Goal: Task Accomplishment & Management: Use online tool/utility

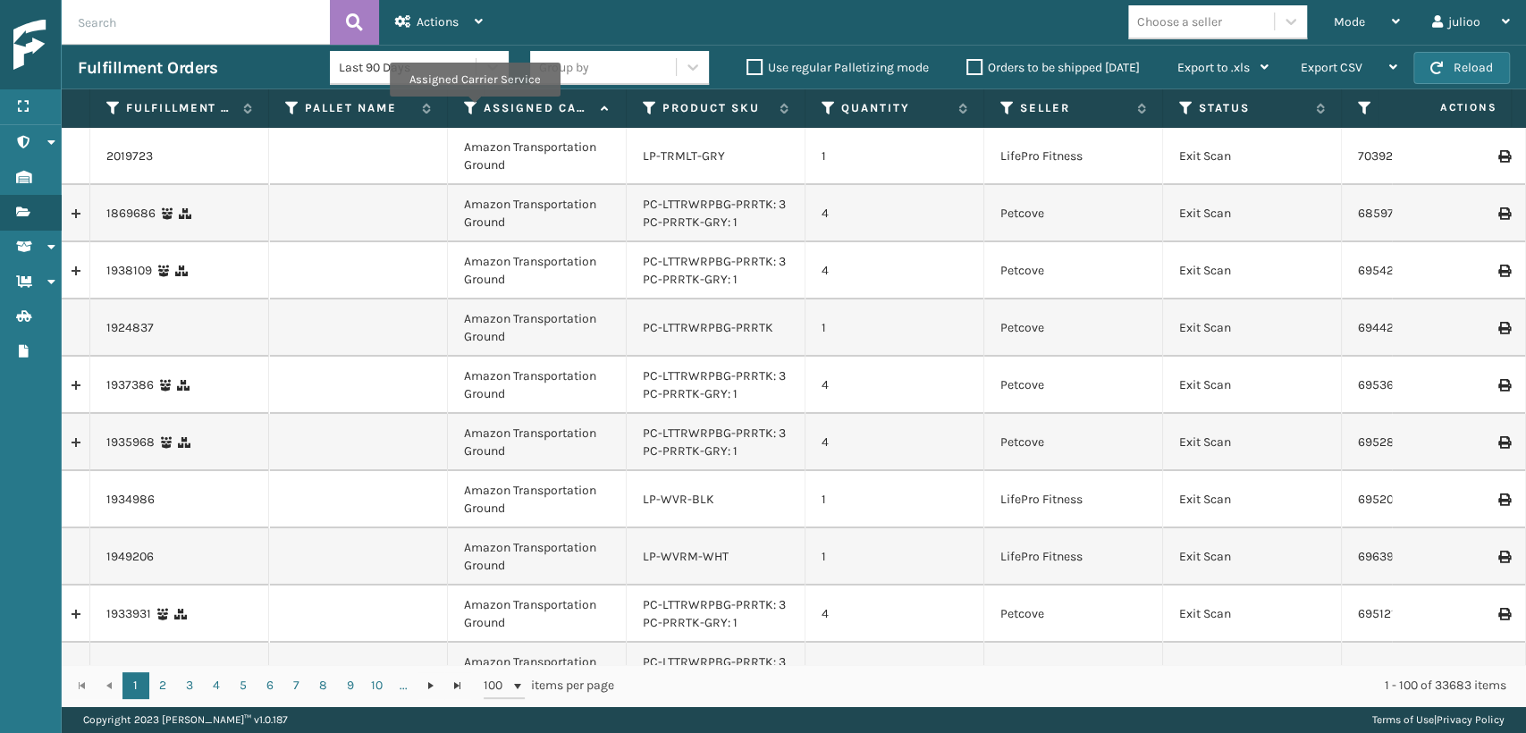
click at [474, 109] on icon at bounding box center [471, 108] width 14 height 16
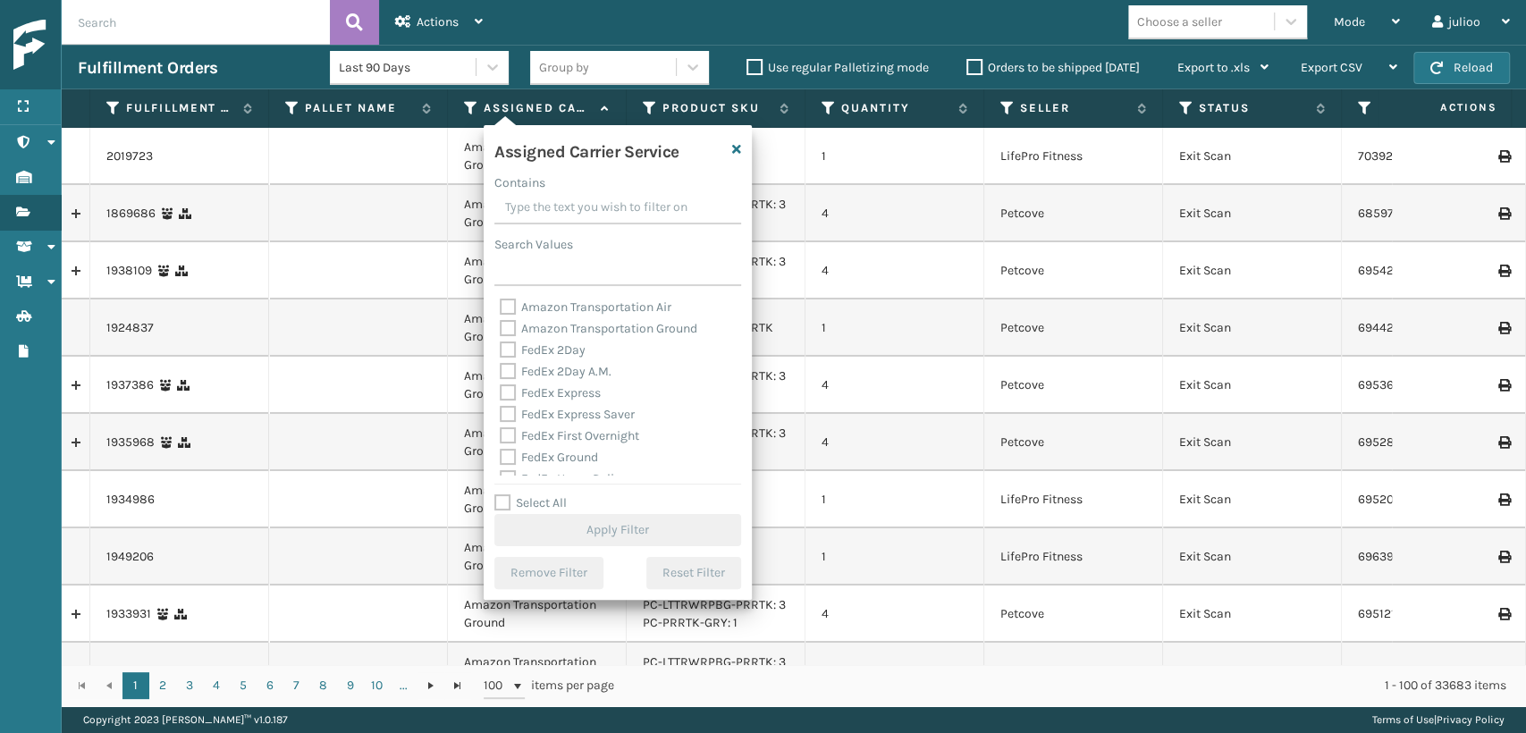
click at [511, 358] on div "FedEx 2Day" at bounding box center [618, 350] width 236 height 21
drag, startPoint x: 512, startPoint y: 366, endPoint x: 498, endPoint y: 379, distance: 19.6
click at [498, 379] on div "Amazon Transportation Air Amazon Transportation Ground FedEx 2Day FedEx 2Day A.…" at bounding box center [617, 386] width 247 height 179
click at [507, 352] on label "FedEx 2Day" at bounding box center [543, 349] width 86 height 15
click at [501, 351] on input "FedEx 2Day" at bounding box center [500, 346] width 1 height 12
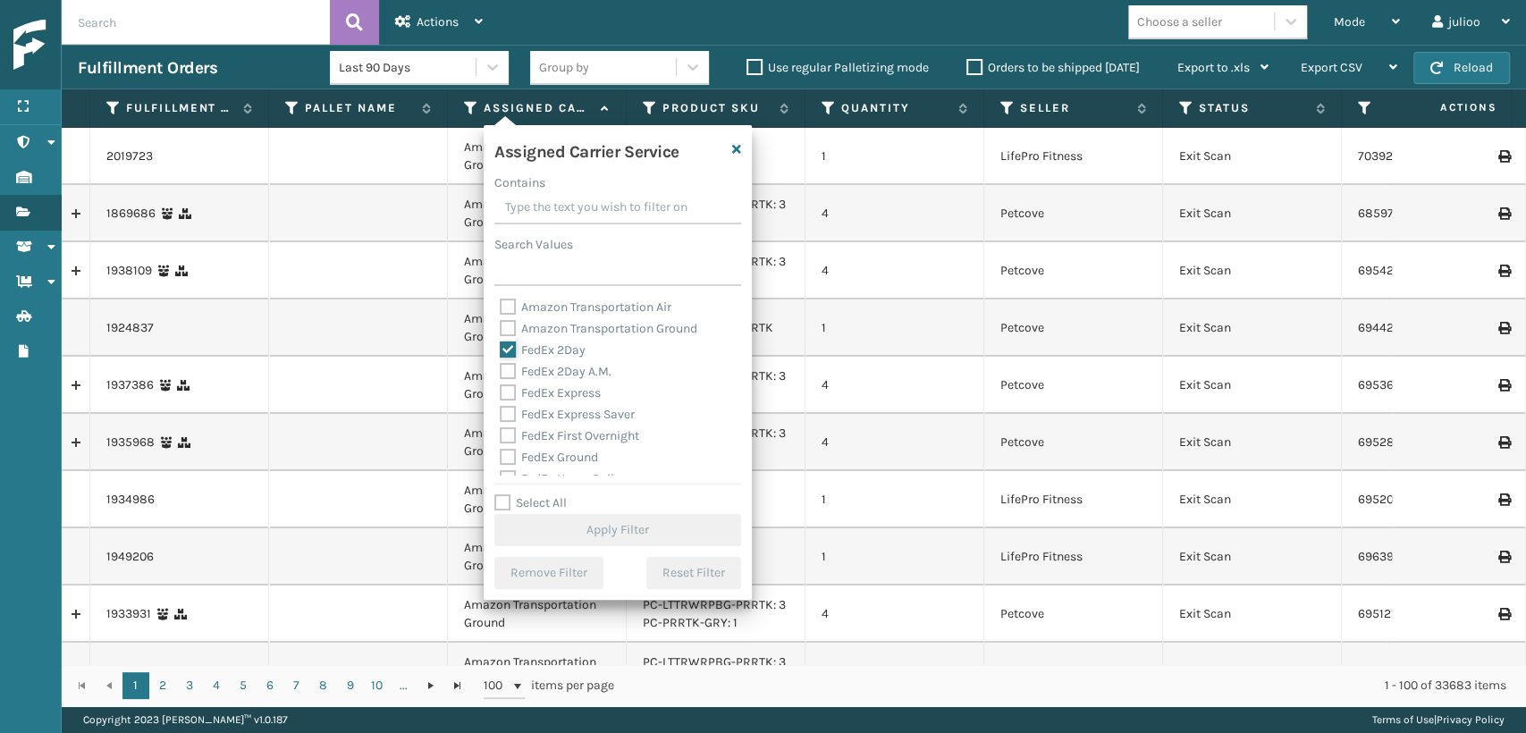
checkbox input "true"
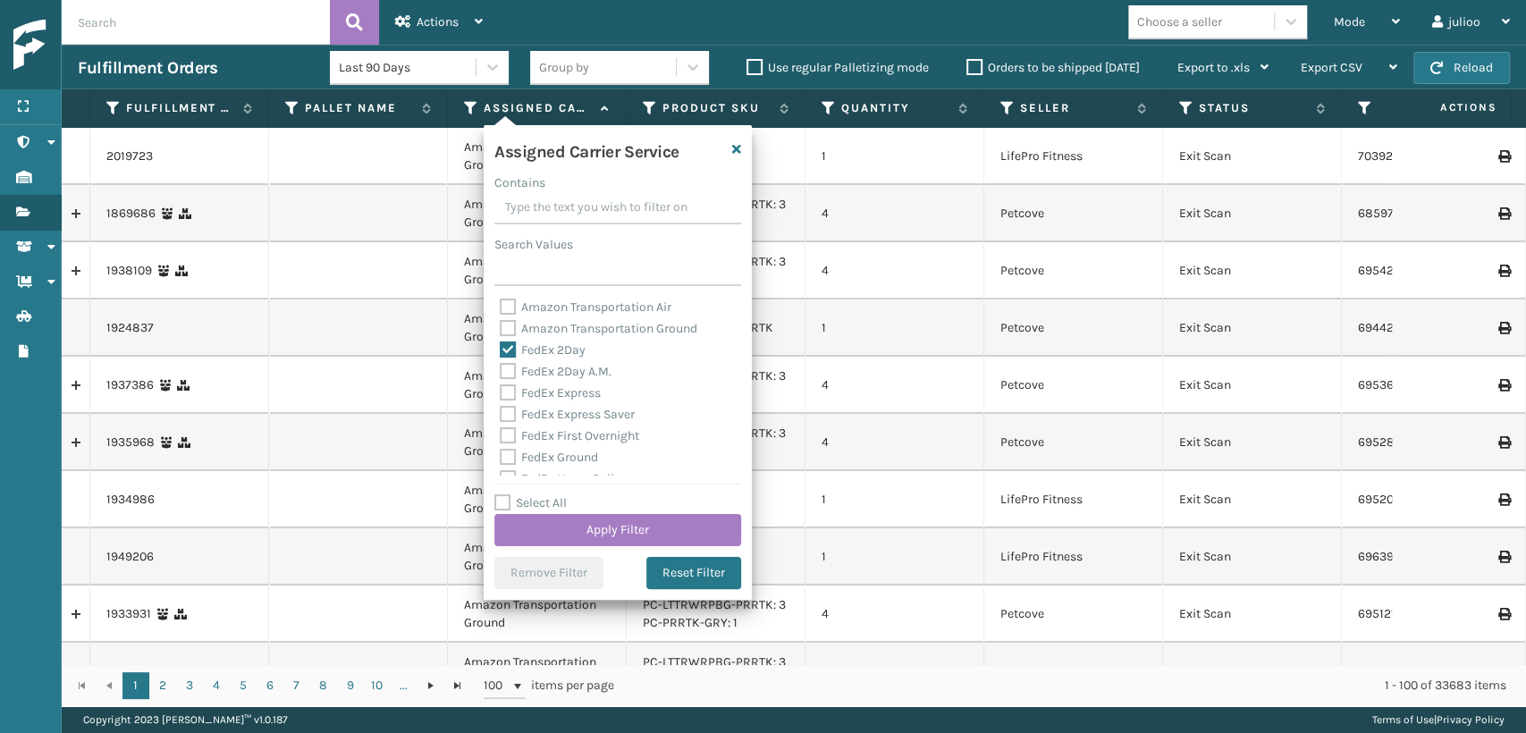
click at [502, 369] on label "FedEx 2Day A.M." at bounding box center [556, 371] width 112 height 15
click at [501, 369] on input "FedEx 2Day A.M." at bounding box center [500, 367] width 1 height 12
checkbox input "true"
click at [508, 394] on label "FedEx Express" at bounding box center [550, 392] width 101 height 15
click at [501, 394] on input "FedEx Express" at bounding box center [500, 389] width 1 height 12
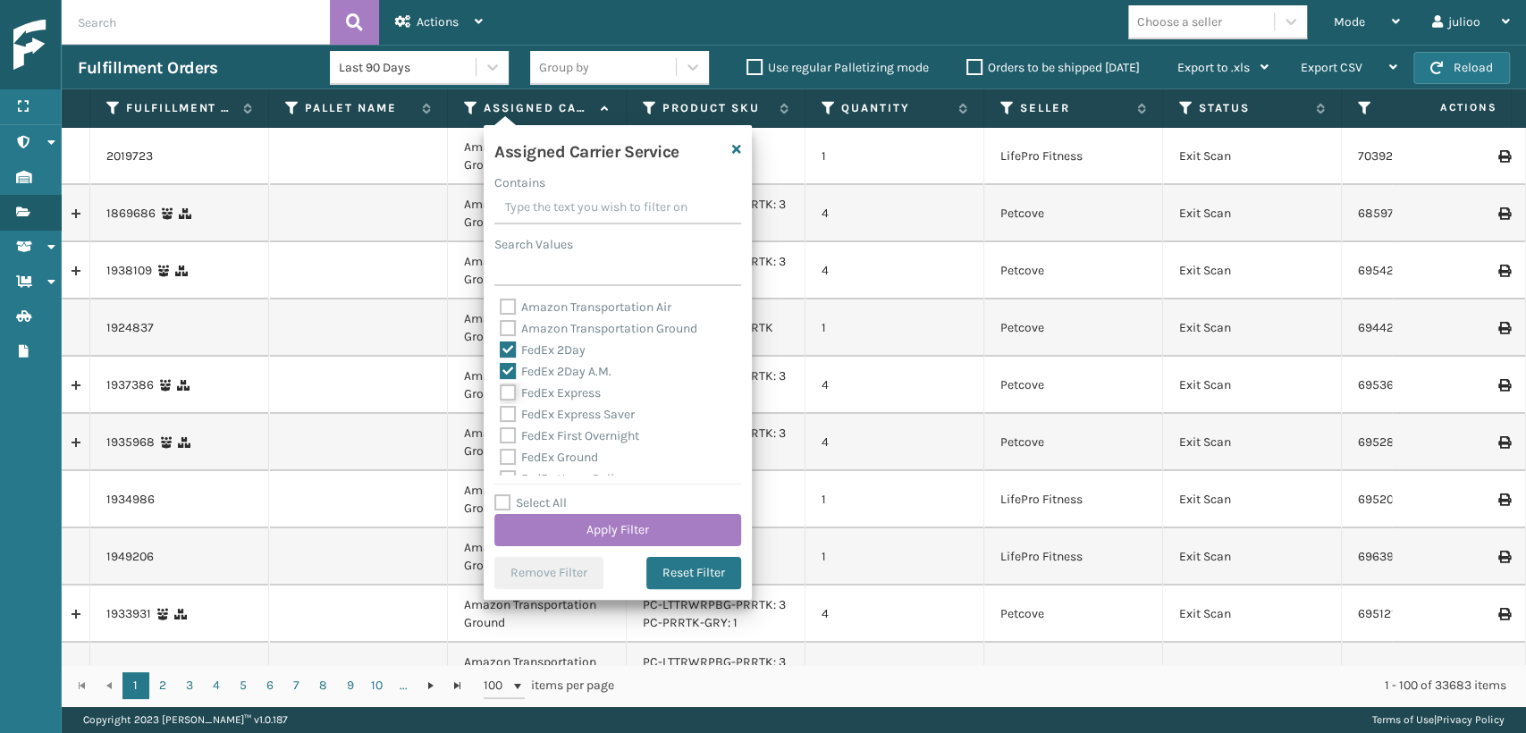
checkbox input "true"
click at [501, 312] on label "FedEx Express Saver" at bounding box center [567, 314] width 135 height 15
click at [501, 312] on input "FedEx Express Saver" at bounding box center [500, 311] width 1 height 12
checkbox input "true"
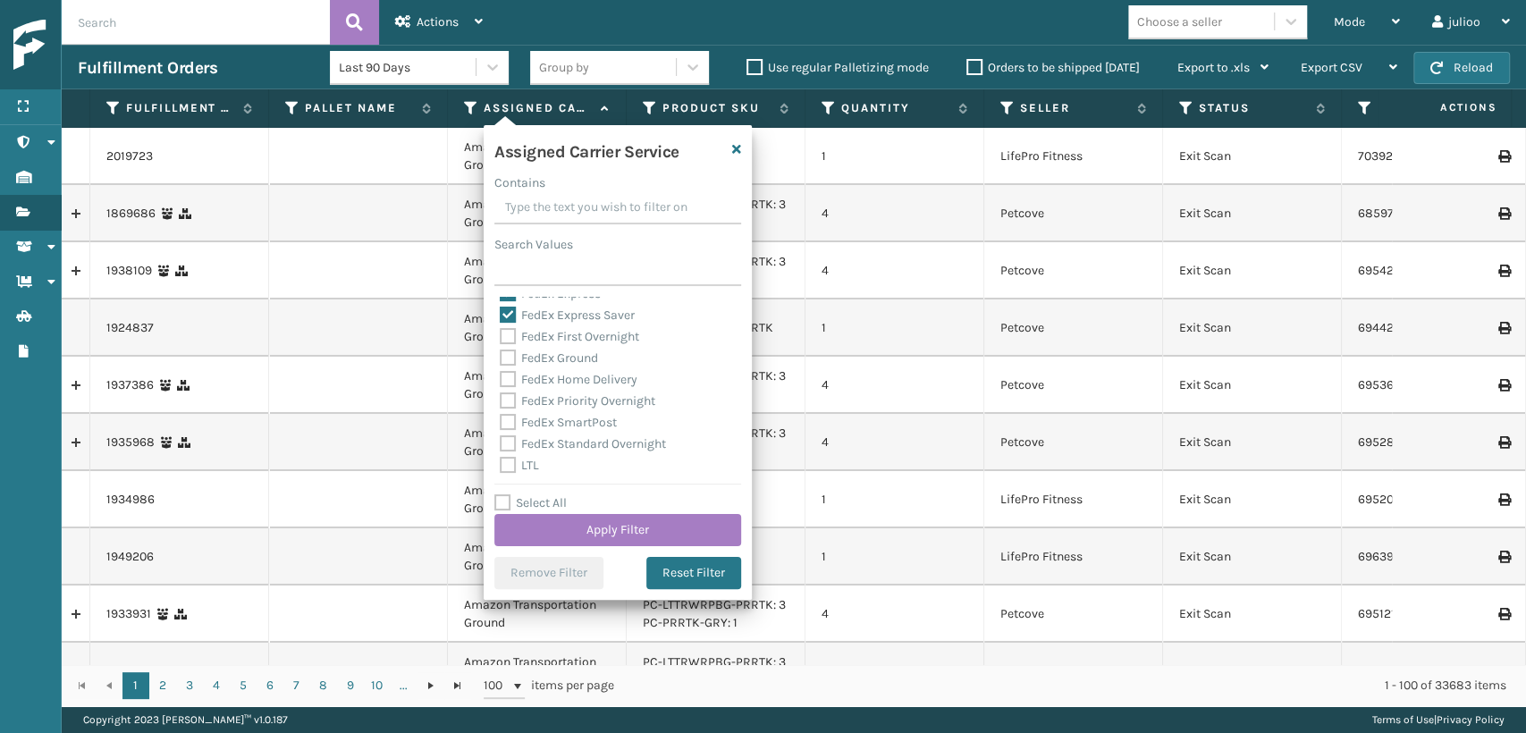
click at [516, 356] on label "FedEx Ground" at bounding box center [549, 357] width 98 height 15
click at [501, 356] on input "FedEx Ground" at bounding box center [500, 354] width 1 height 12
checkbox input "true"
click at [507, 334] on label "FedEx First Overnight" at bounding box center [569, 336] width 139 height 15
click at [501, 334] on input "FedEx First Overnight" at bounding box center [500, 332] width 1 height 12
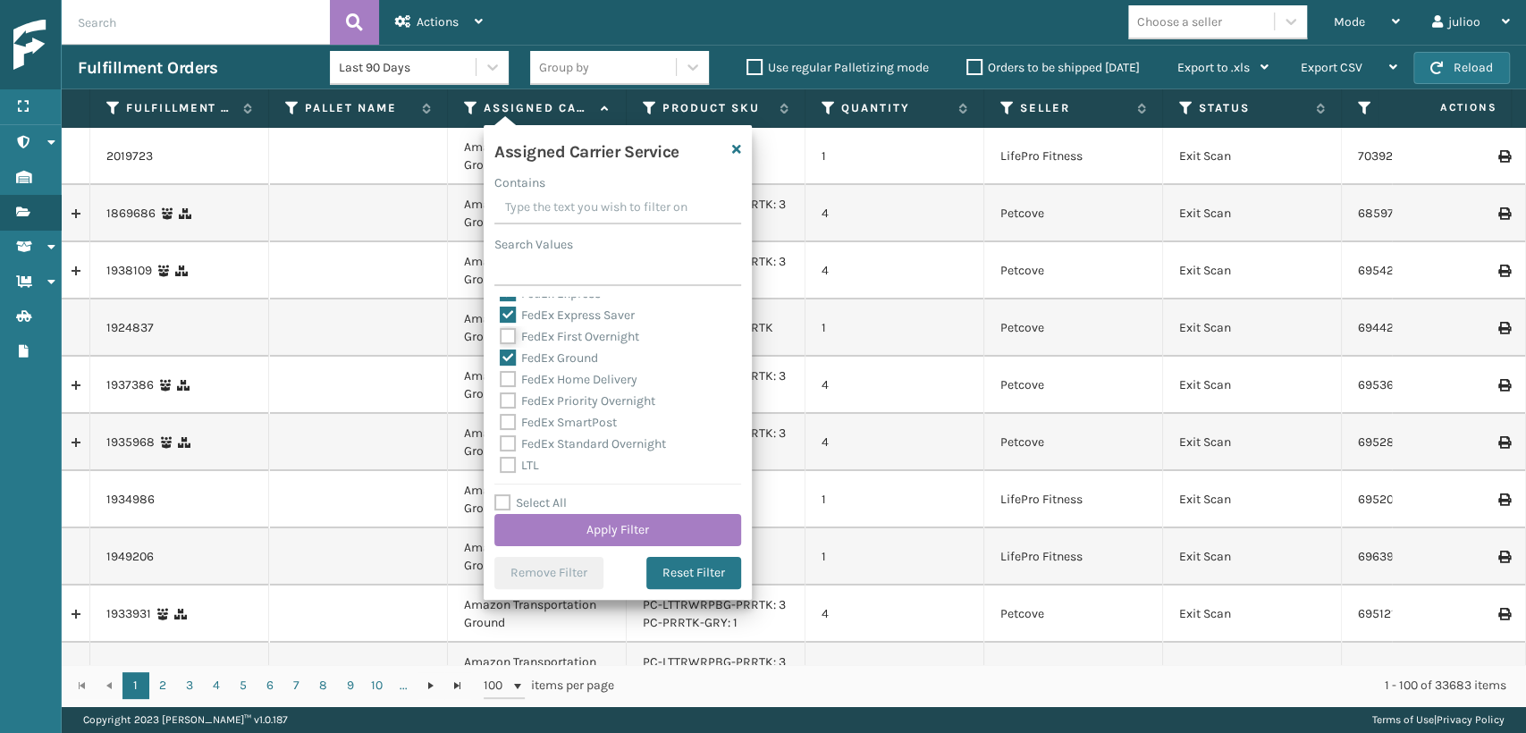
checkbox input "true"
click at [509, 385] on label "FedEx Home Delivery" at bounding box center [569, 379] width 138 height 15
click at [501, 381] on input "FedEx Home Delivery" at bounding box center [500, 375] width 1 height 12
checkbox input "true"
click at [509, 402] on label "FedEx Priority Overnight" at bounding box center [578, 400] width 156 height 15
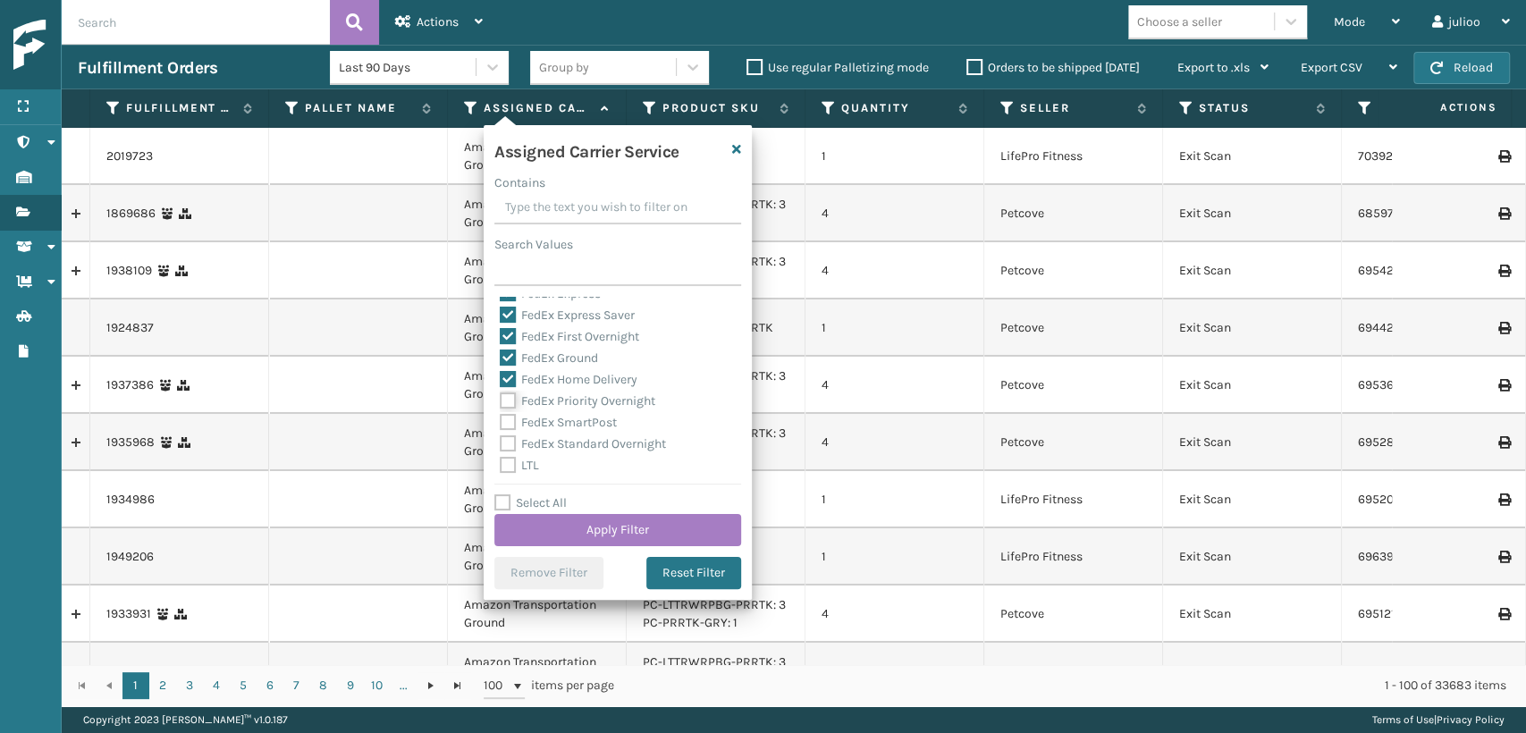
click at [501, 402] on input "FedEx Priority Overnight" at bounding box center [500, 397] width 1 height 12
checkbox input "true"
click at [508, 417] on label "FedEx SmartPost" at bounding box center [558, 422] width 117 height 15
click at [501, 417] on input "FedEx SmartPost" at bounding box center [500, 418] width 1 height 12
checkbox input "true"
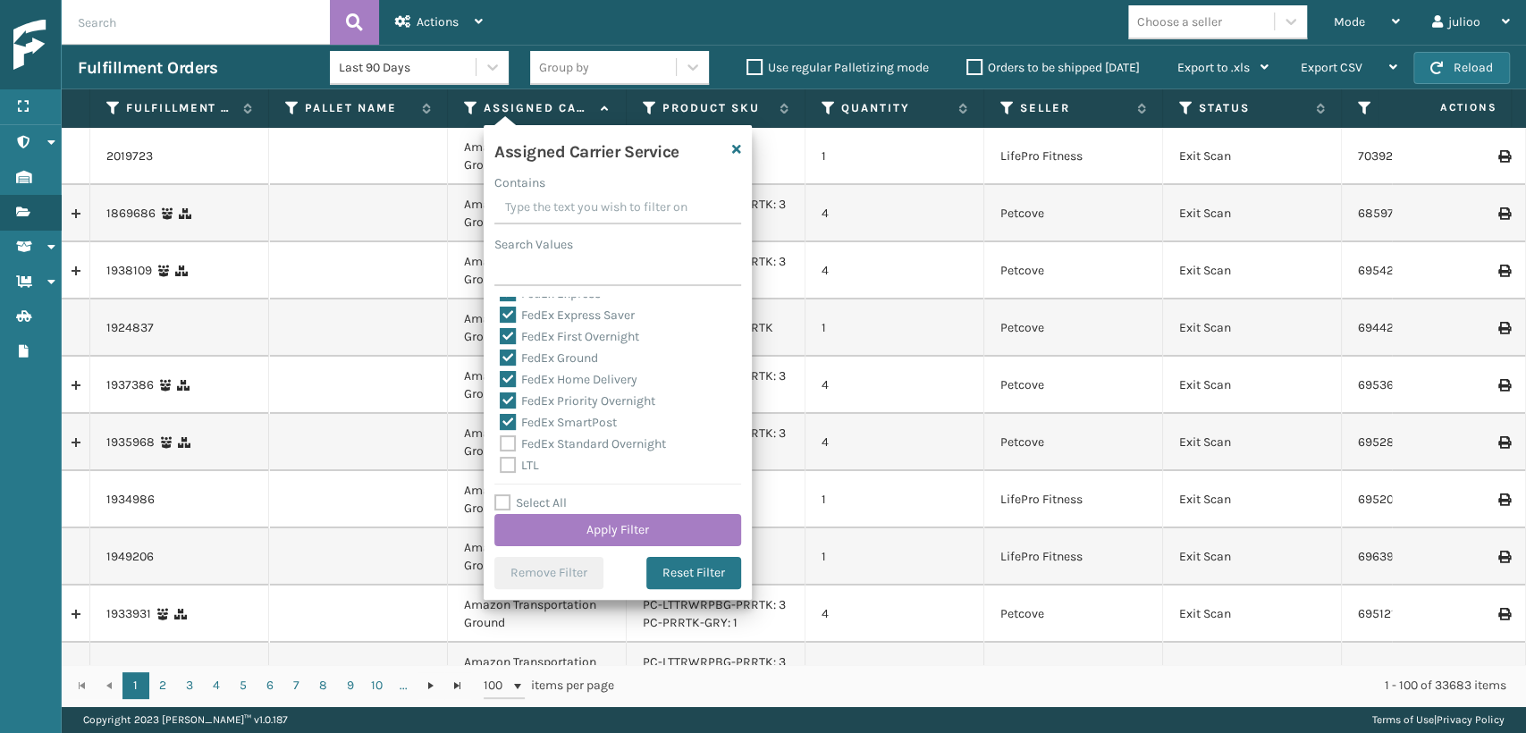
click at [508, 438] on label "FedEx Standard Overnight" at bounding box center [583, 443] width 166 height 15
click at [501, 438] on input "FedEx Standard Overnight" at bounding box center [500, 439] width 1 height 12
checkbox input "true"
click at [561, 527] on button "Apply Filter" at bounding box center [617, 530] width 247 height 32
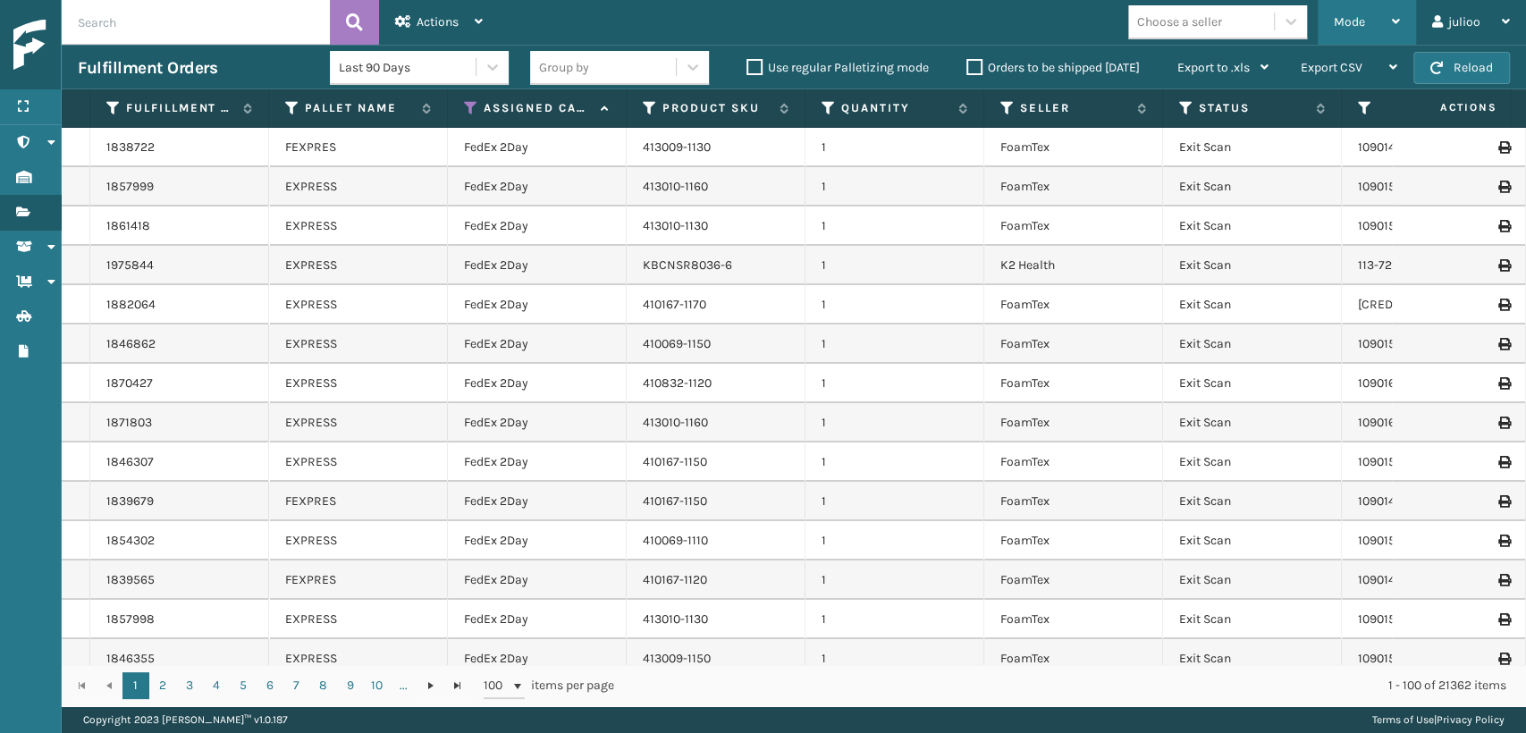
drag, startPoint x: 1334, startPoint y: 20, endPoint x: 1279, endPoint y: 45, distance: 60.8
click at [1334, 21] on span "Mode" at bounding box center [1349, 21] width 31 height 15
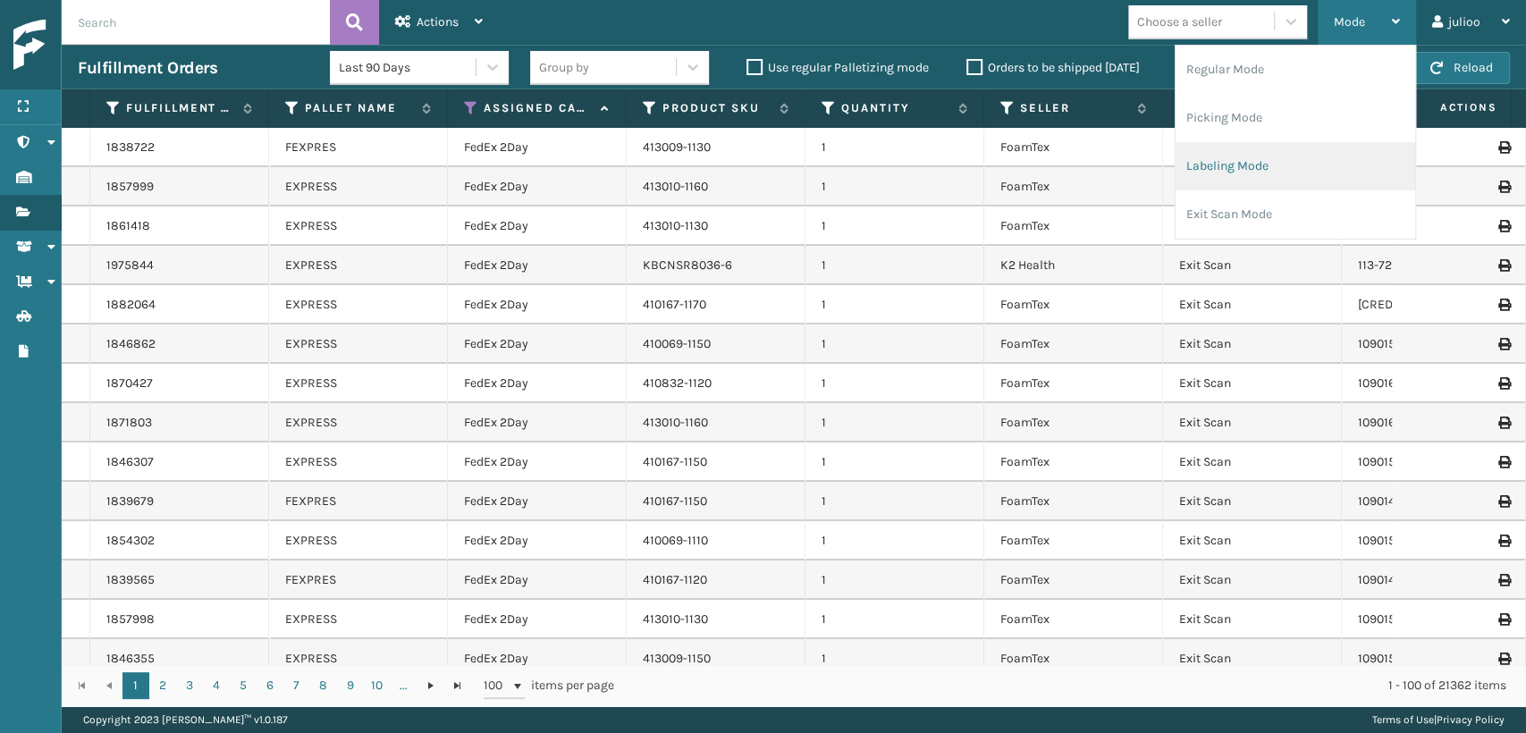
click at [1238, 174] on li "Labeling Mode" at bounding box center [1295, 166] width 240 height 48
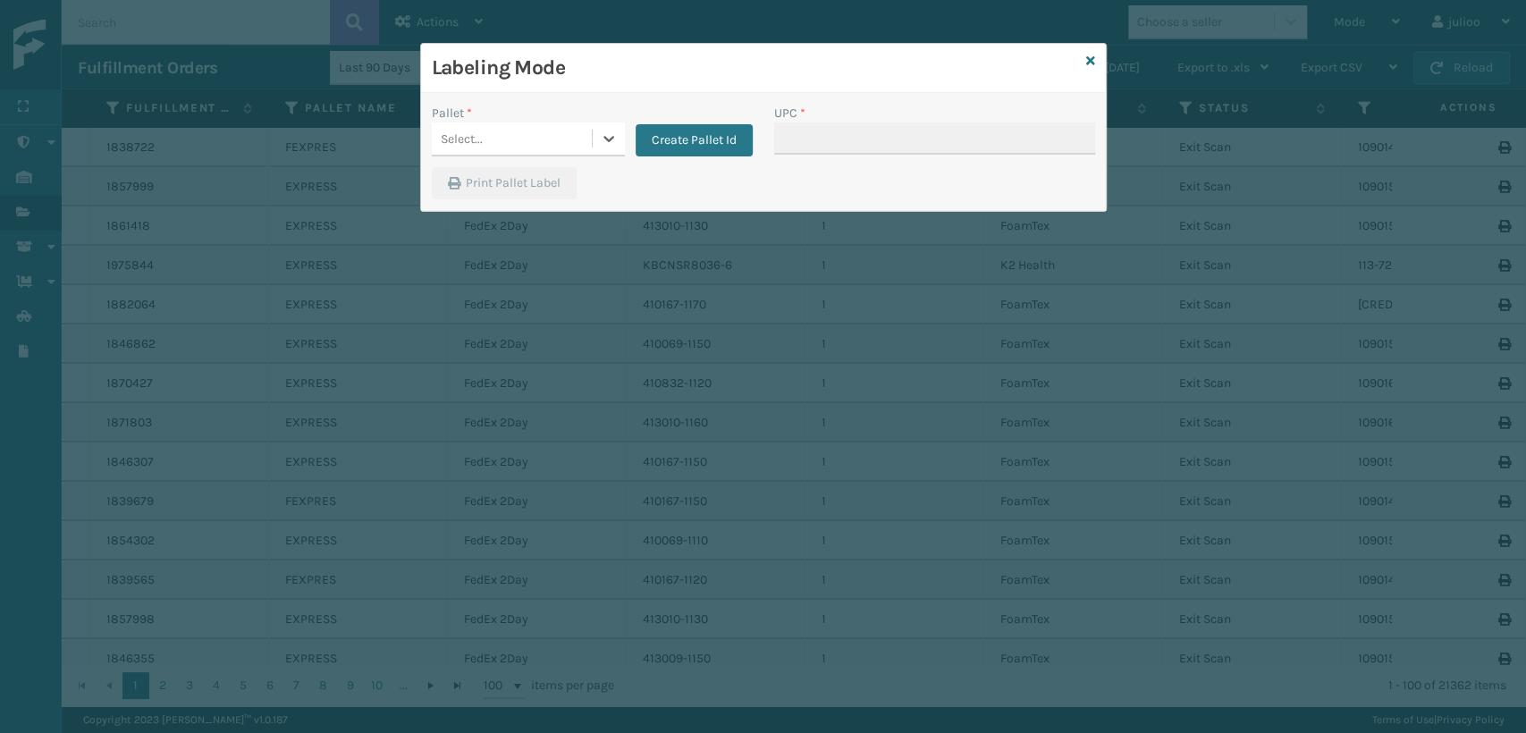
click at [498, 147] on div "Select..." at bounding box center [512, 138] width 160 height 29
click at [702, 139] on button "Create Pallet Id" at bounding box center [693, 140] width 117 height 32
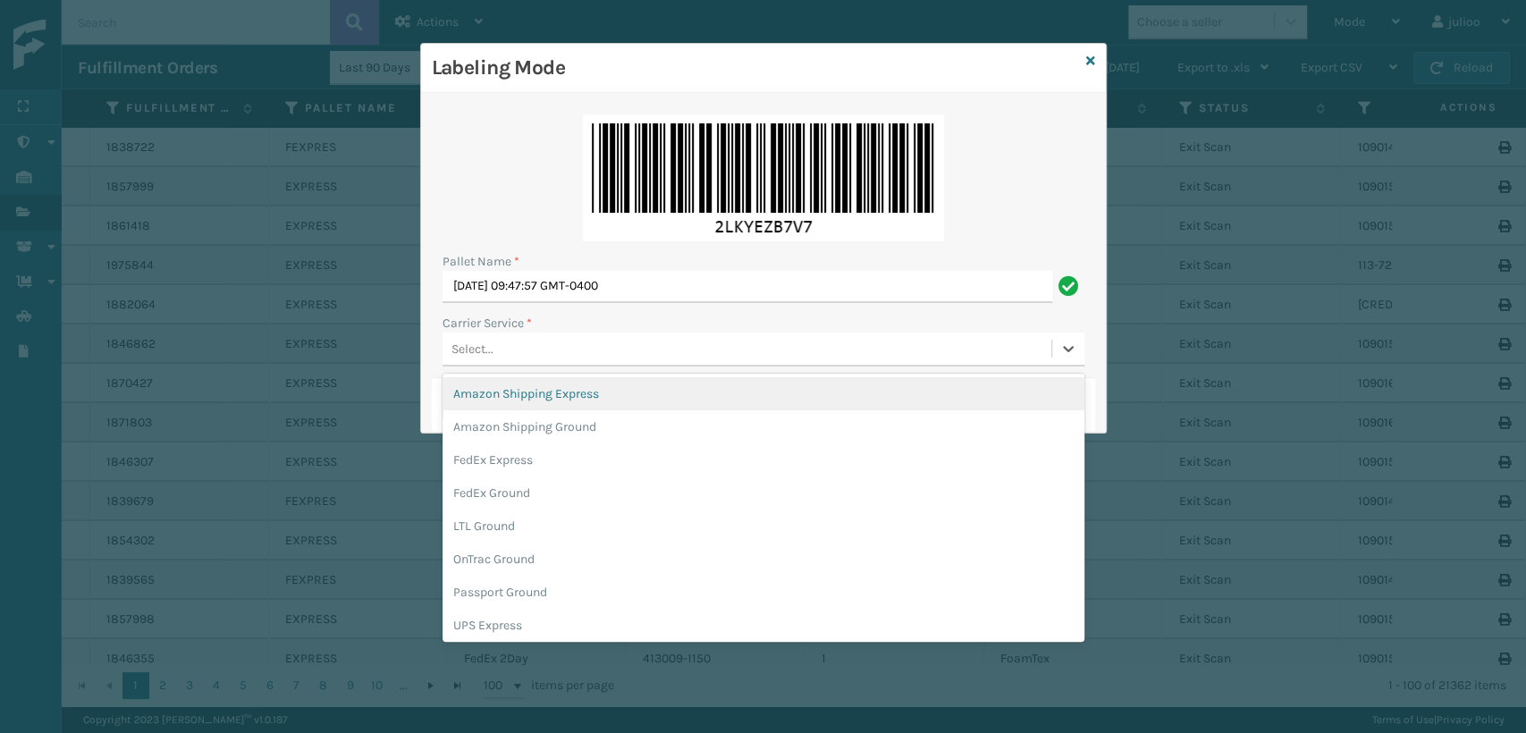
click at [511, 347] on div "Select..." at bounding box center [746, 348] width 609 height 29
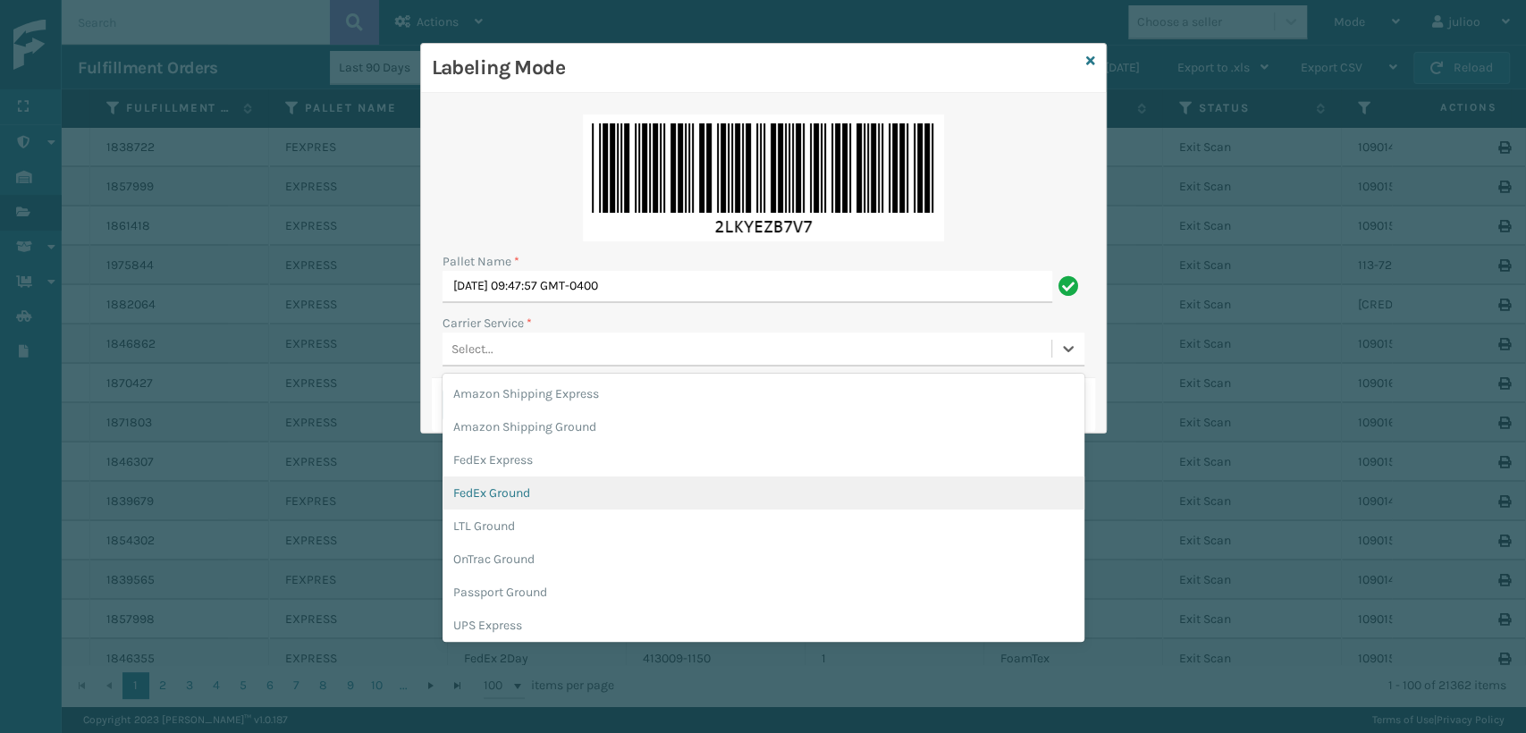
click at [486, 499] on div "FedEx Ground" at bounding box center [763, 492] width 642 height 33
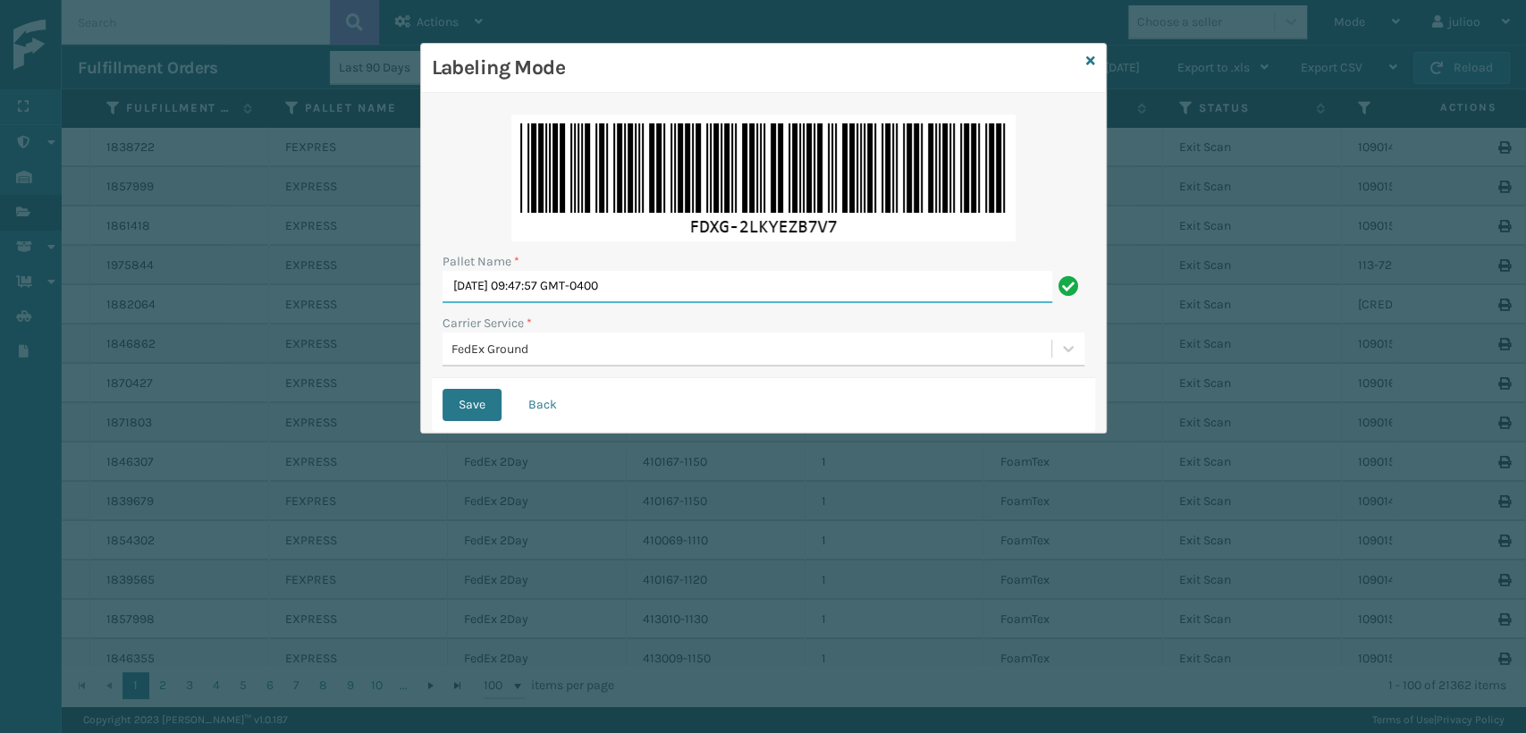
drag, startPoint x: 686, startPoint y: 284, endPoint x: 189, endPoint y: 329, distance: 499.0
click at [189, 329] on div "Labeling Mode Pallet Name * [DATE] 09:47:57 GMT-0400 Carrier Service * FedEx Gr…" at bounding box center [763, 366] width 1526 height 733
type input "T557275"
click at [442, 389] on button "Save" at bounding box center [471, 405] width 59 height 32
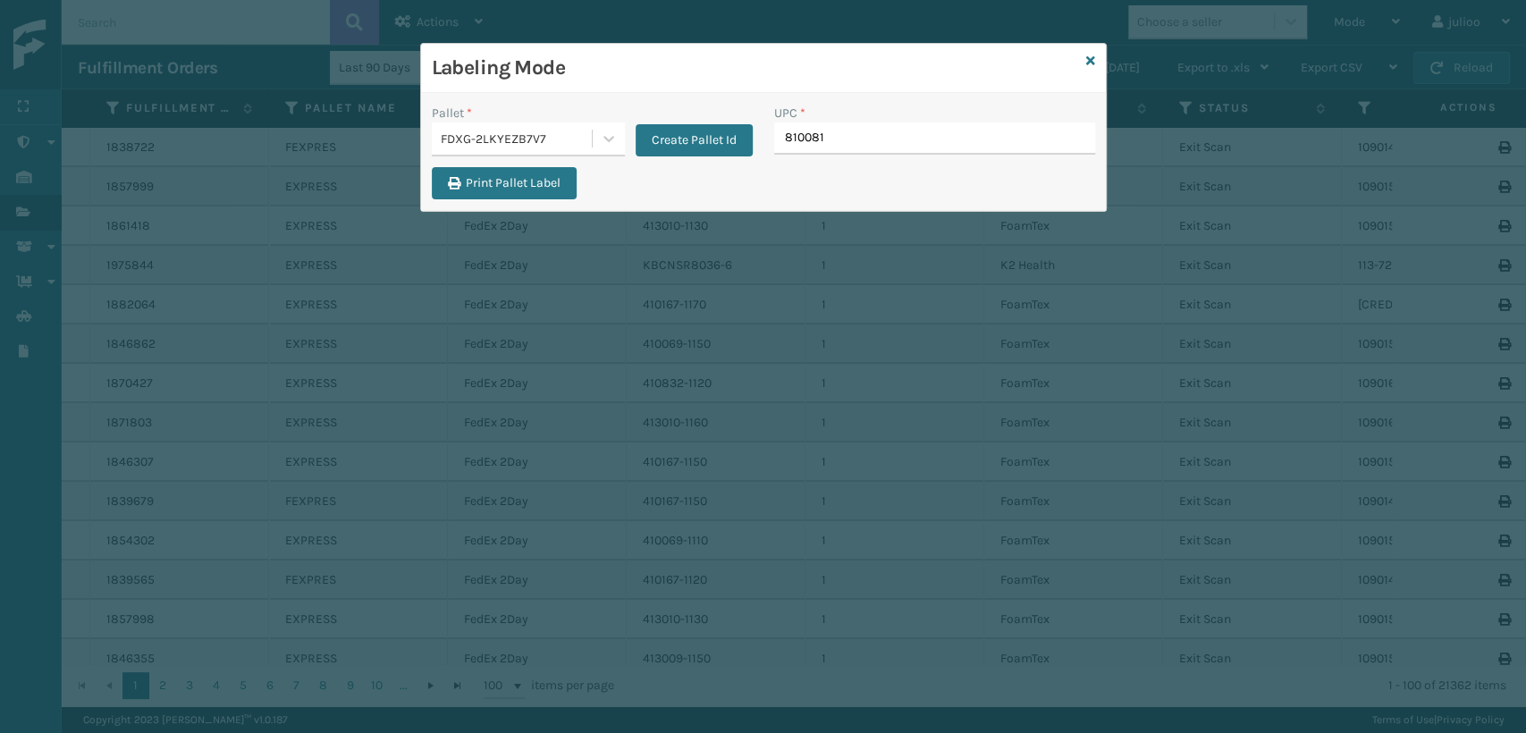
type input "8100819"
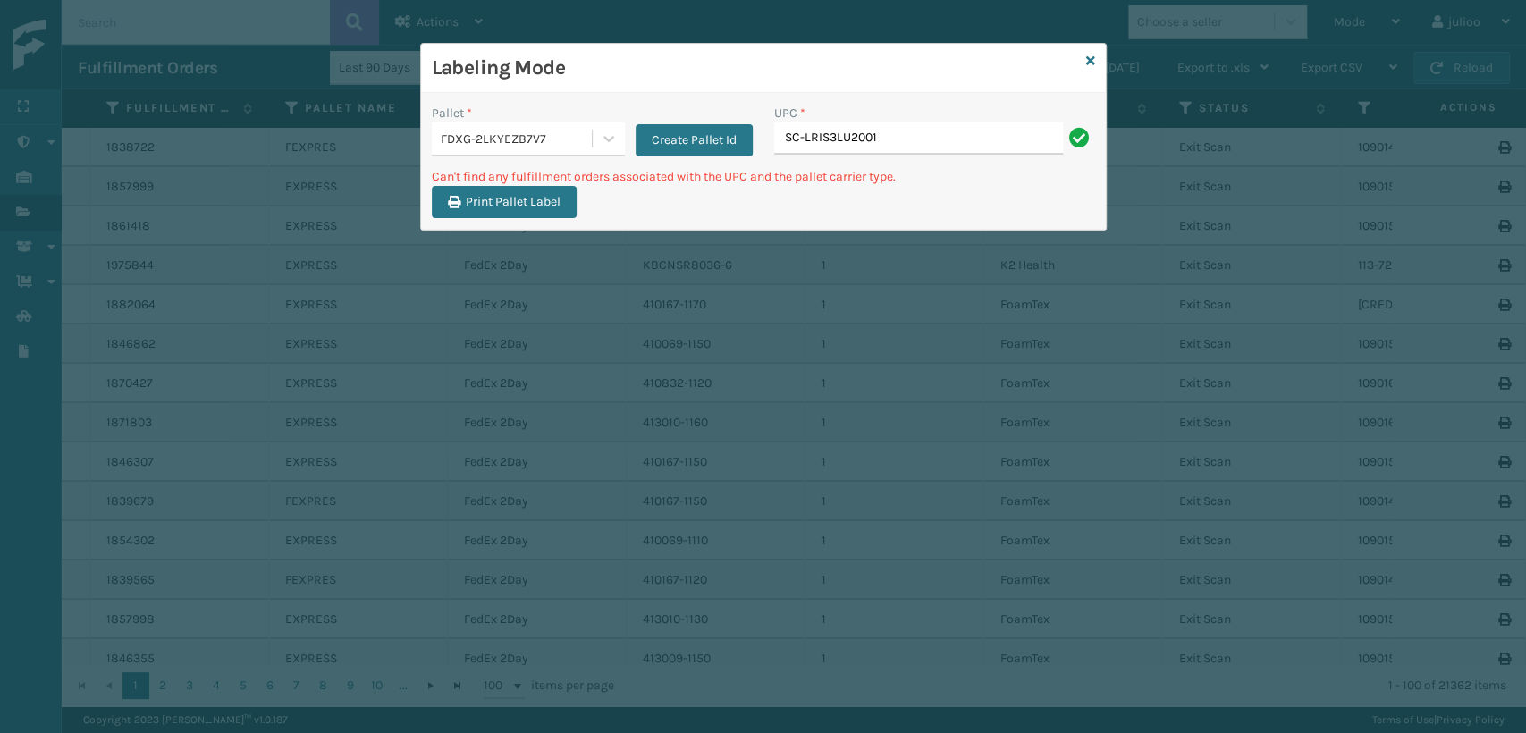
click at [804, 139] on input "SC-LRIS3LU2001" at bounding box center [918, 138] width 289 height 32
type input "SCLRIS3LU2001"
click at [799, 145] on input "SC-LRIS3LU2001" at bounding box center [918, 138] width 289 height 32
type input "SCLRIS3LU2001"
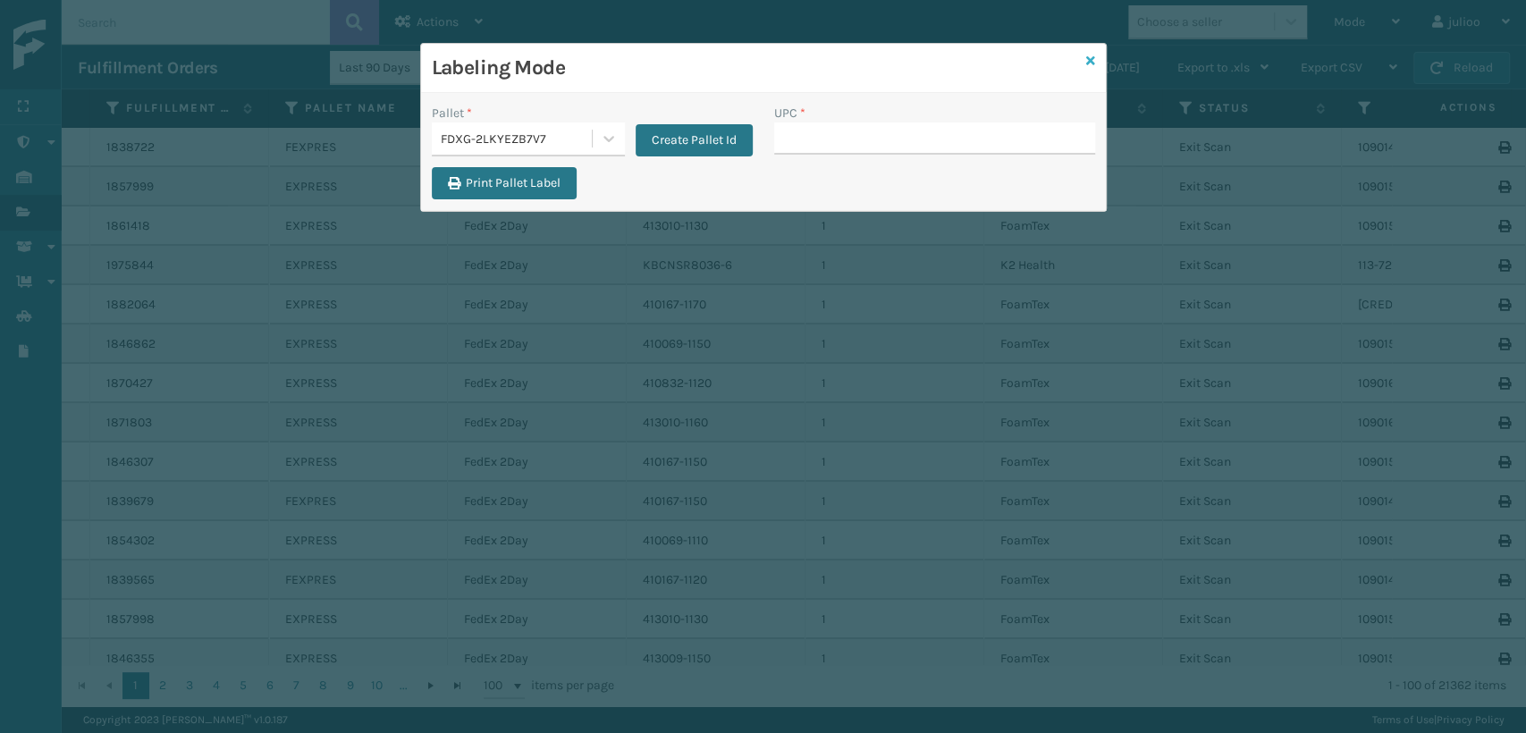
click at [1090, 59] on icon at bounding box center [1090, 61] width 9 height 13
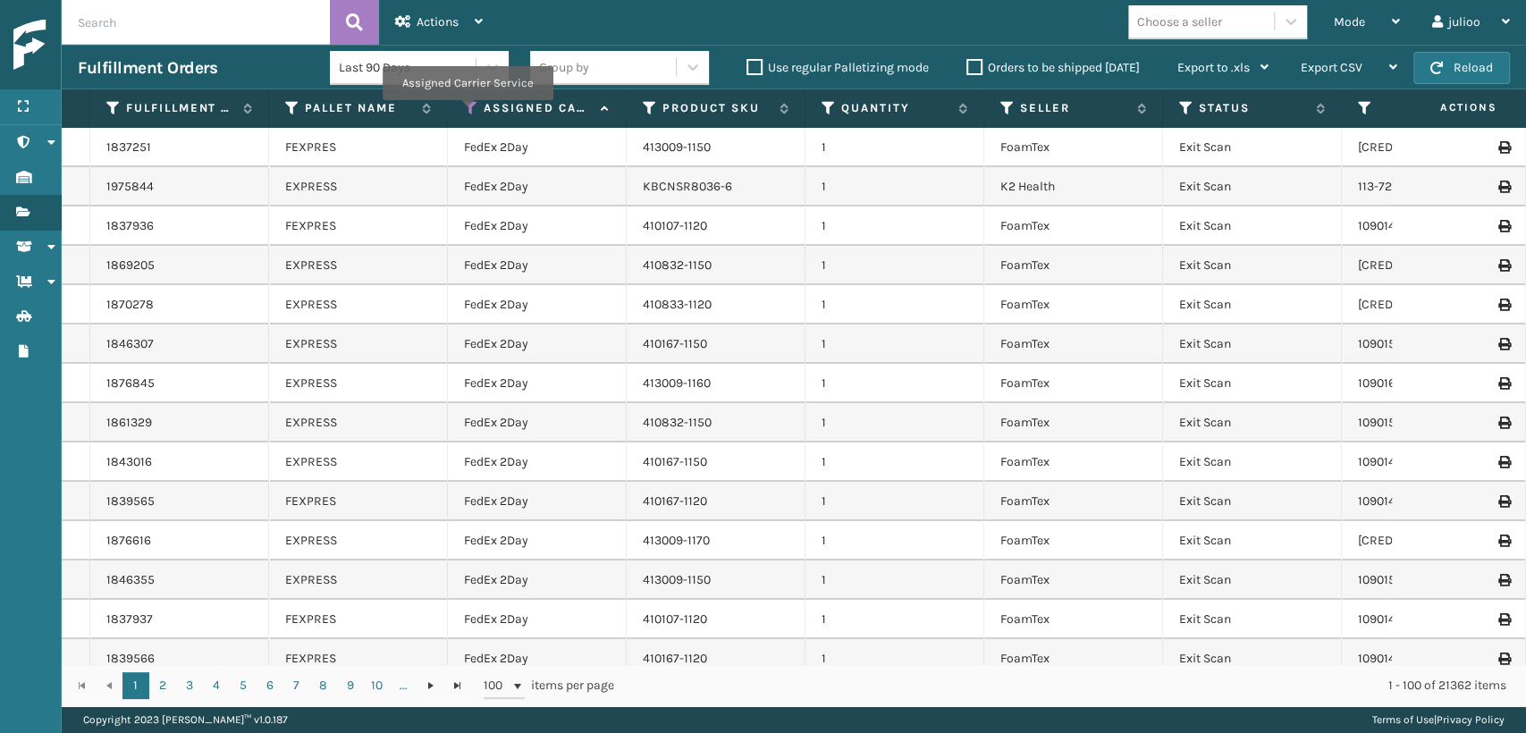
click at [467, 113] on icon at bounding box center [471, 108] width 14 height 16
click at [820, 525] on td "1" at bounding box center [894, 540] width 179 height 39
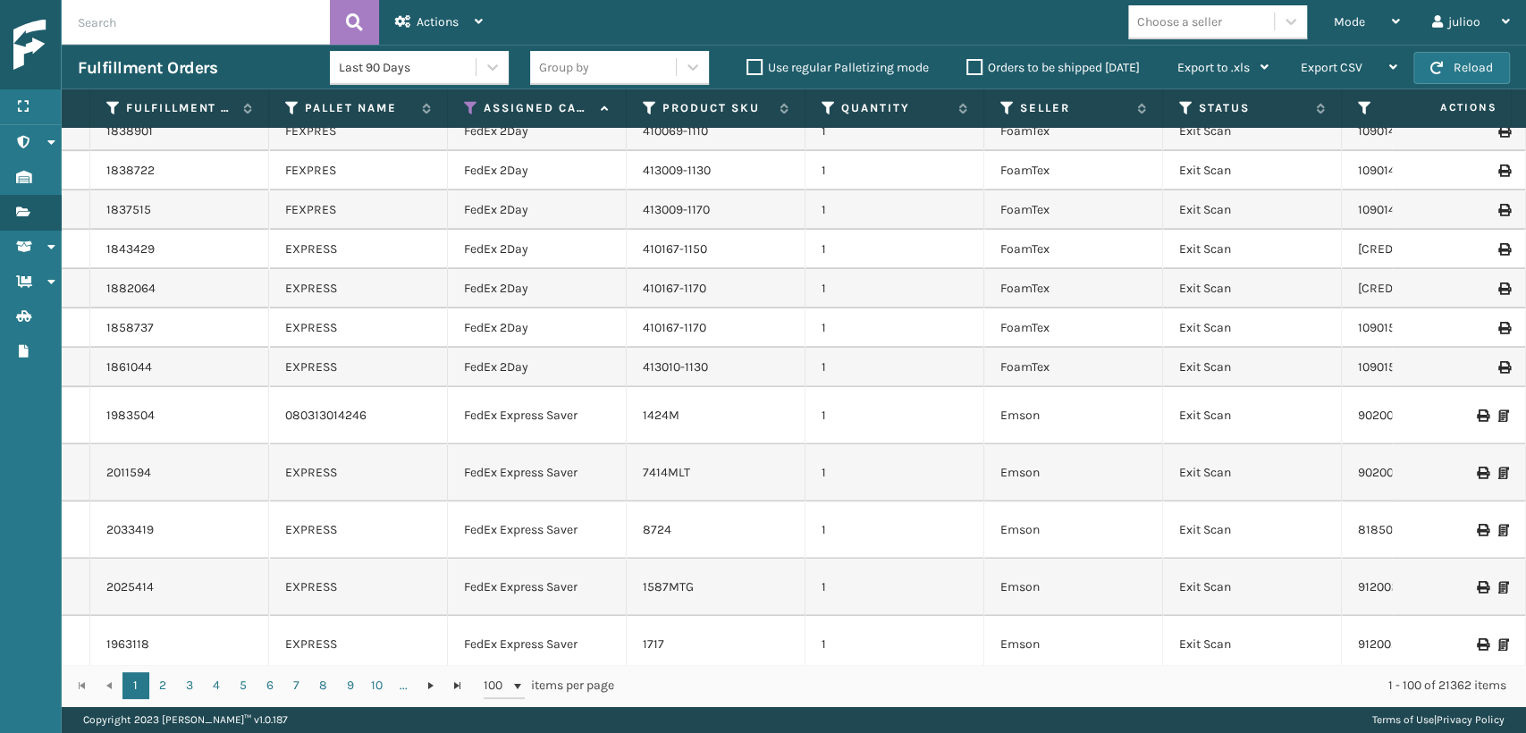
scroll to position [1588, 0]
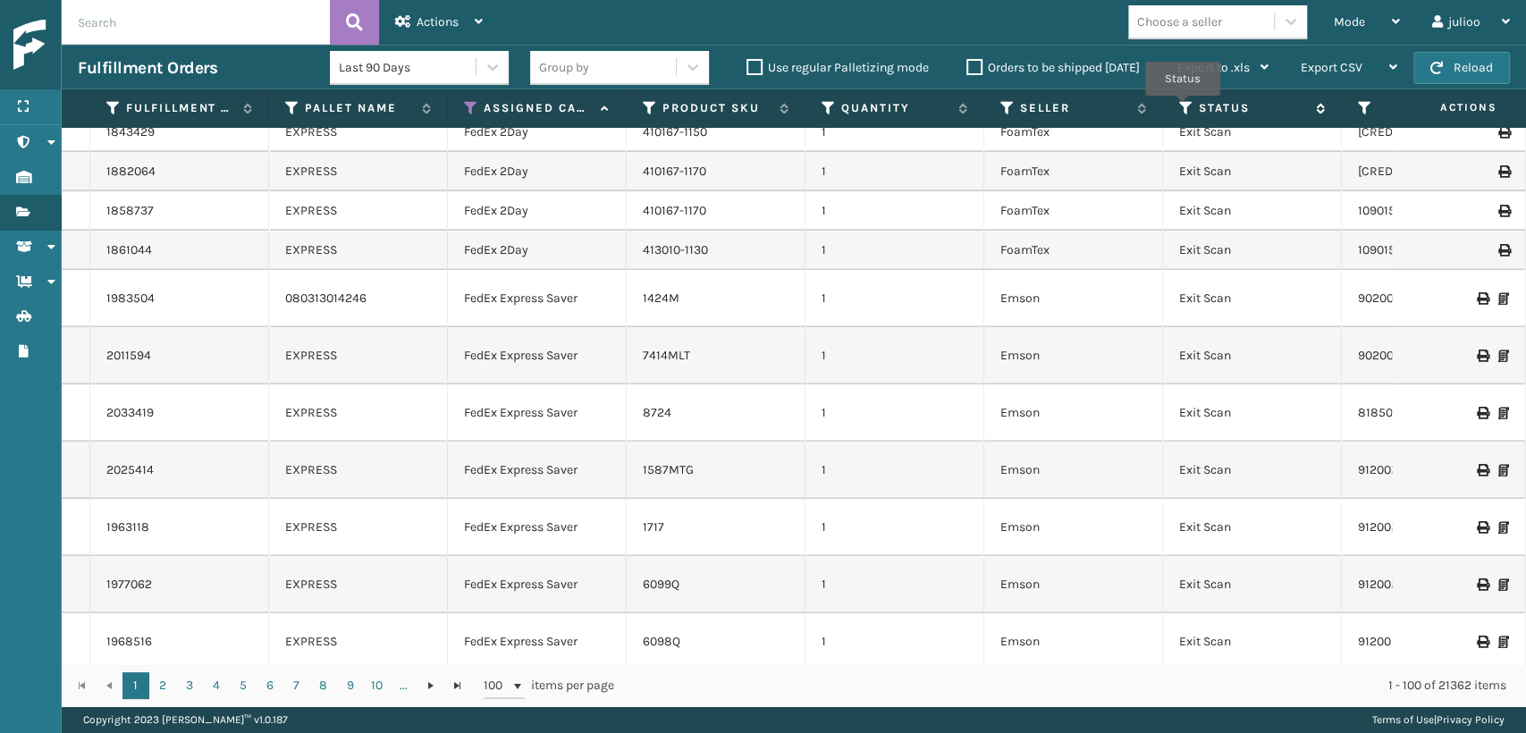
click at [1182, 108] on icon at bounding box center [1186, 108] width 14 height 16
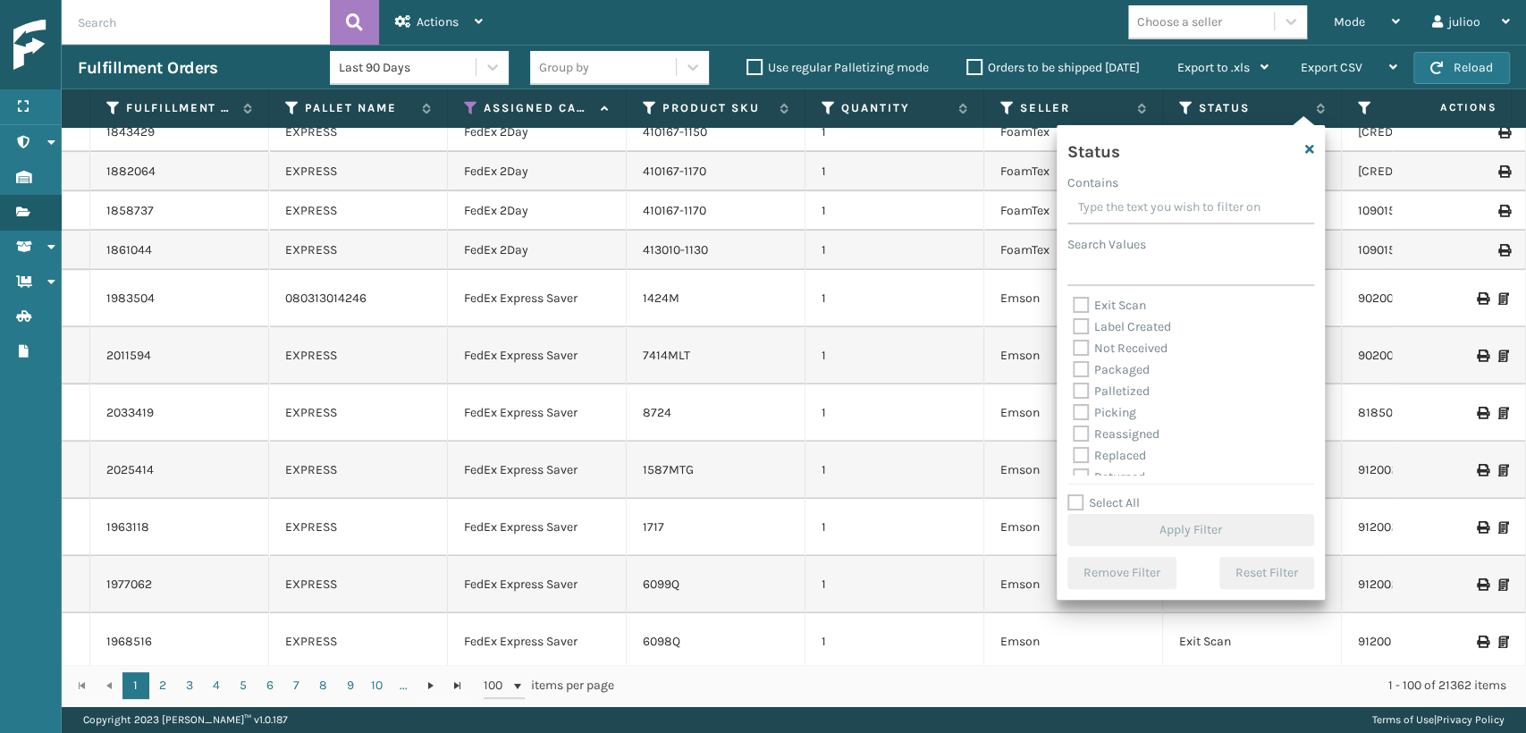
scroll to position [99, 0]
click at [1079, 377] on label "Picking" at bounding box center [1104, 379] width 63 height 15
click at [1073, 377] on input "Picking" at bounding box center [1073, 375] width 1 height 12
checkbox input "true"
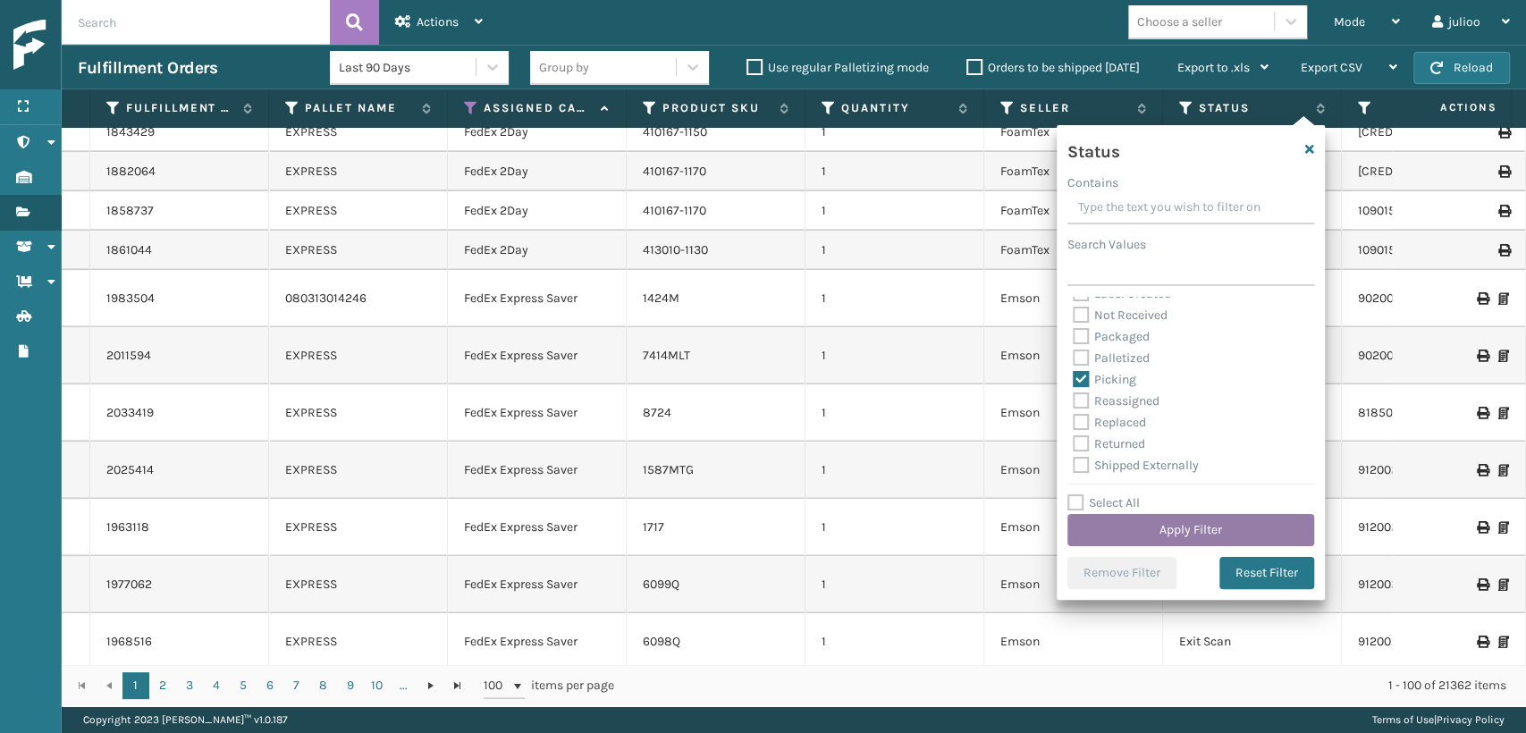
click at [1144, 531] on button "Apply Filter" at bounding box center [1190, 530] width 247 height 32
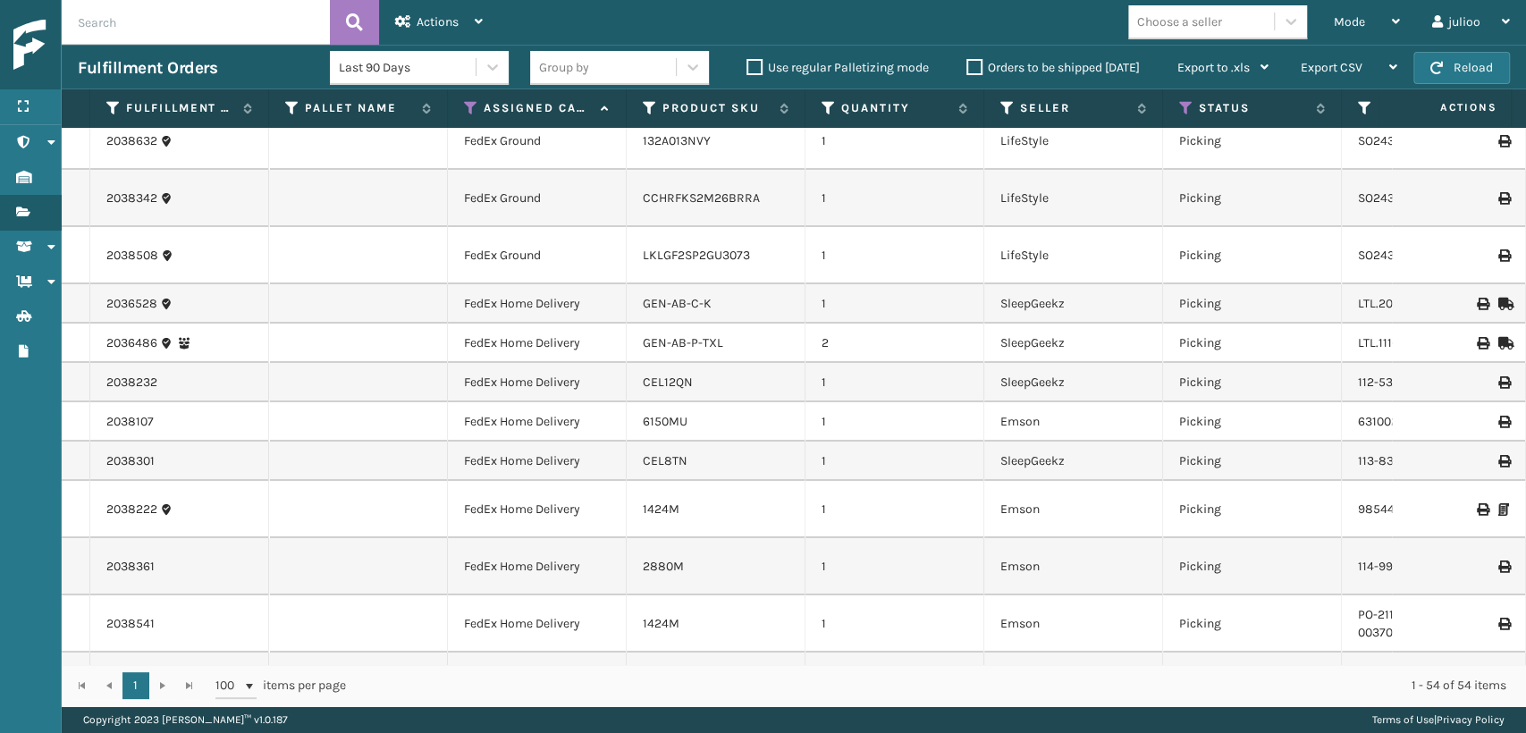
scroll to position [0, 0]
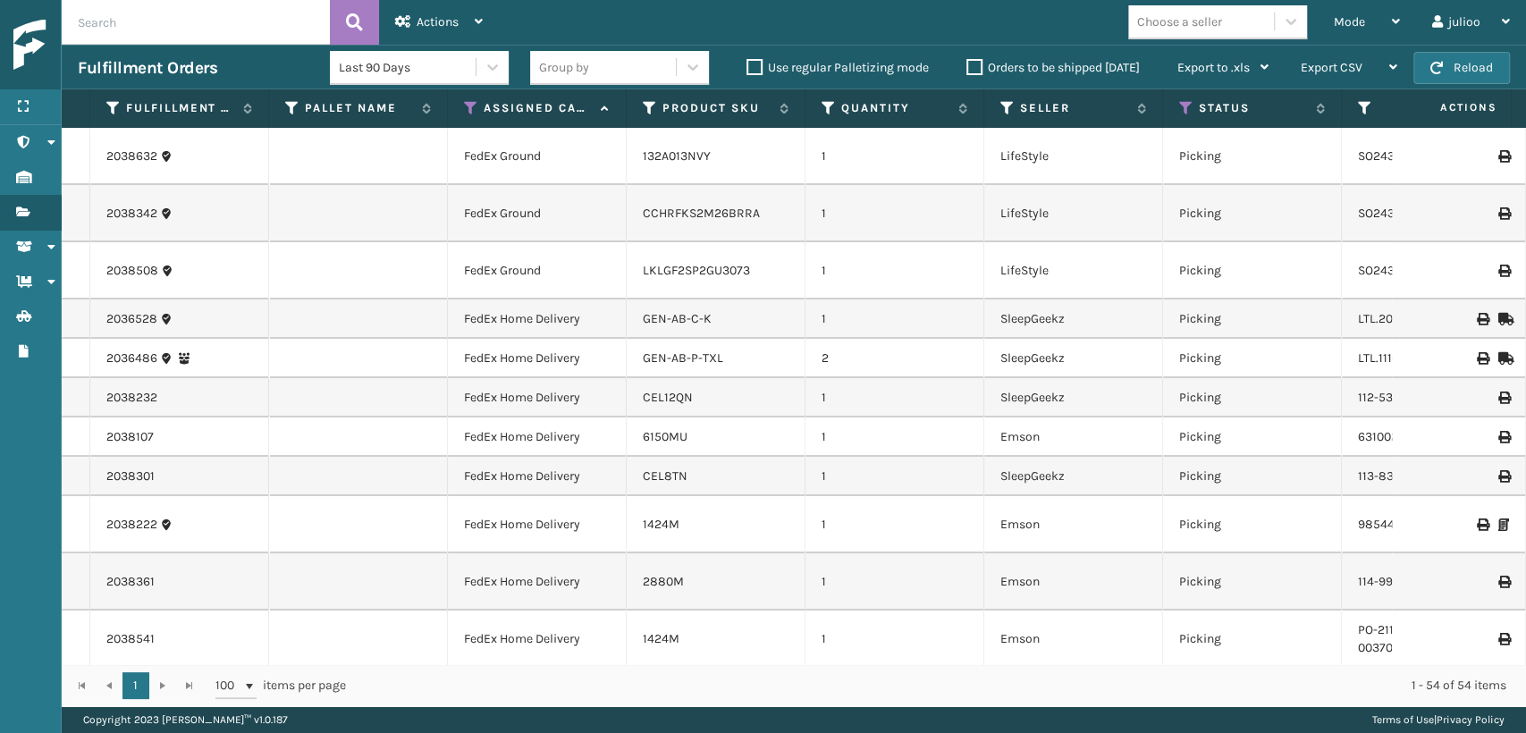
click at [698, 523] on div "1424M" at bounding box center [716, 525] width 146 height 18
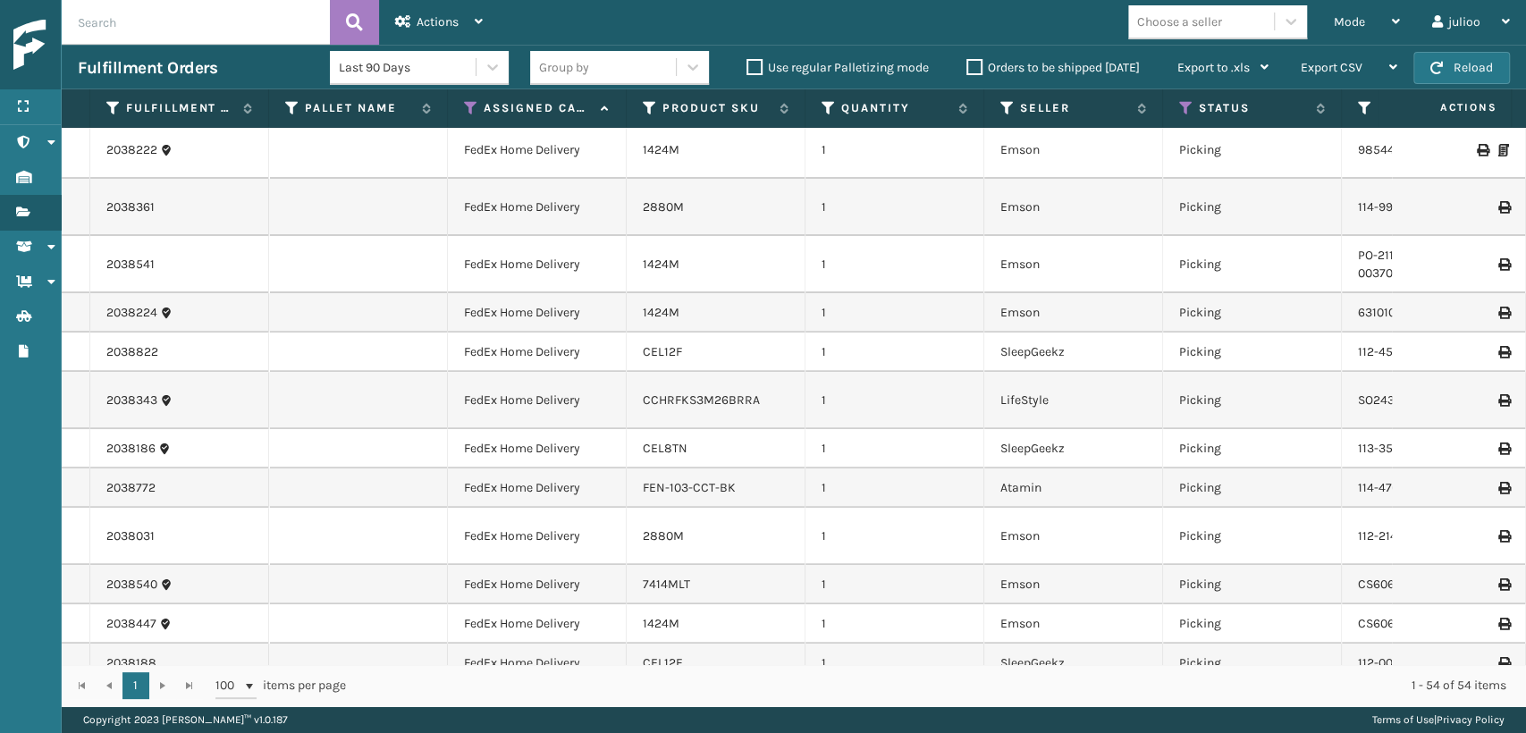
scroll to position [99, 0]
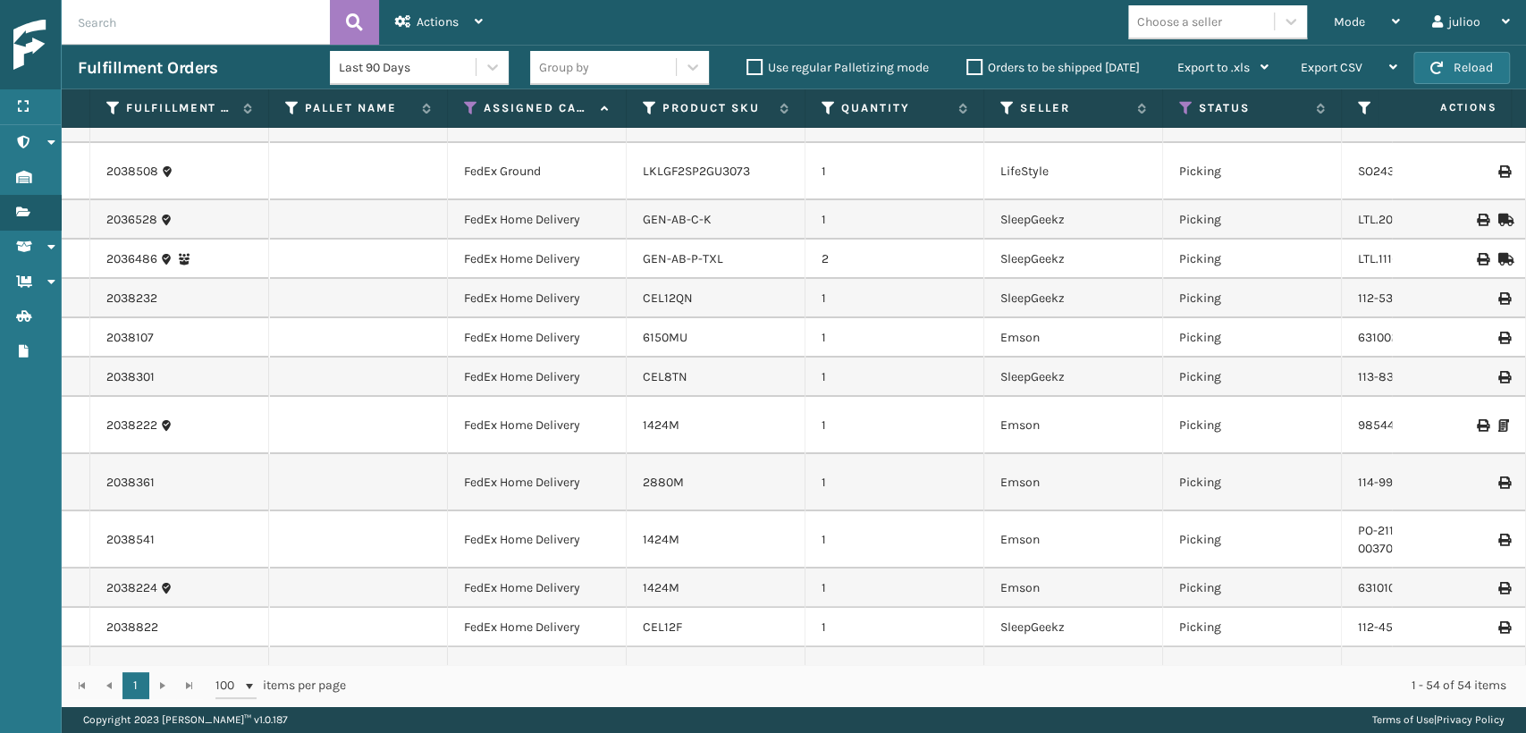
click at [699, 436] on td "1424M" at bounding box center [716, 425] width 179 height 57
click at [652, 424] on link "1424M" at bounding box center [661, 424] width 37 height 15
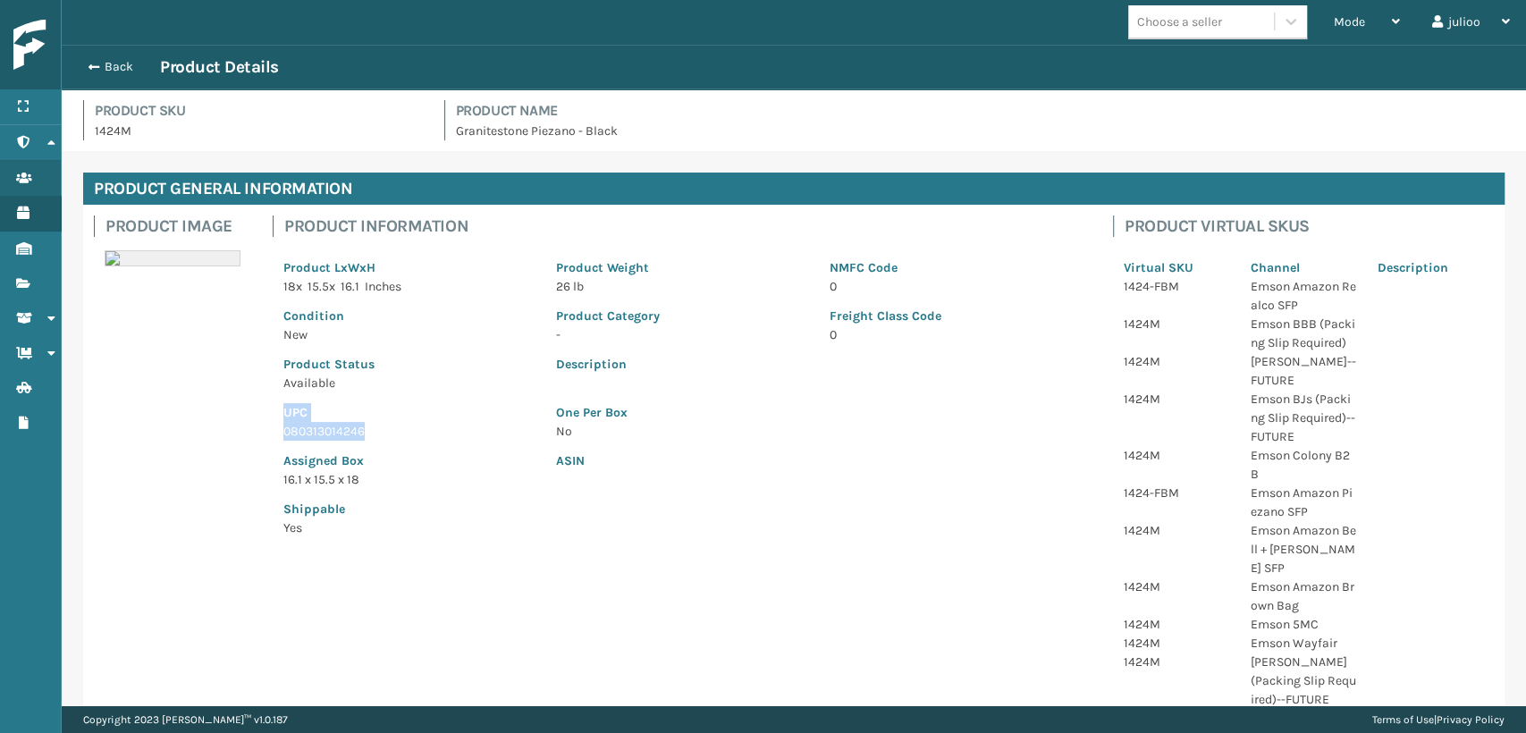
drag, startPoint x: 362, startPoint y: 422, endPoint x: 265, endPoint y: 408, distance: 97.6
click at [266, 408] on div "Product Information Product LxWxH 18 x 15.5 x 16.1 Inches Product Weight 26 lb …" at bounding box center [682, 382] width 840 height 354
click at [272, 446] on div "Product Information Product LxWxH 18 x 15.5 x 16.1 Inches Product Weight 26 lb …" at bounding box center [682, 382] width 840 height 354
drag, startPoint x: 279, startPoint y: 434, endPoint x: 377, endPoint y: 430, distance: 98.4
click at [377, 430] on div "UPC 080313014246" at bounding box center [409, 416] width 273 height 48
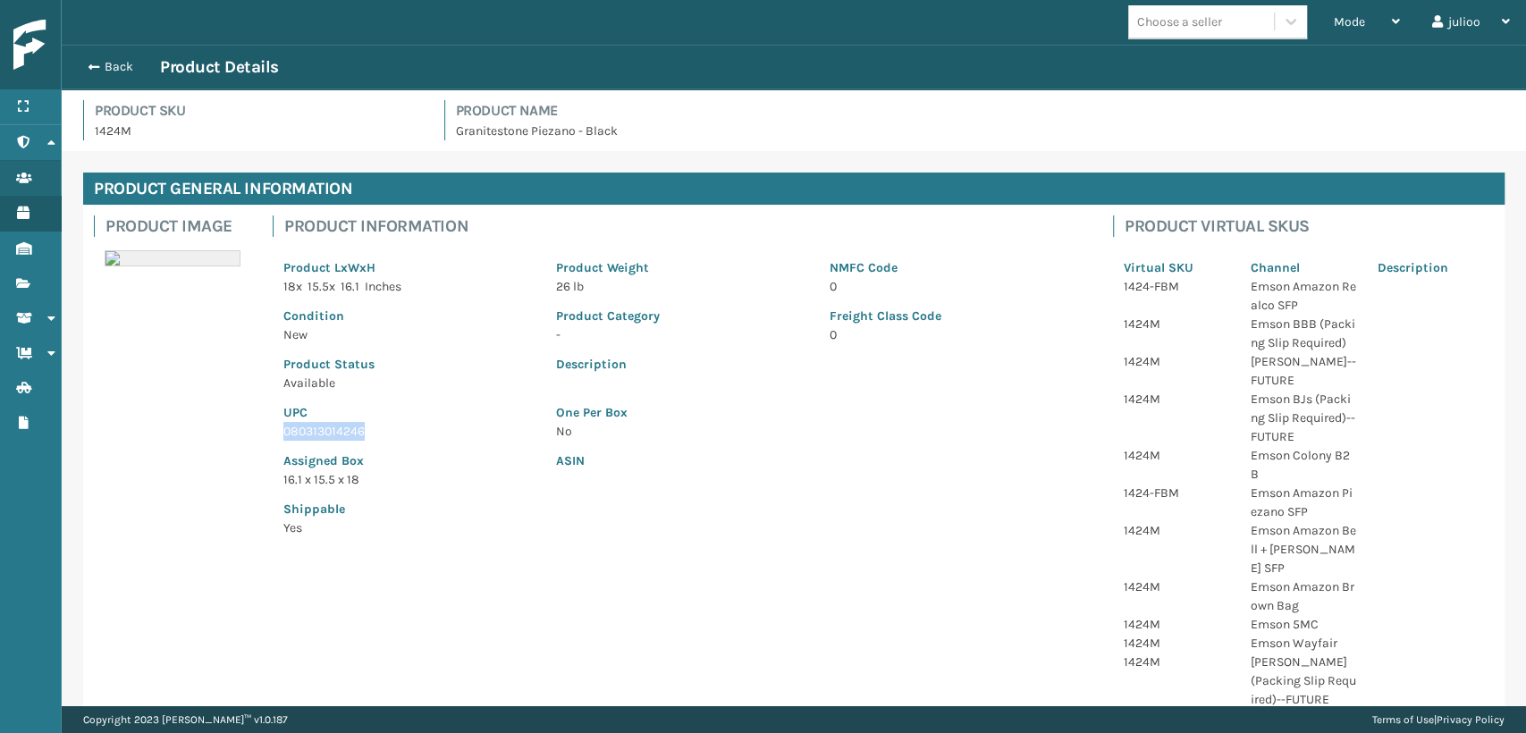
copy p "080313014246"
click at [95, 64] on span "button" at bounding box center [91, 67] width 11 height 13
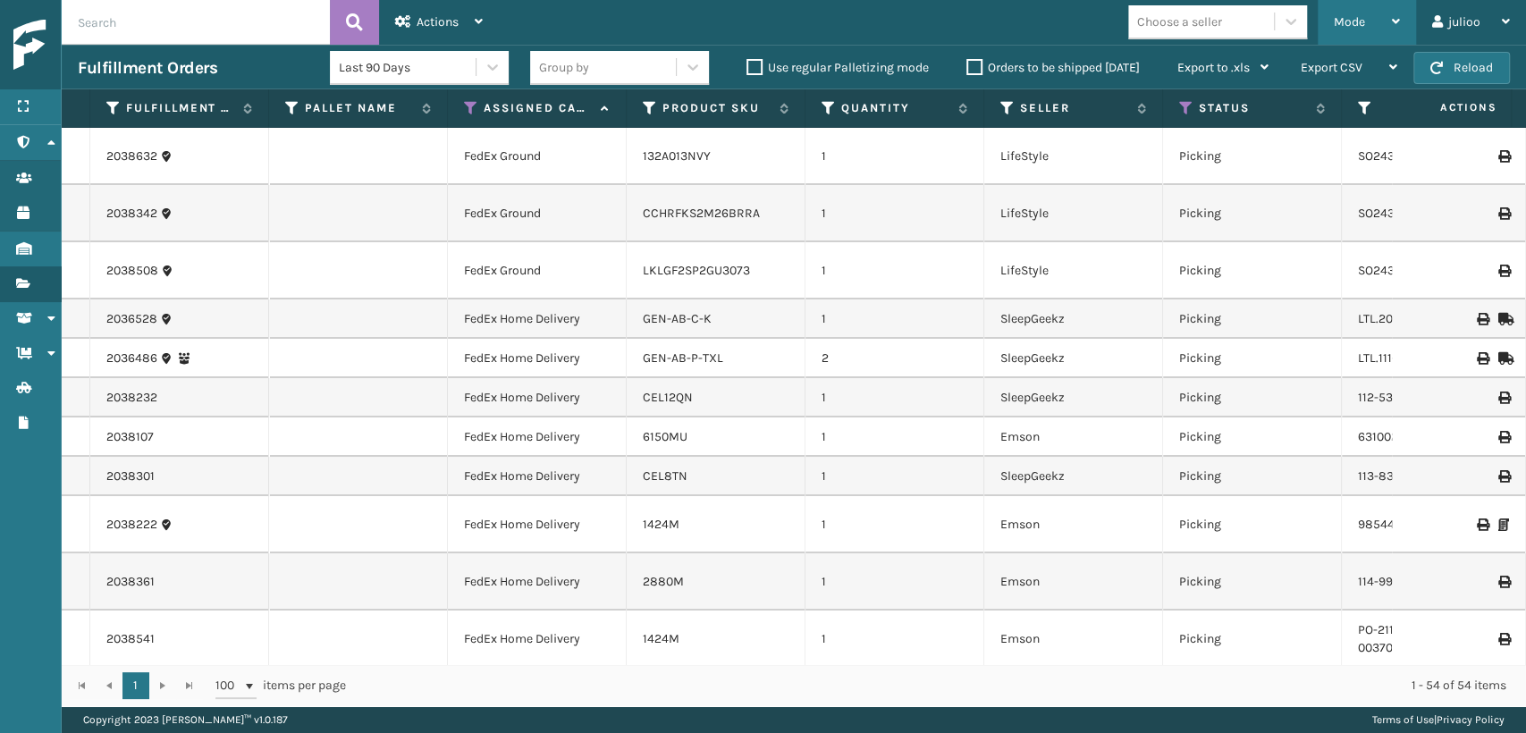
click at [1337, 16] on span "Mode" at bounding box center [1349, 21] width 31 height 15
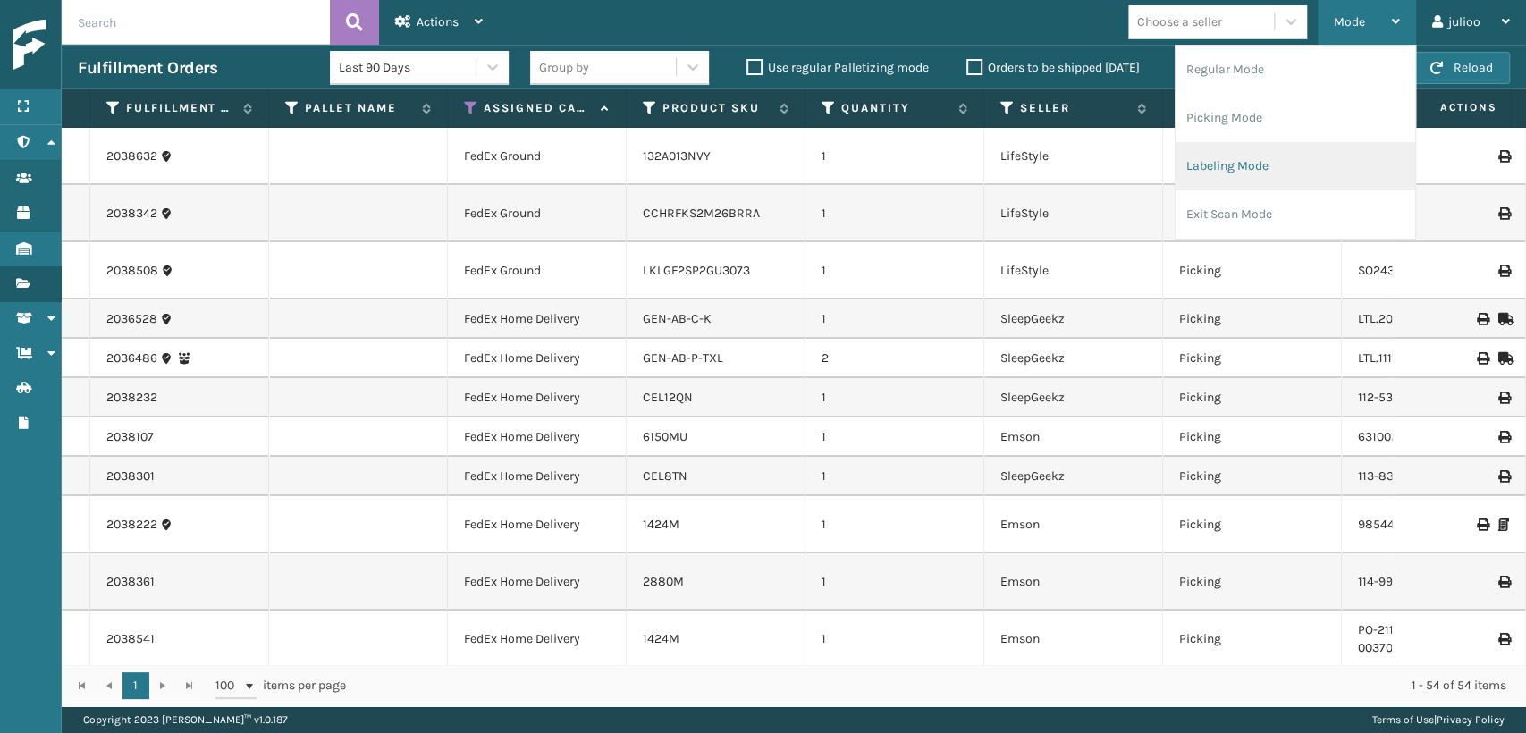
click at [1209, 160] on li "Labeling Mode" at bounding box center [1295, 166] width 240 height 48
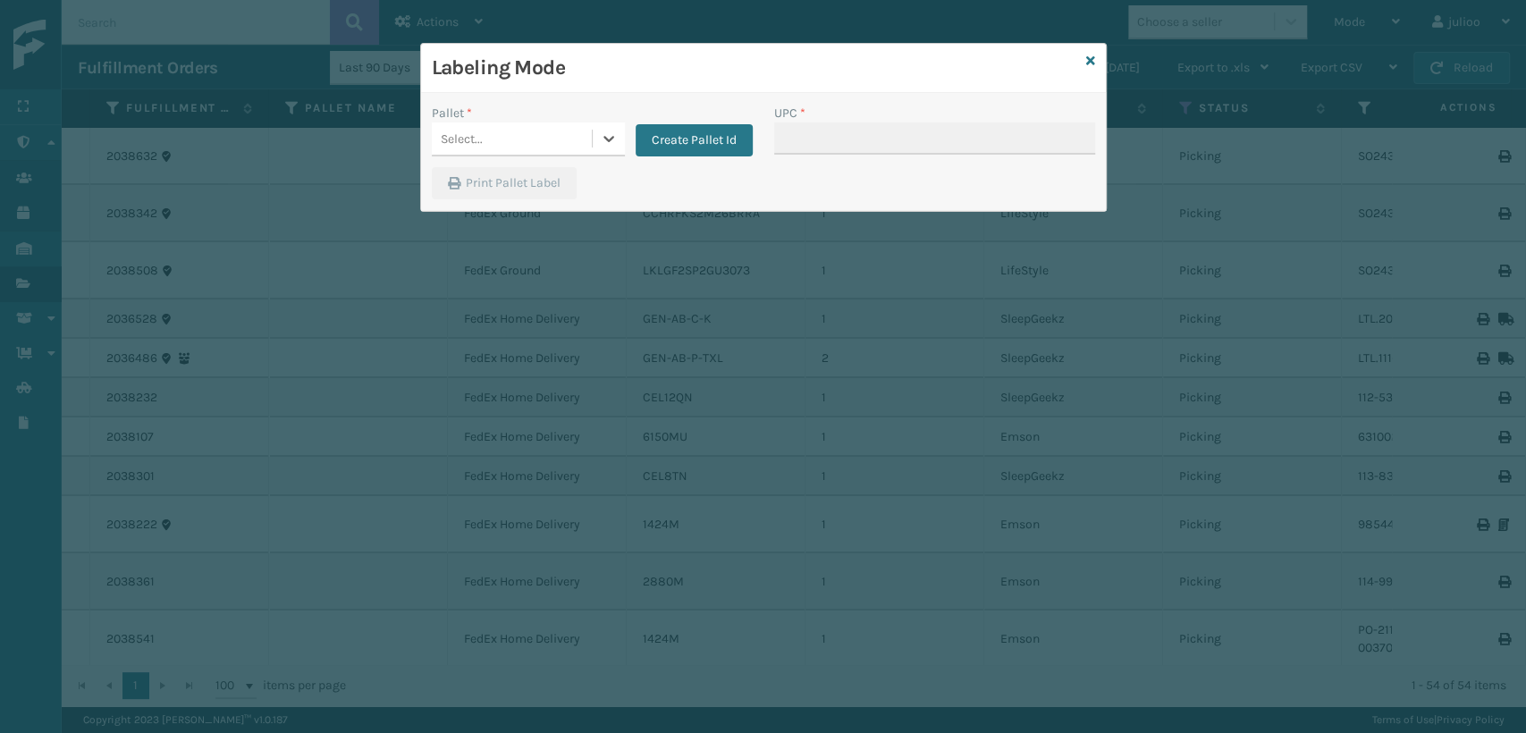
click at [501, 134] on div "Select..." at bounding box center [512, 138] width 160 height 29
click at [493, 183] on div "FDXG-2LKYEZB7V7" at bounding box center [528, 183] width 193 height 33
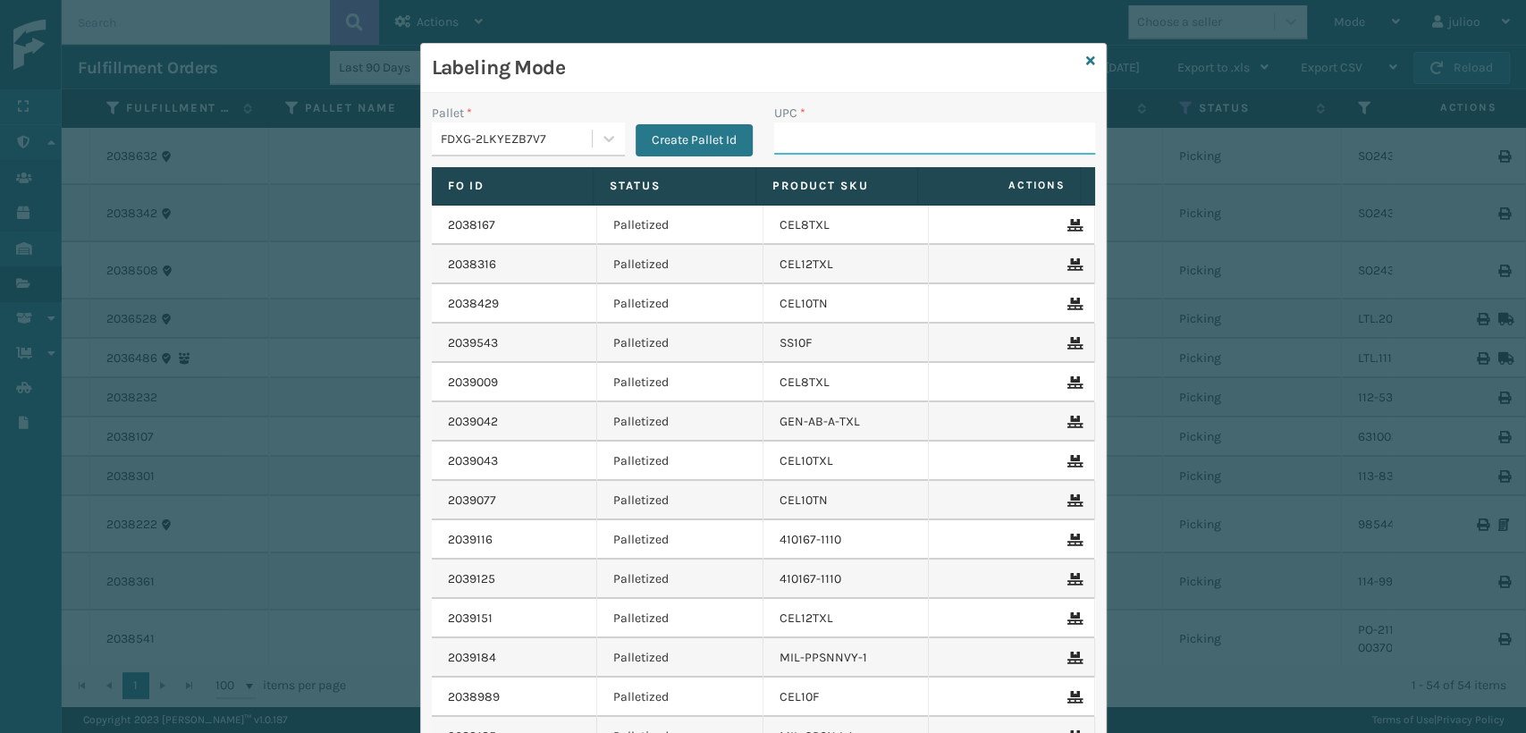
click at [907, 139] on input "UPC *" at bounding box center [934, 138] width 321 height 32
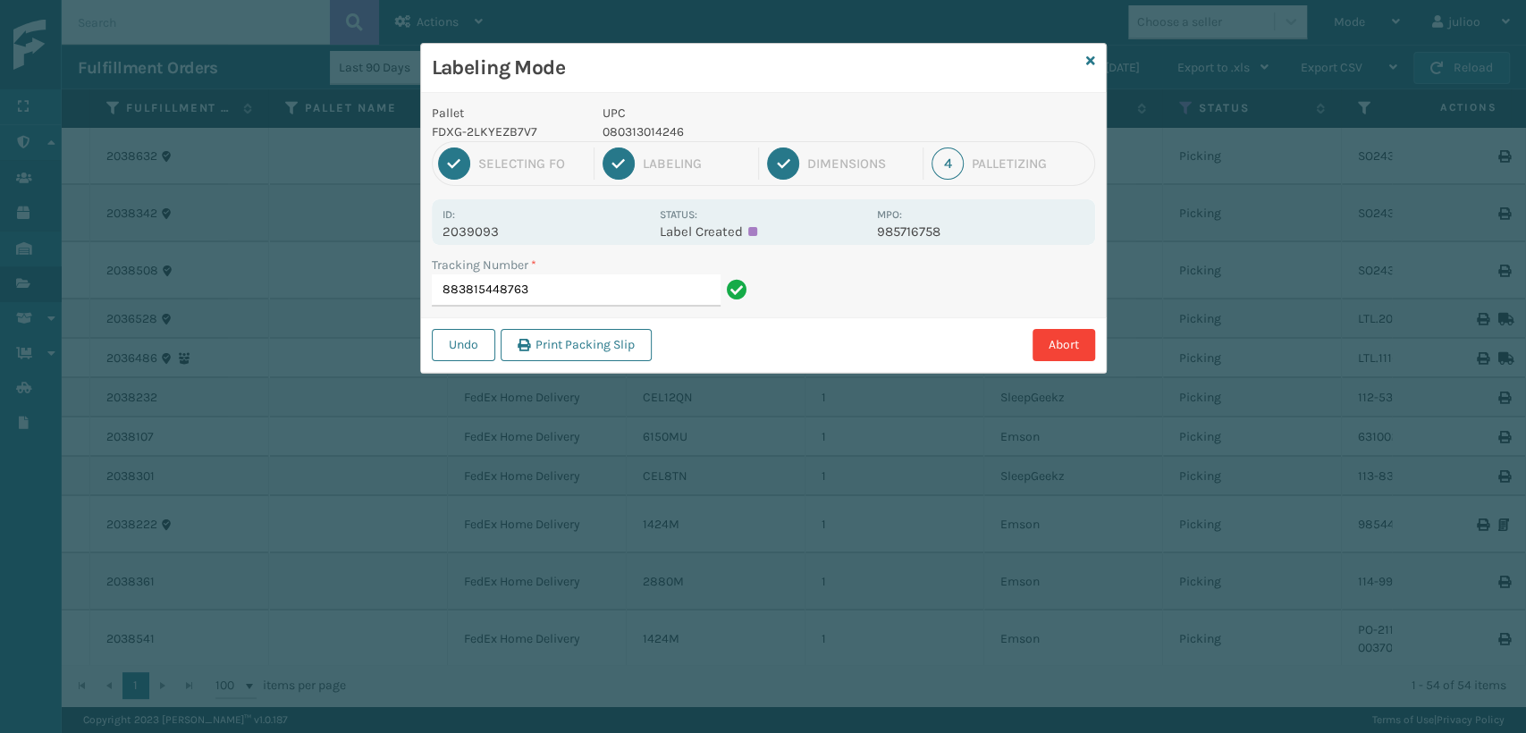
type input "883815448763"
type input "883813319945"
type input "883816148496080313014246"
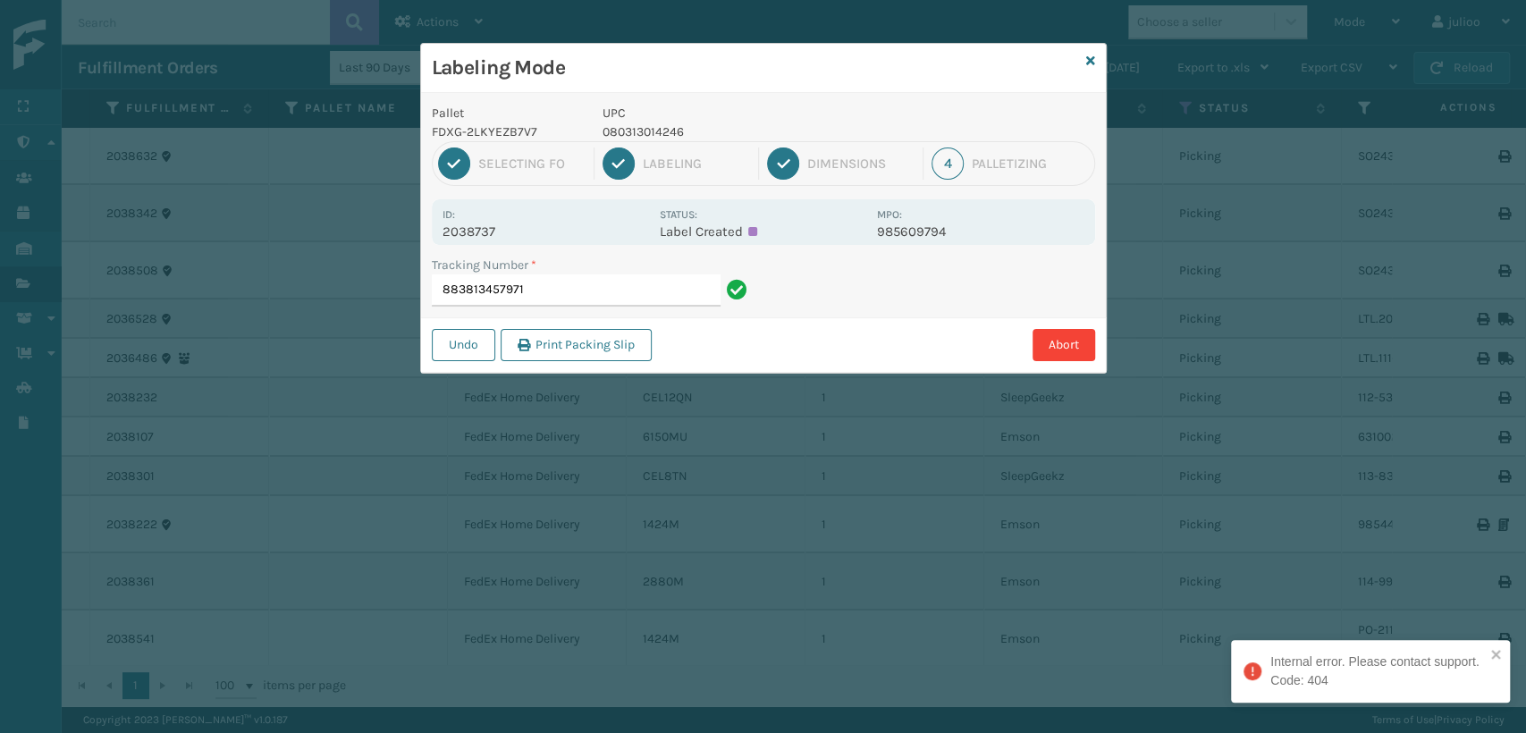
type input "883813457971"
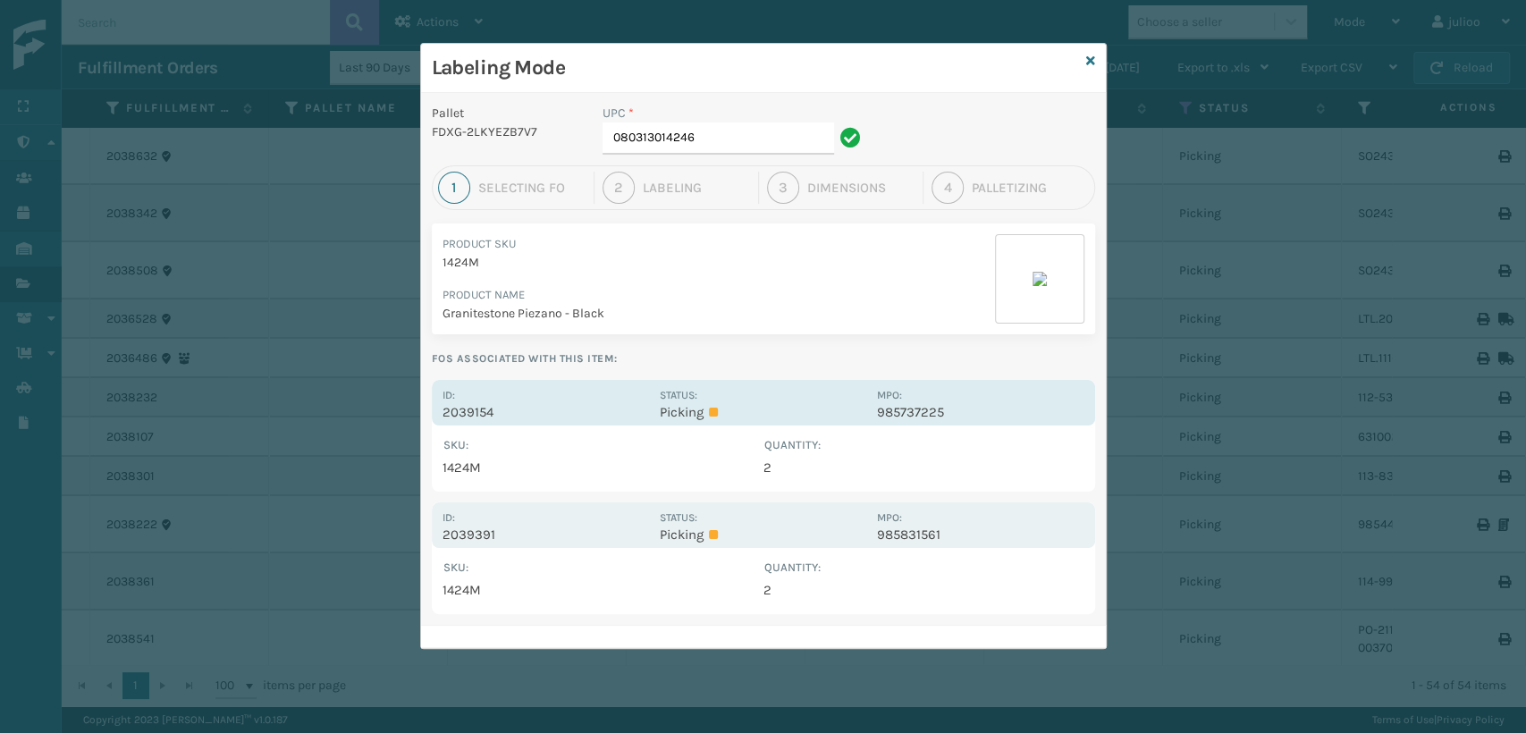
click at [672, 405] on p "Picking" at bounding box center [763, 412] width 206 height 16
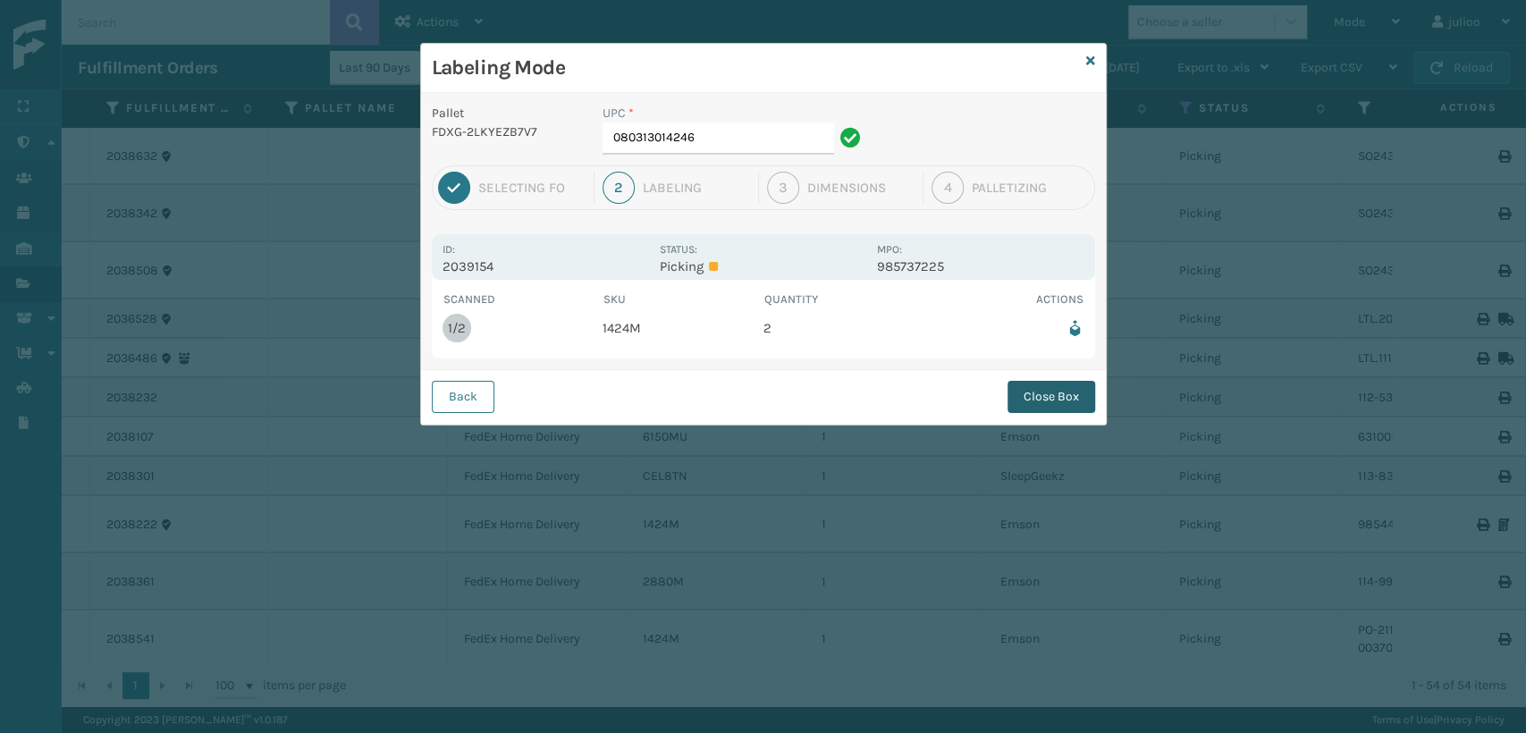
click at [1023, 392] on button "Close Box" at bounding box center [1051, 397] width 88 height 32
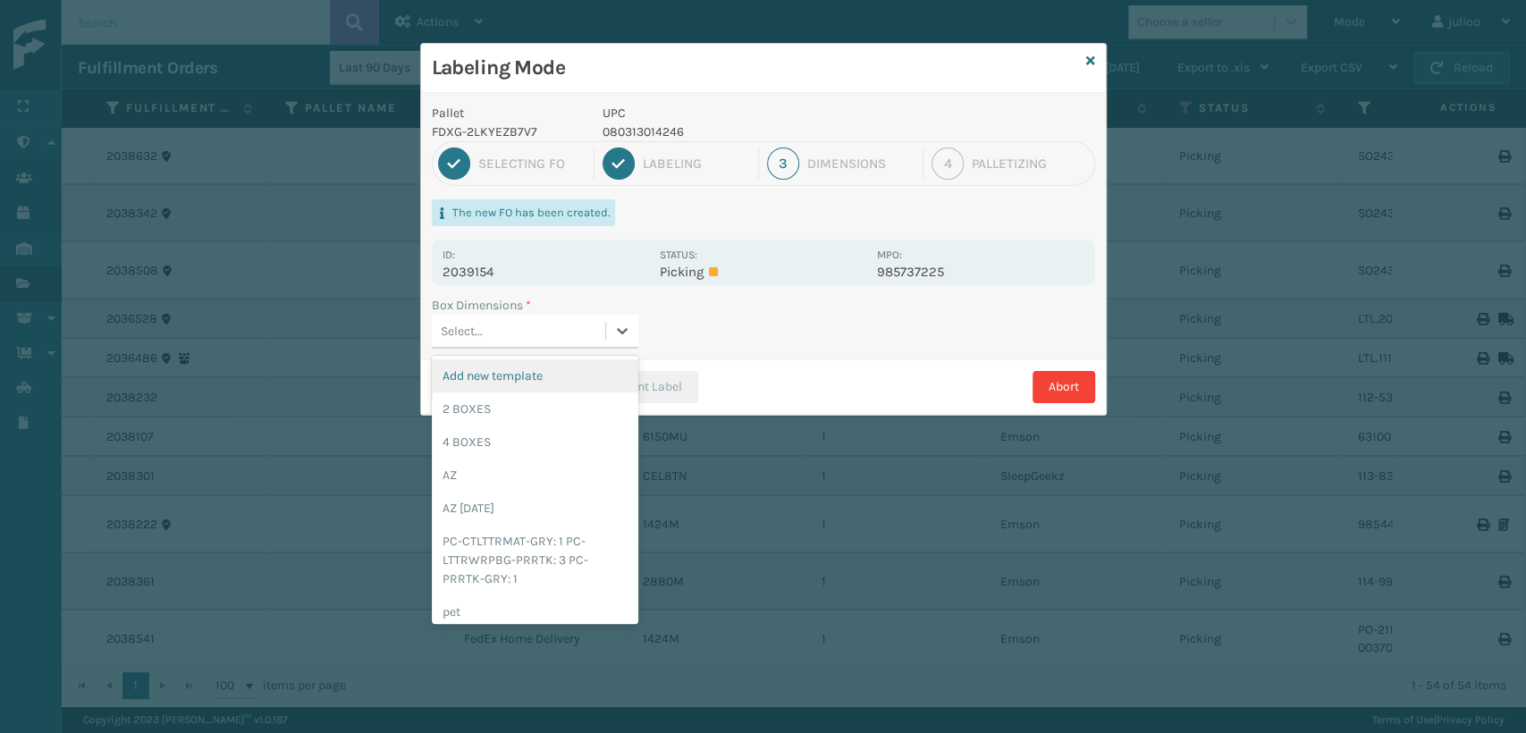
click at [535, 337] on div "Select..." at bounding box center [518, 330] width 173 height 29
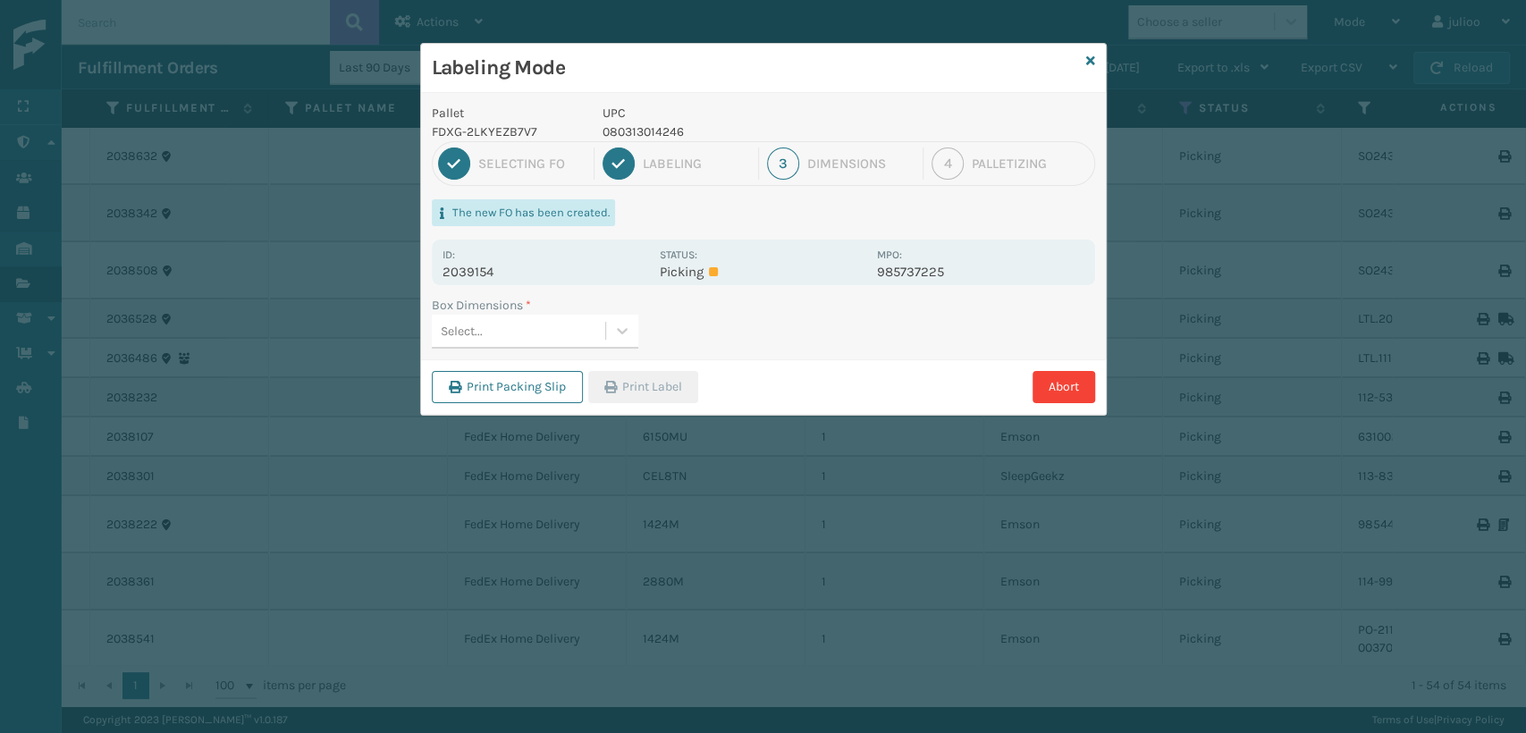
click at [481, 168] on div "Selecting FO" at bounding box center [531, 164] width 107 height 16
click at [446, 159] on div "1" at bounding box center [454, 163] width 32 height 32
click at [620, 159] on div "2" at bounding box center [618, 163] width 32 height 32
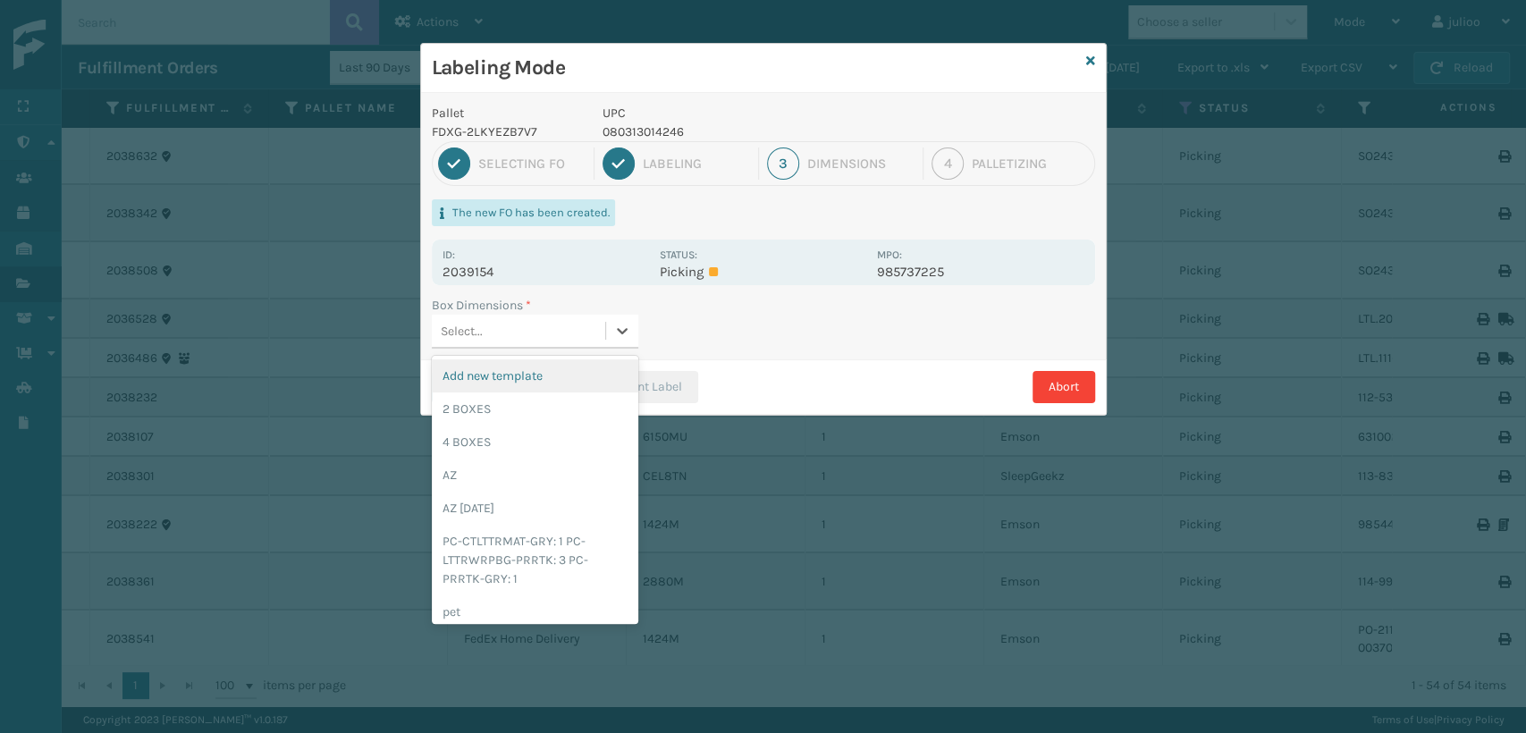
click at [562, 335] on div "Select..." at bounding box center [518, 330] width 173 height 29
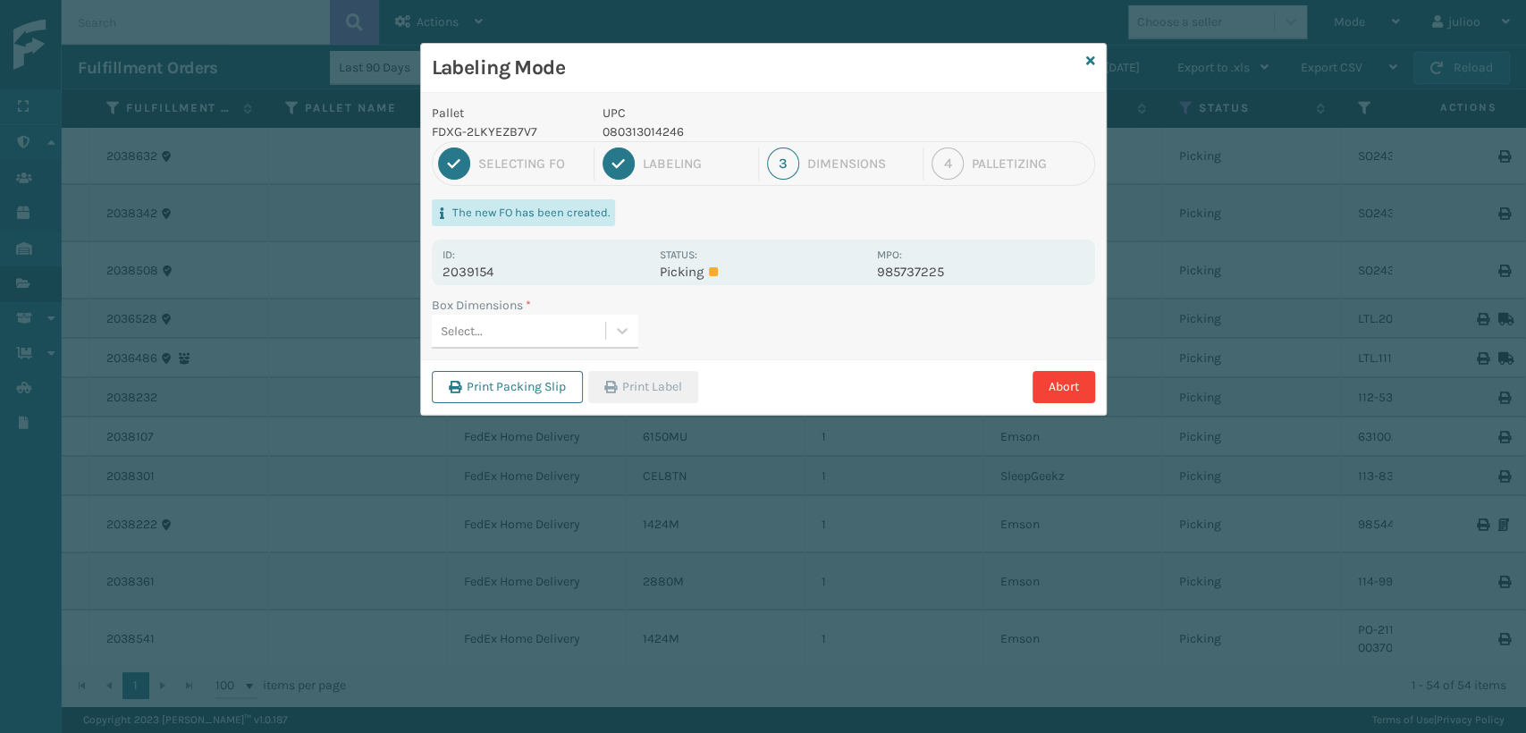
click at [1080, 54] on div "Labeling Mode" at bounding box center [763, 68] width 685 height 49
click at [1087, 56] on icon at bounding box center [1090, 61] width 9 height 13
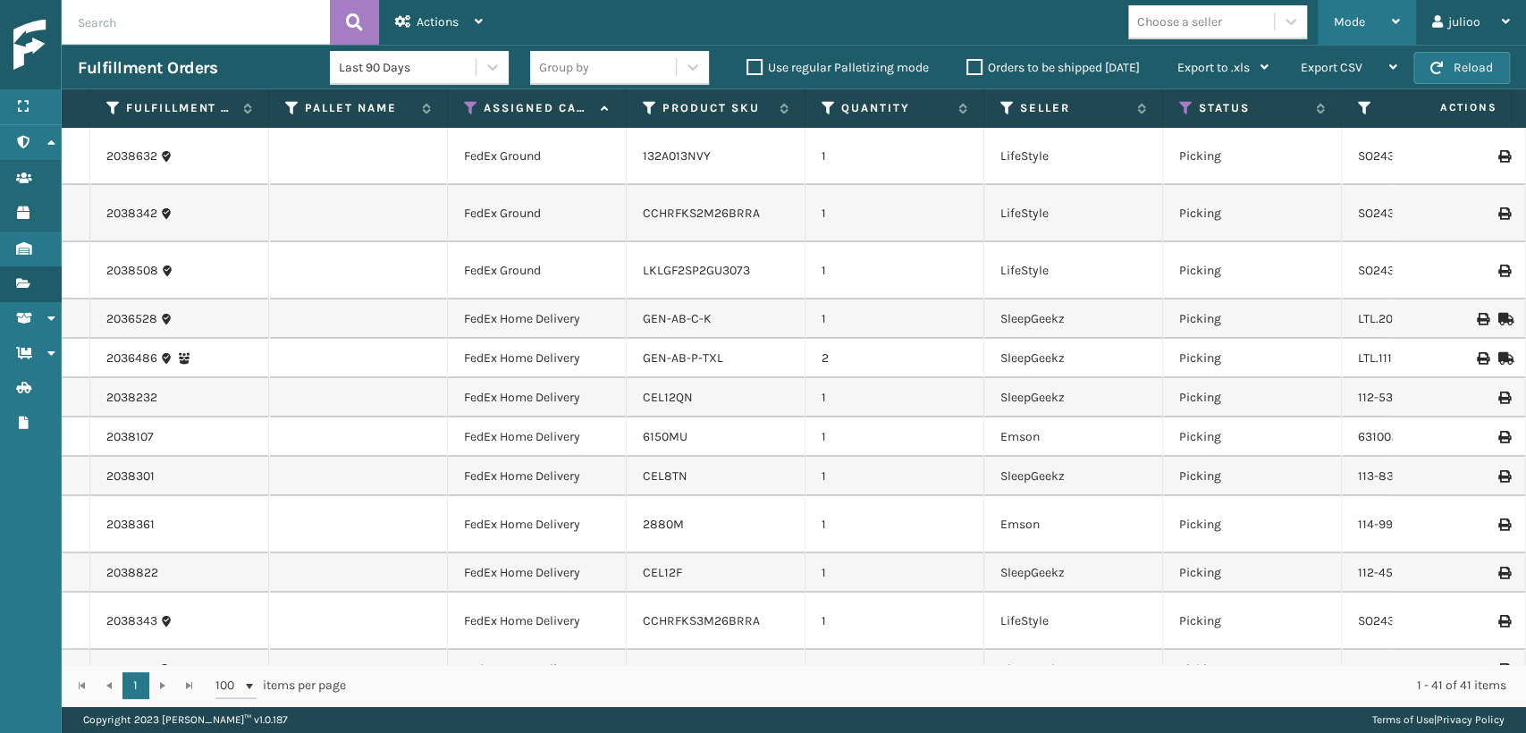
click at [1341, 19] on span "Mode" at bounding box center [1349, 21] width 31 height 15
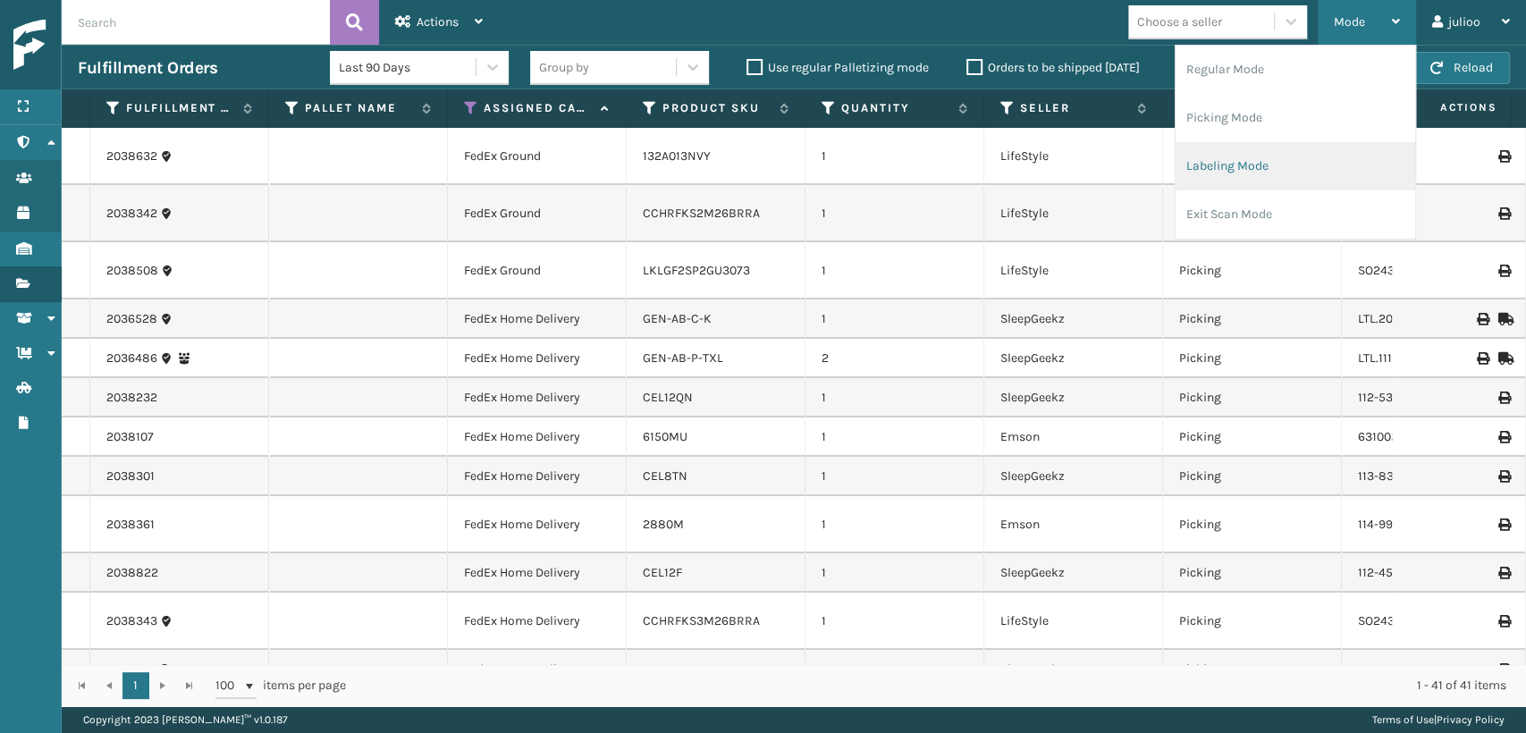
click at [1198, 159] on li "Labeling Mode" at bounding box center [1295, 166] width 240 height 48
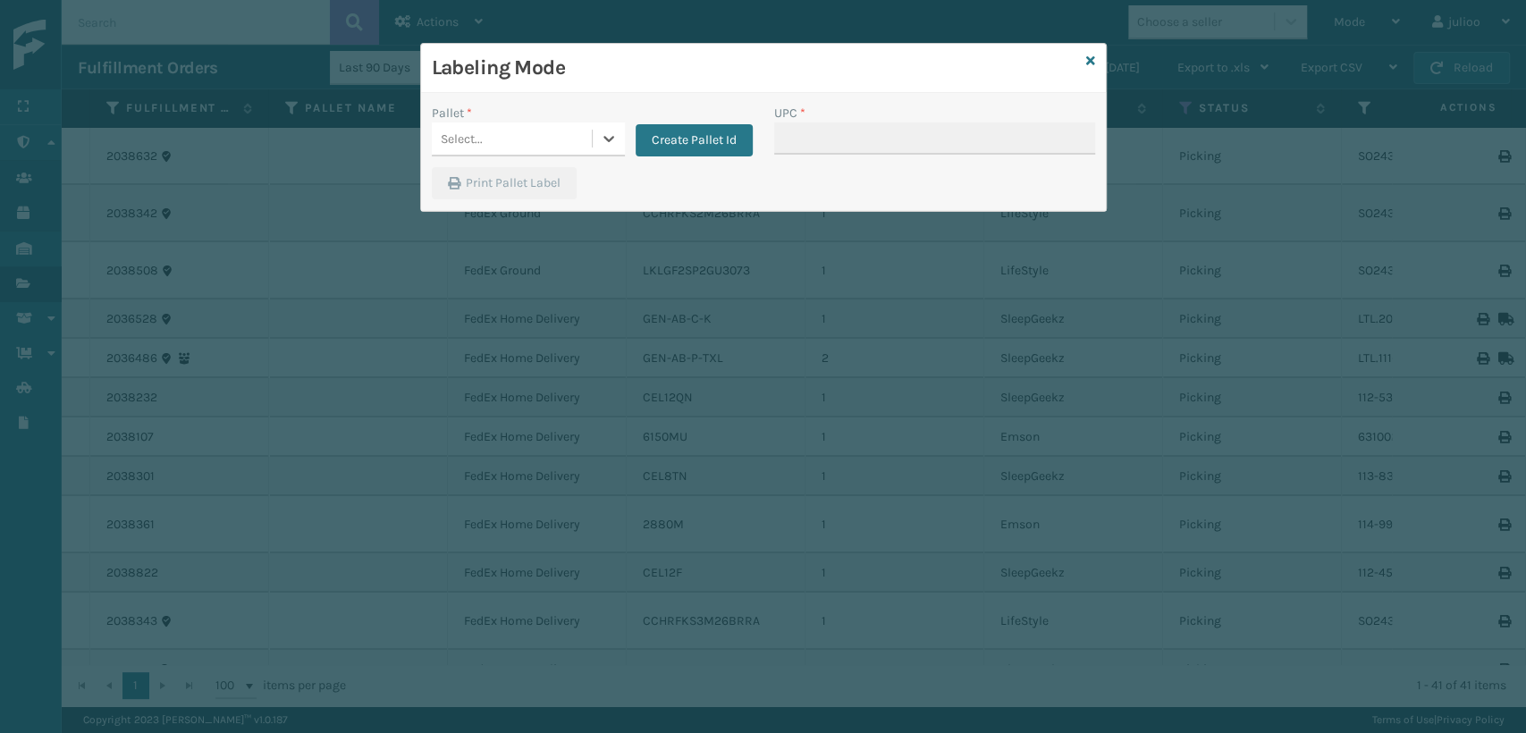
click at [486, 152] on div "Select..." at bounding box center [512, 138] width 160 height 29
click at [486, 140] on div "Select..." at bounding box center [512, 138] width 160 height 29
click at [485, 138] on div "Select..." at bounding box center [512, 138] width 160 height 29
drag, startPoint x: 477, startPoint y: 182, endPoint x: 706, endPoint y: 165, distance: 229.4
click at [500, 182] on div "FDXG-2LKYEZB7V7" at bounding box center [528, 183] width 193 height 33
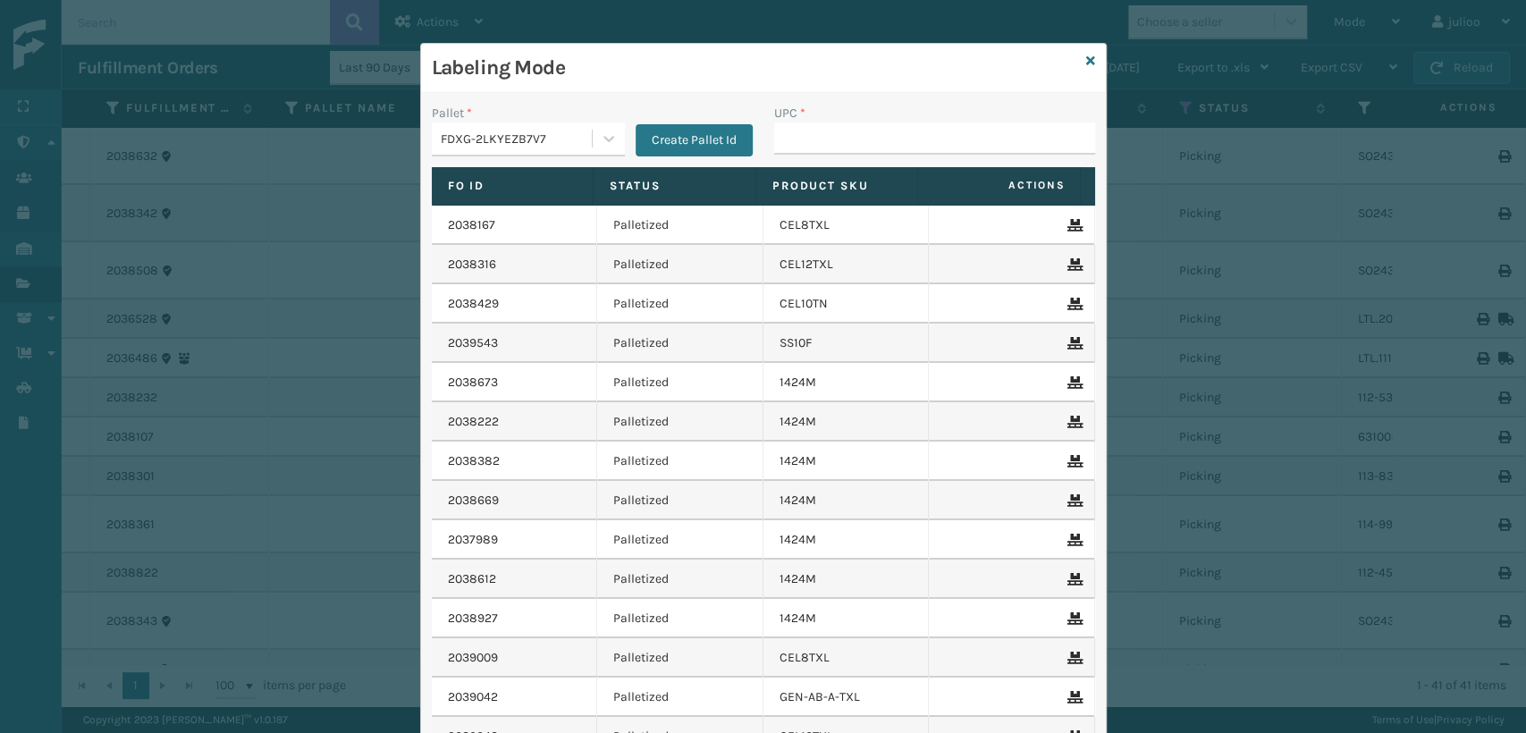
drag, startPoint x: 753, startPoint y: 144, endPoint x: 765, endPoint y: 144, distance: 12.5
click at [758, 144] on div "Pallet * FDXG-2LKYEZB7V7 Create Pallet Id UPC *" at bounding box center [763, 135] width 685 height 63
click at [787, 139] on input "UPC *" at bounding box center [934, 138] width 321 height 32
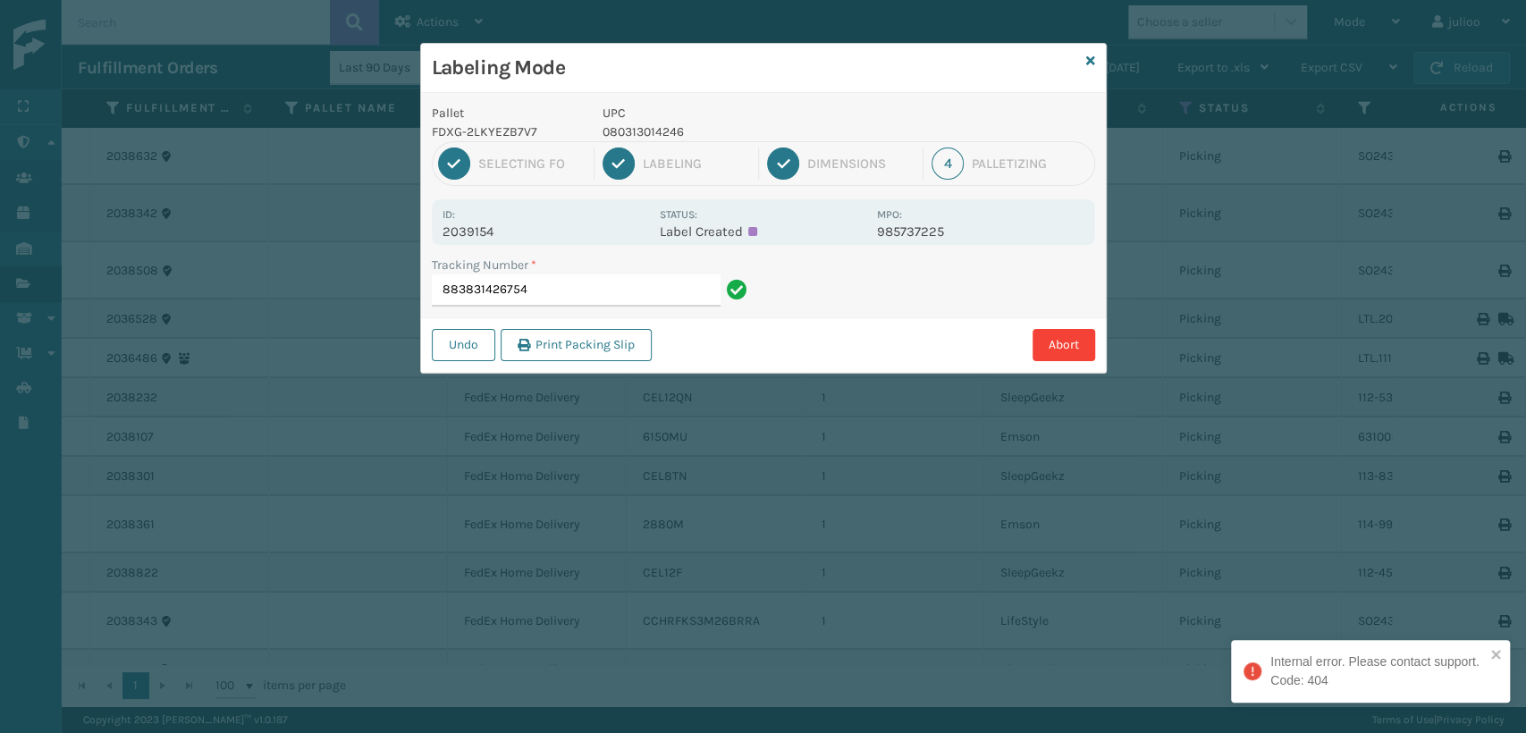
type input "883831426754"
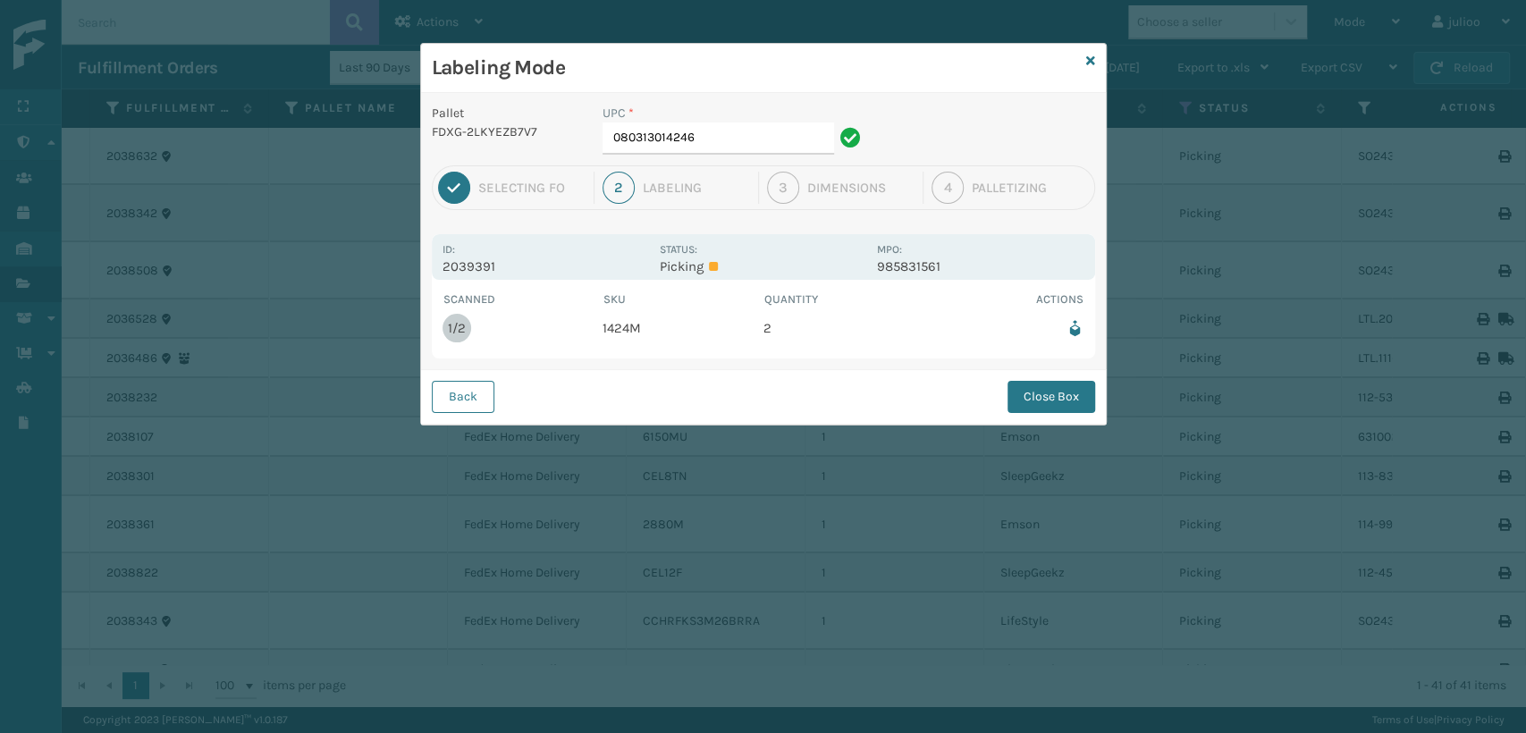
click at [622, 324] on td "1424M" at bounding box center [682, 327] width 161 height 39
click at [677, 263] on p "Picking" at bounding box center [763, 266] width 206 height 16
click at [605, 248] on div "Id: 2039391" at bounding box center [545, 257] width 206 height 35
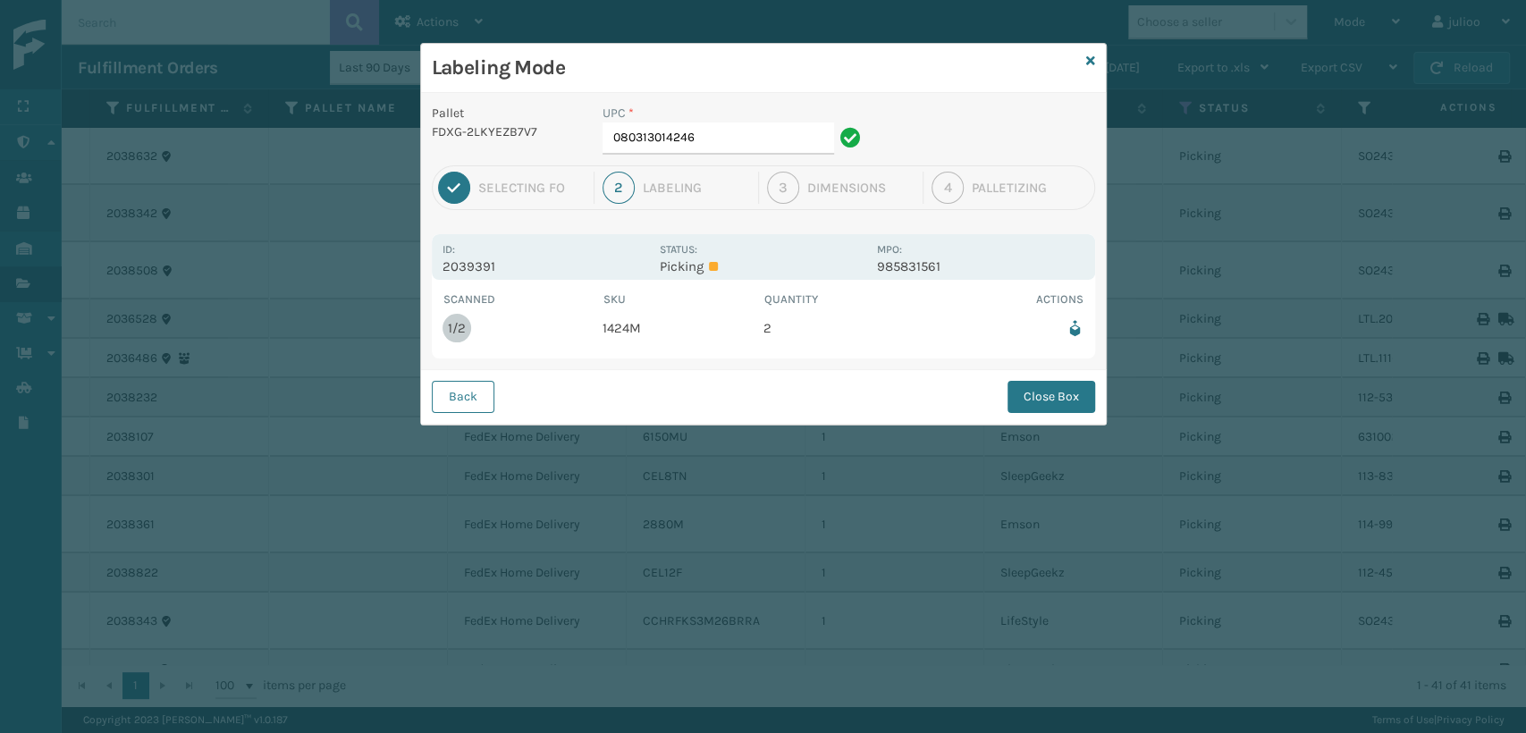
click at [680, 254] on div "Status: Picking" at bounding box center [763, 257] width 206 height 35
click at [679, 264] on p "Picking" at bounding box center [763, 266] width 206 height 16
drag, startPoint x: 623, startPoint y: 338, endPoint x: 590, endPoint y: 319, distance: 38.0
click at [617, 332] on td "1424M" at bounding box center [682, 327] width 161 height 39
click at [722, 134] on input "080313014246" at bounding box center [717, 138] width 231 height 32
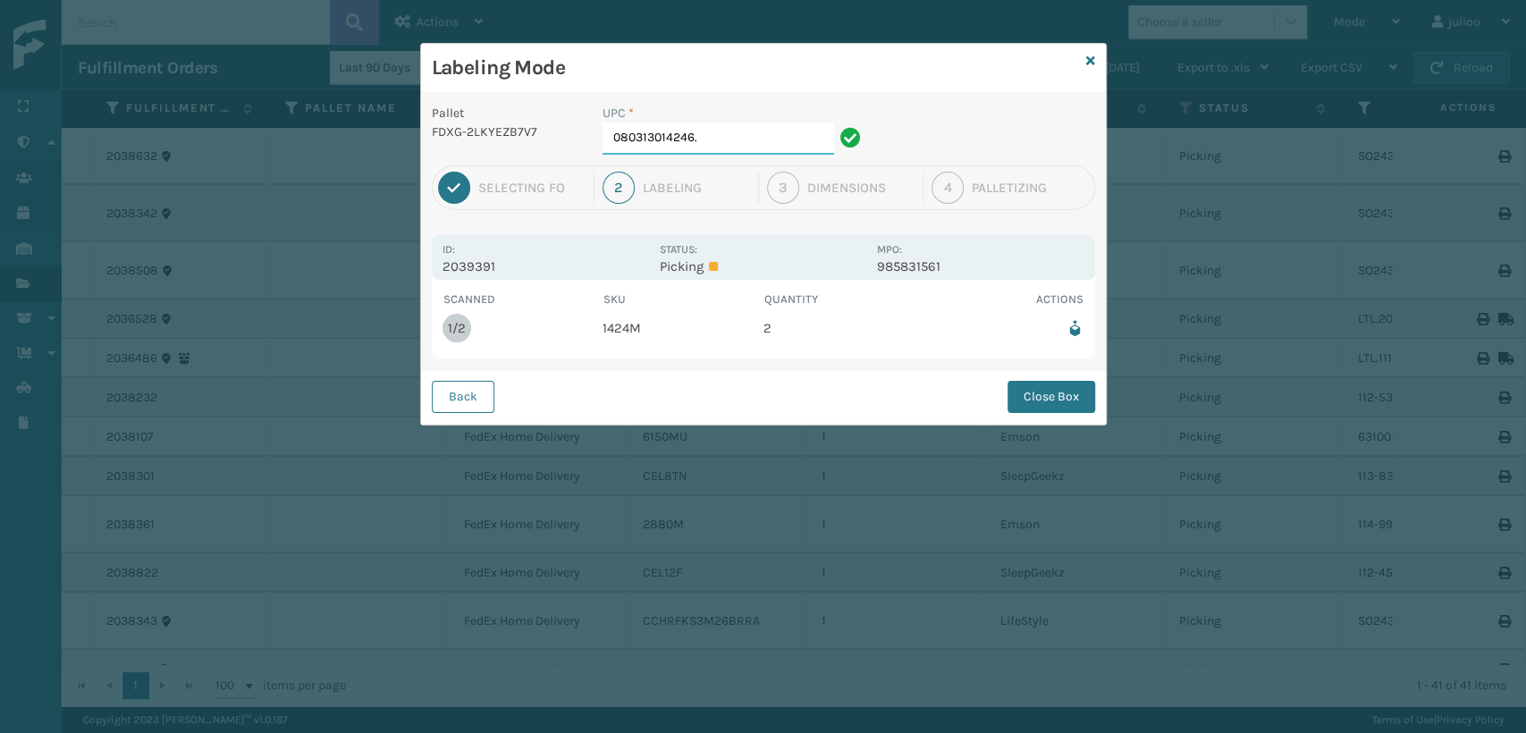
click at [770, 142] on input "080313014246." at bounding box center [717, 138] width 231 height 32
type input "080313014246"
drag, startPoint x: 739, startPoint y: 142, endPoint x: 497, endPoint y: 165, distance: 243.3
click at [497, 165] on div "Pallet FDXG-2LKYEZB7V7 UPC * 080313014246 1 Selecting FO 2 Labeling 3 Dimension…" at bounding box center [763, 259] width 685 height 332
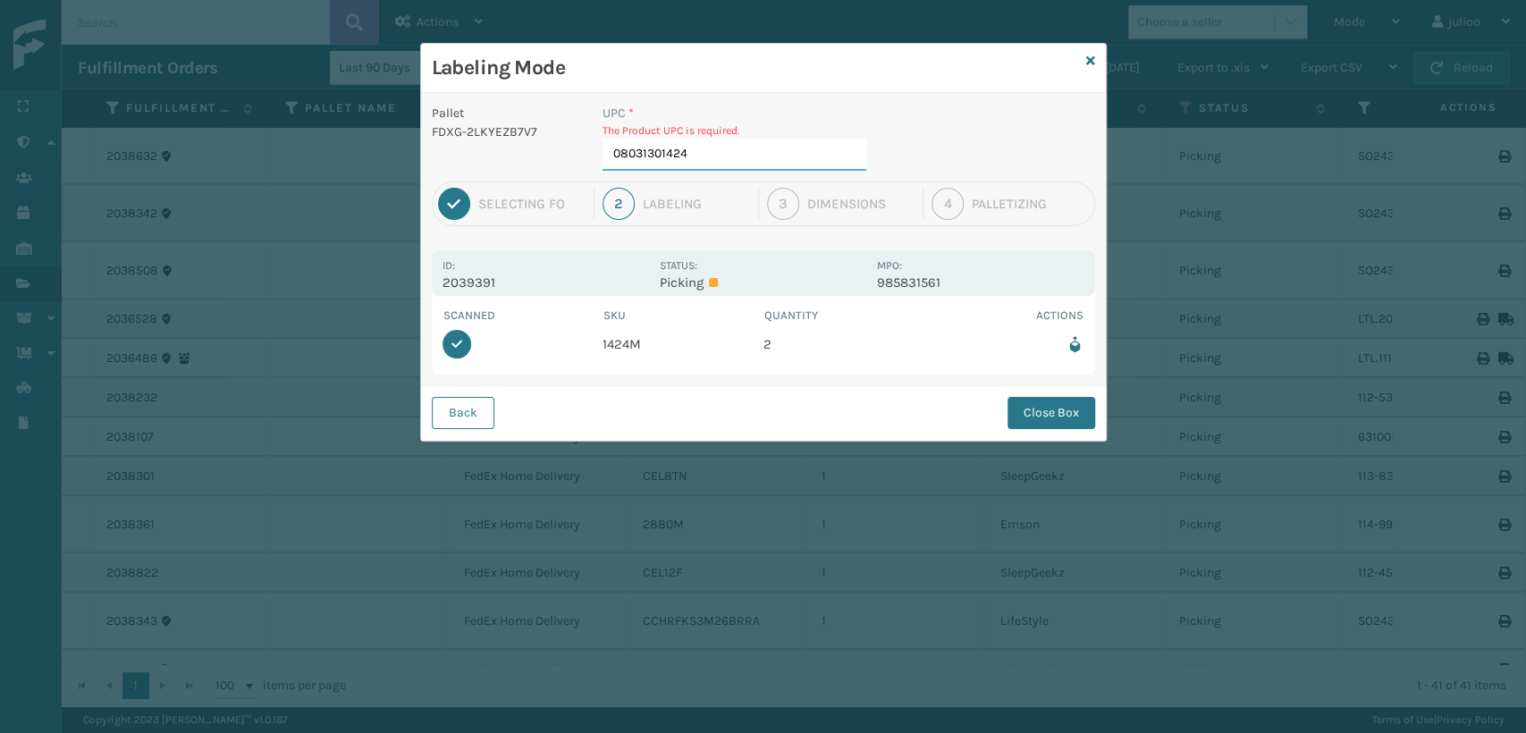
type input "080313014246"
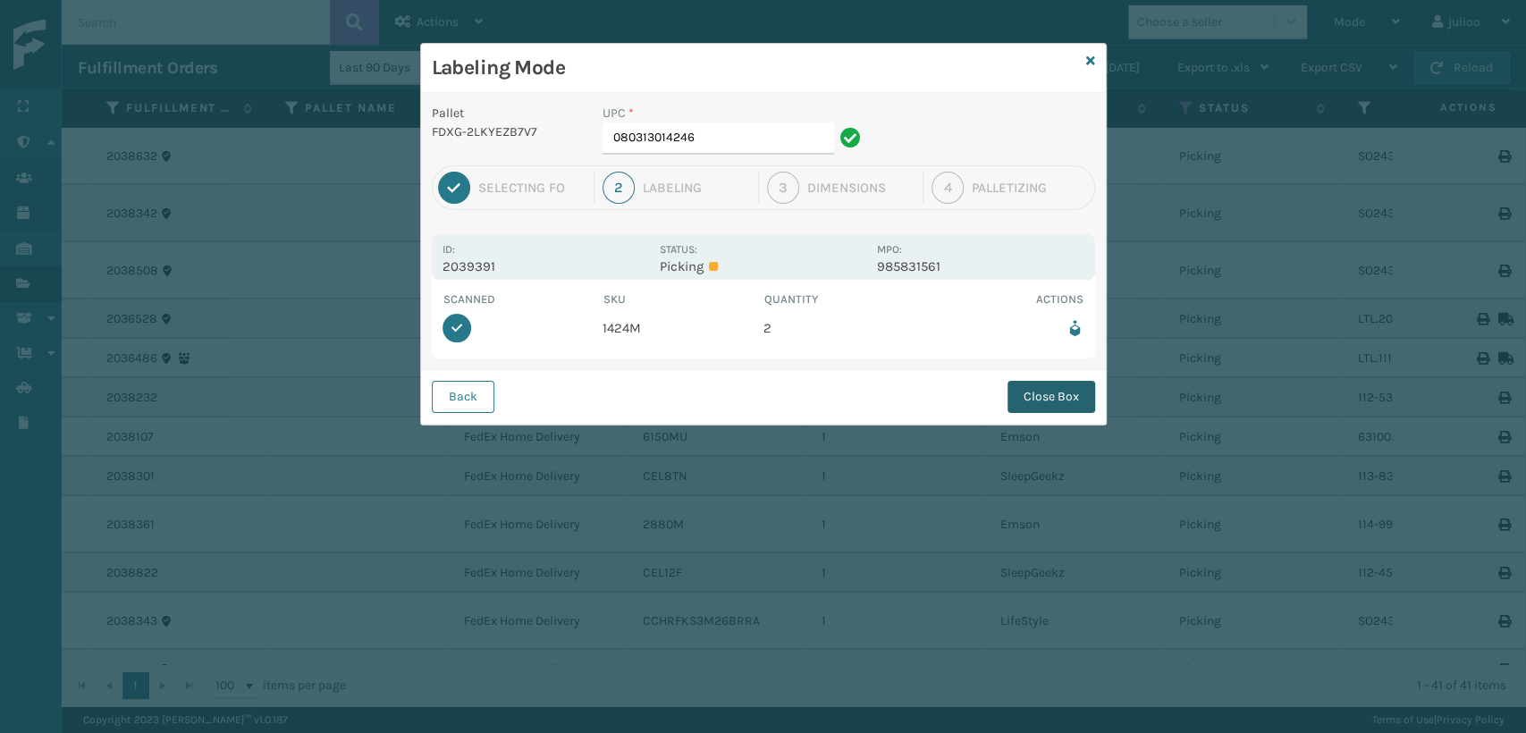
click at [1033, 388] on button "Close Box" at bounding box center [1051, 397] width 88 height 32
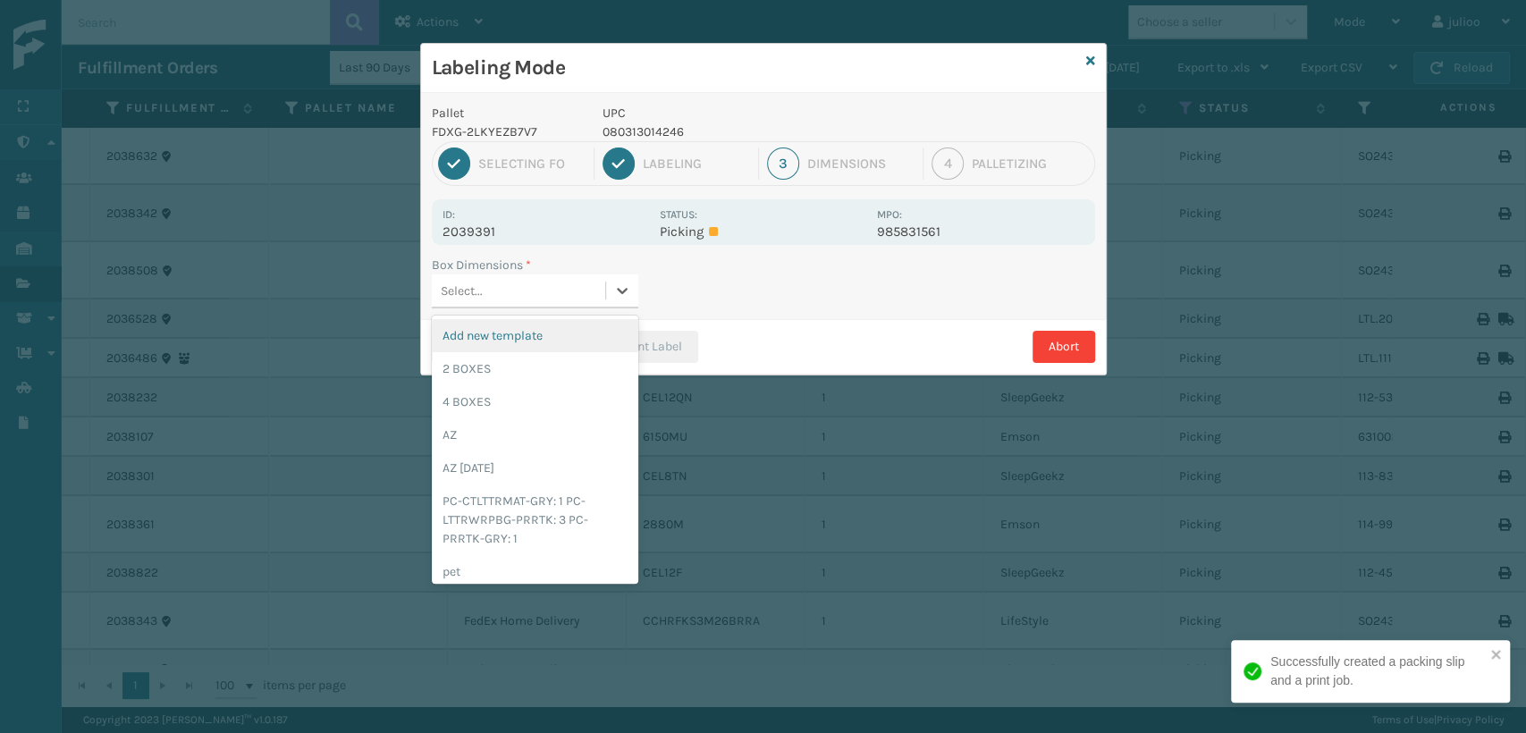
click at [545, 282] on div "Select..." at bounding box center [518, 290] width 173 height 29
click at [488, 360] on div "2 BOXES" at bounding box center [535, 368] width 206 height 33
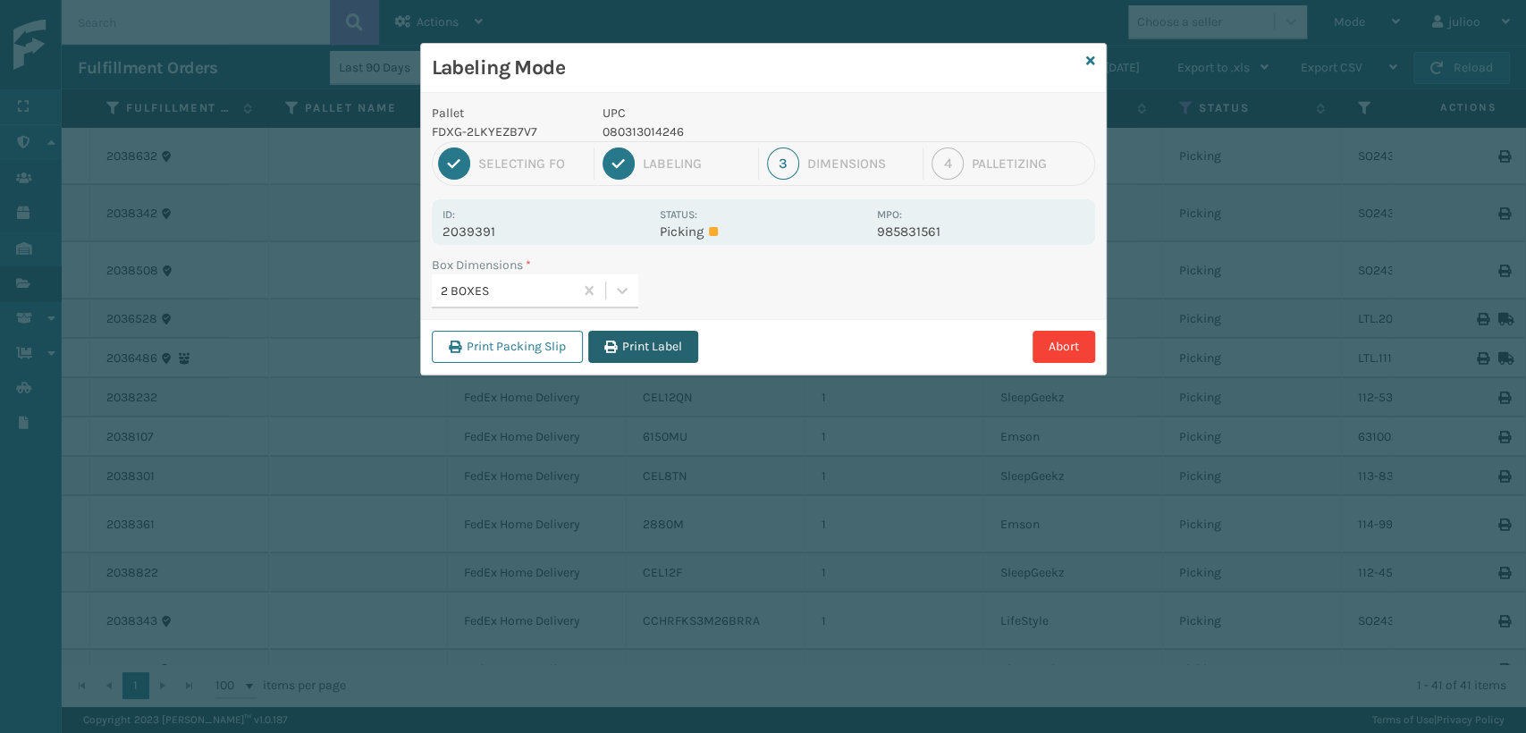
click at [651, 355] on button "Print Label" at bounding box center [643, 347] width 110 height 32
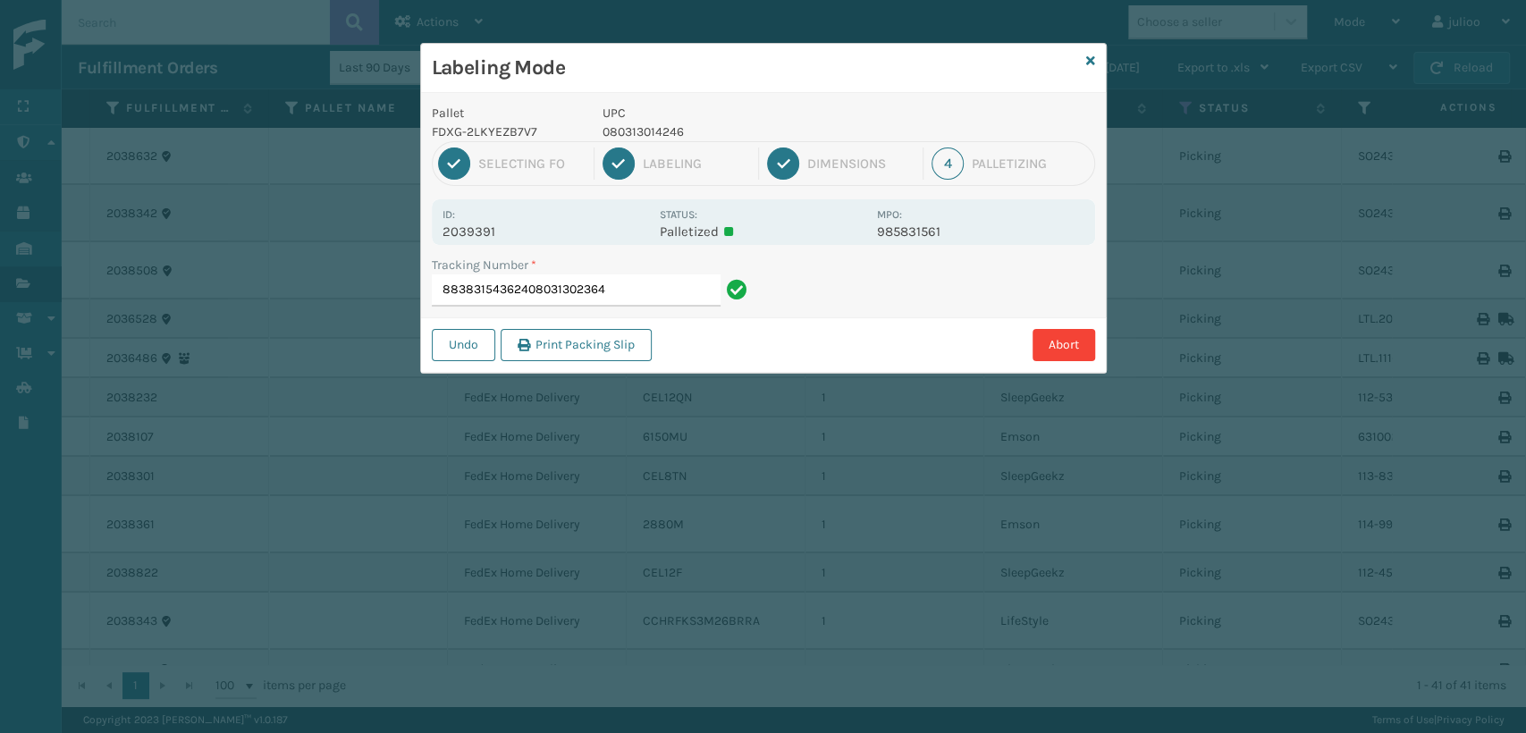
type input "883831543624080313023644"
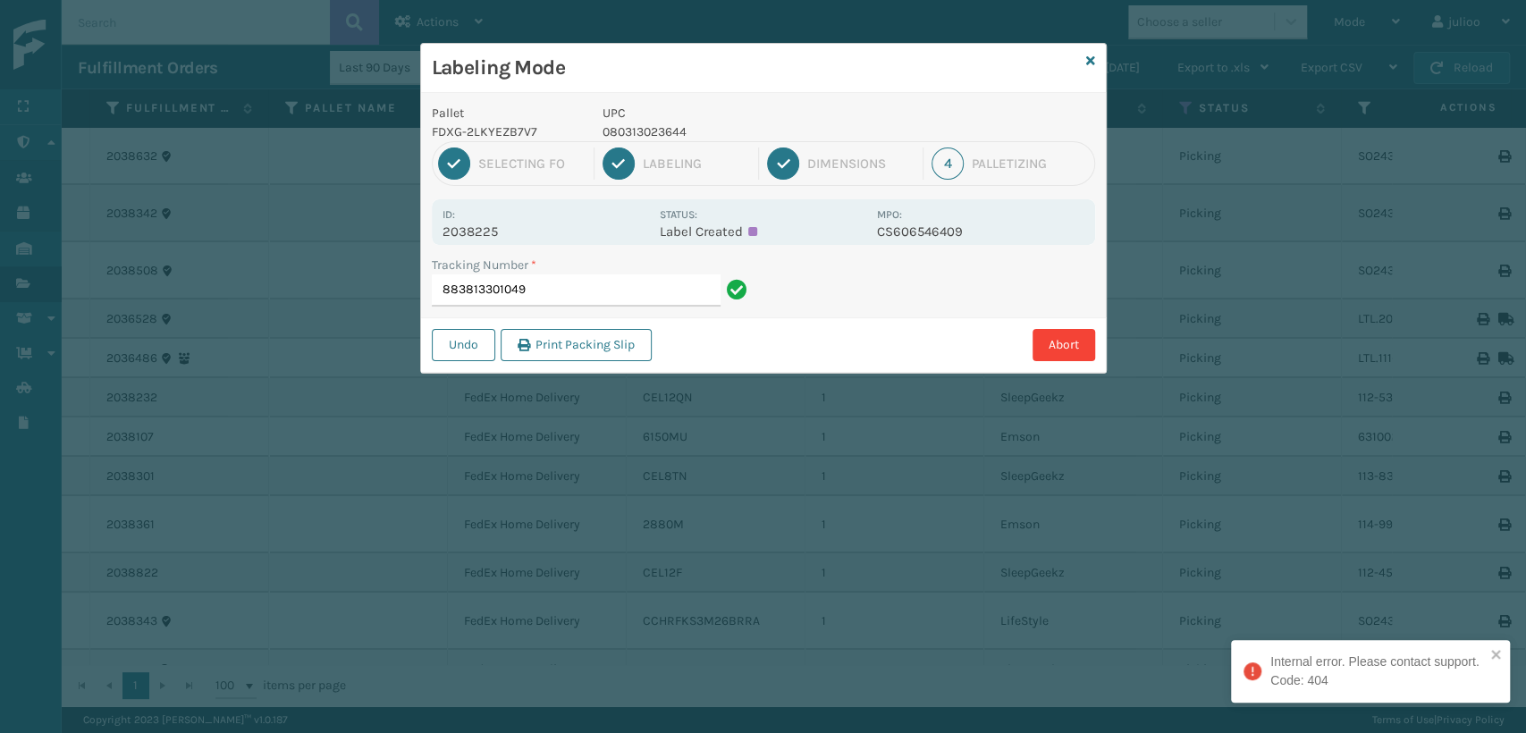
type input "883813301049"
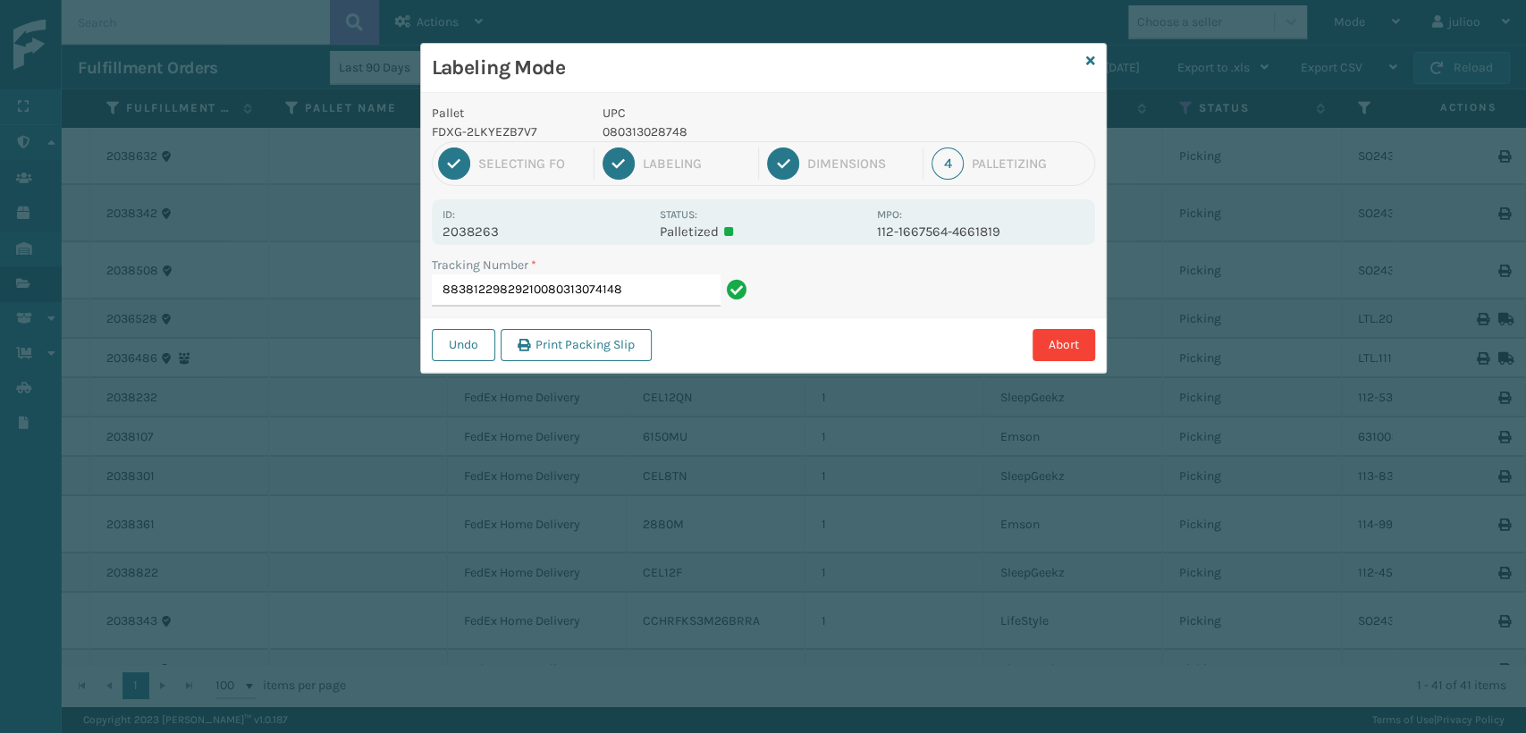
type input "88381229829210080313074148"
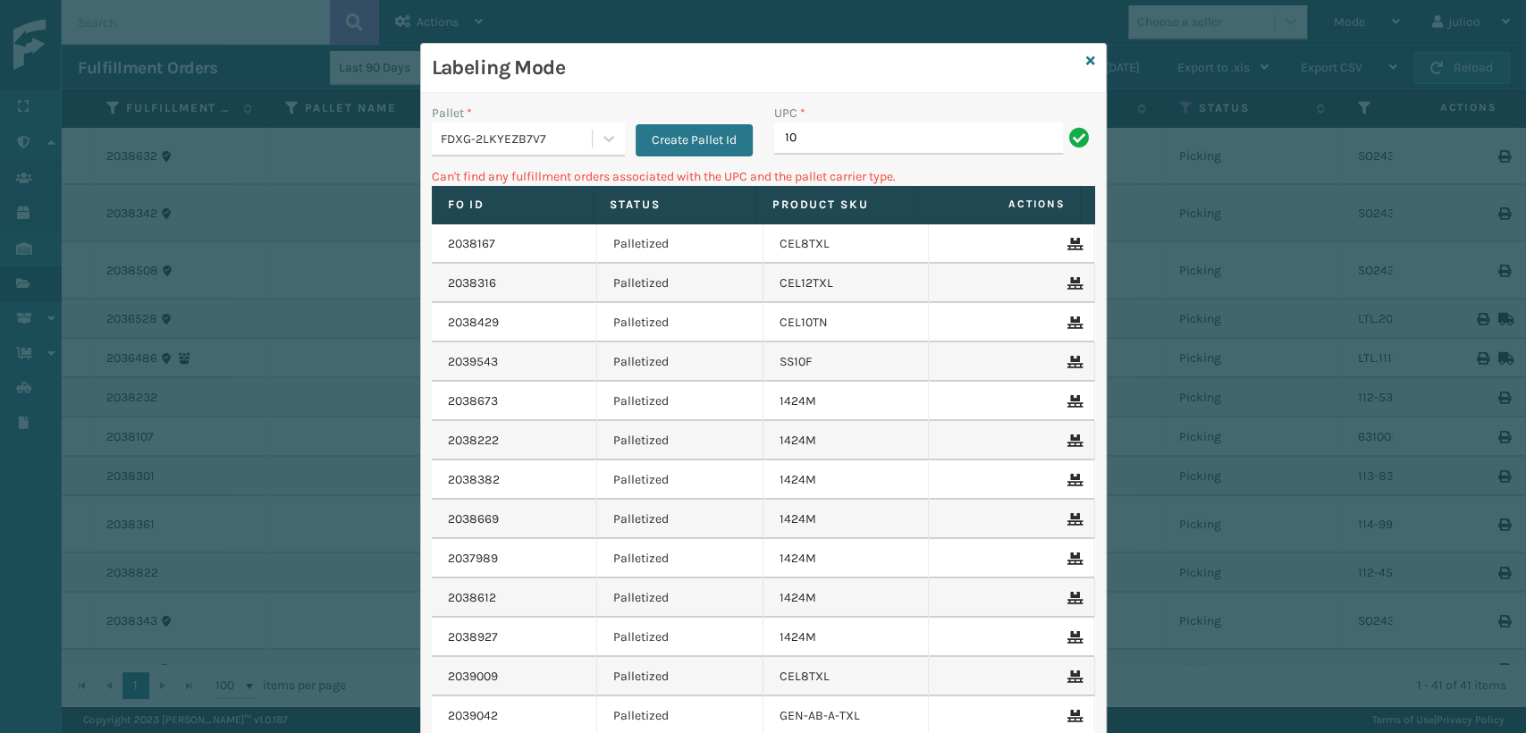
type input "1"
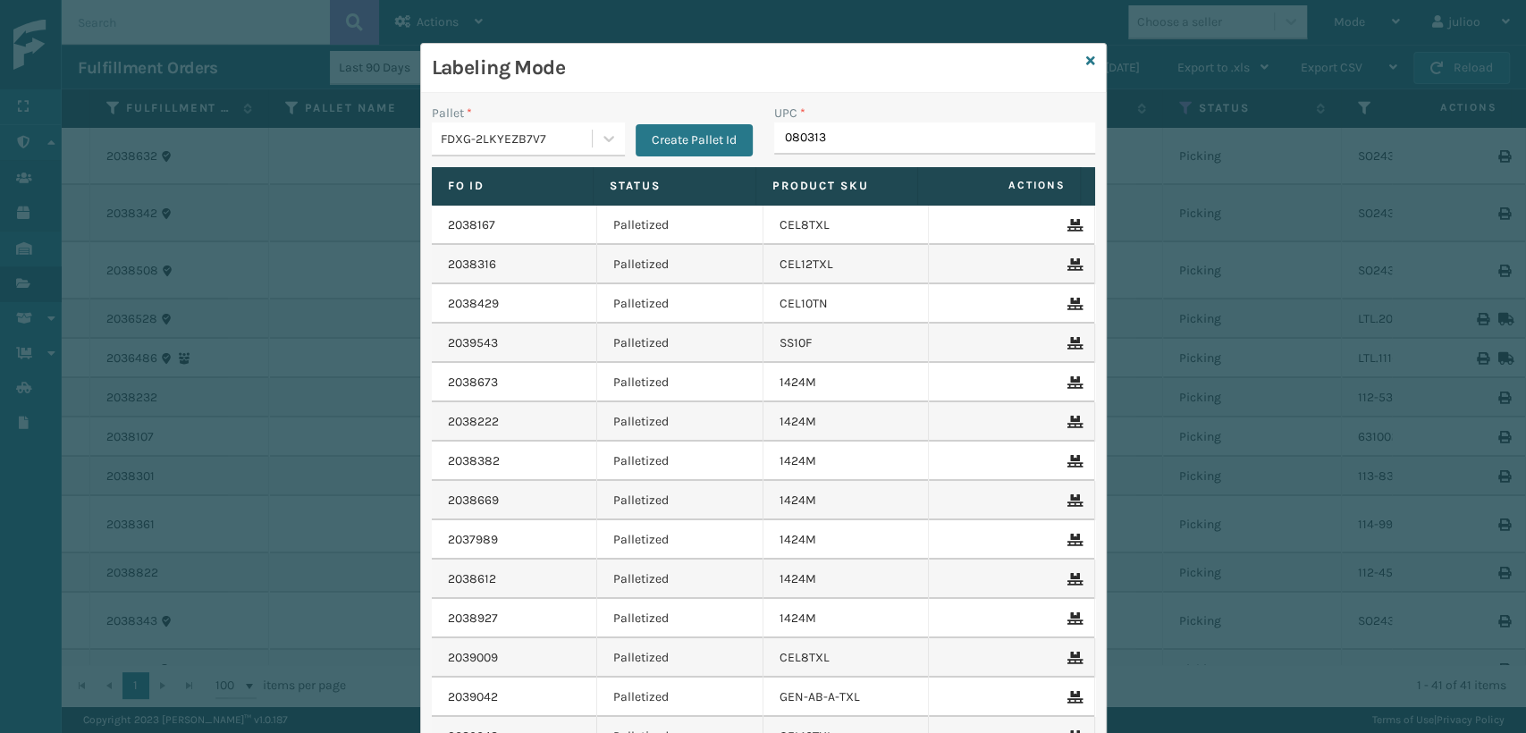
type input "0803130"
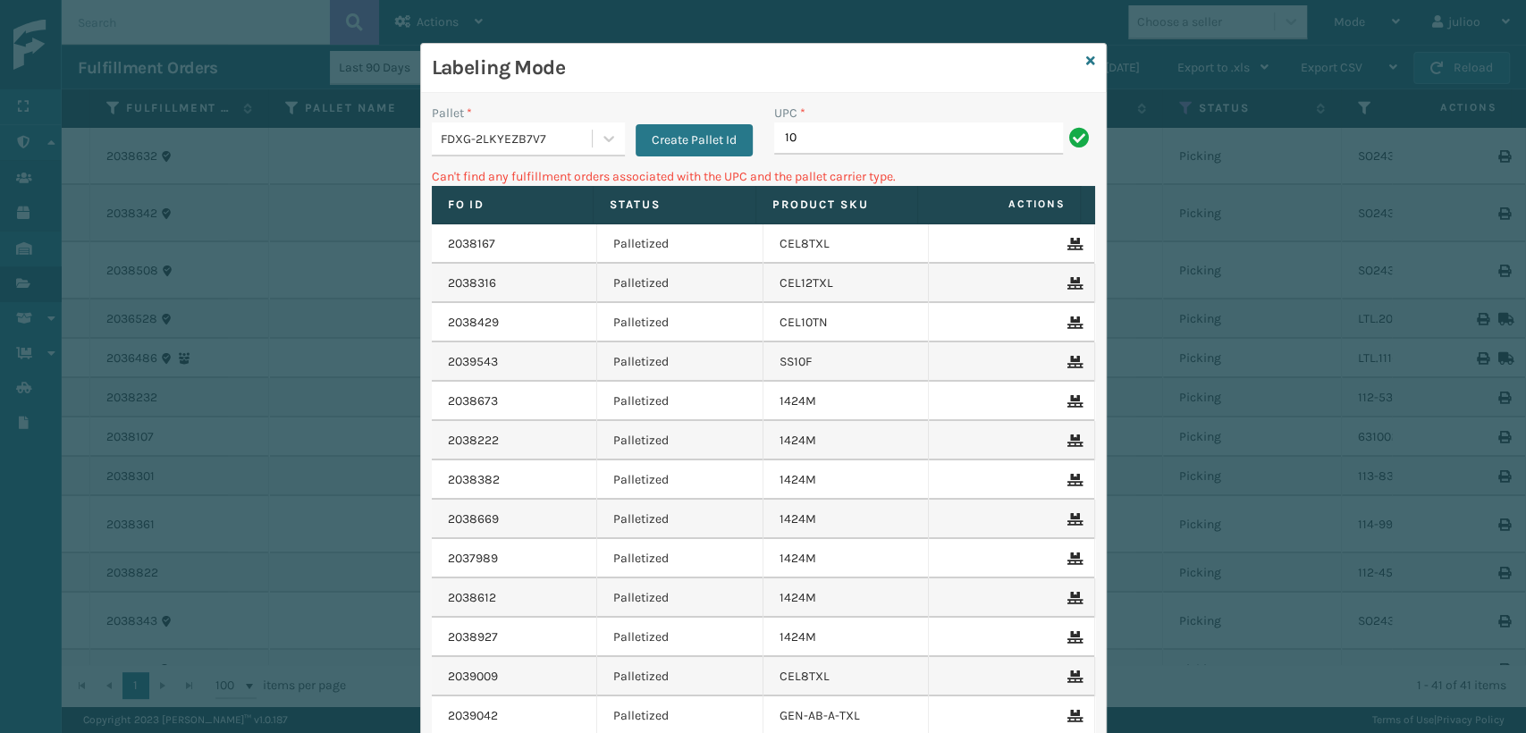
type input "1"
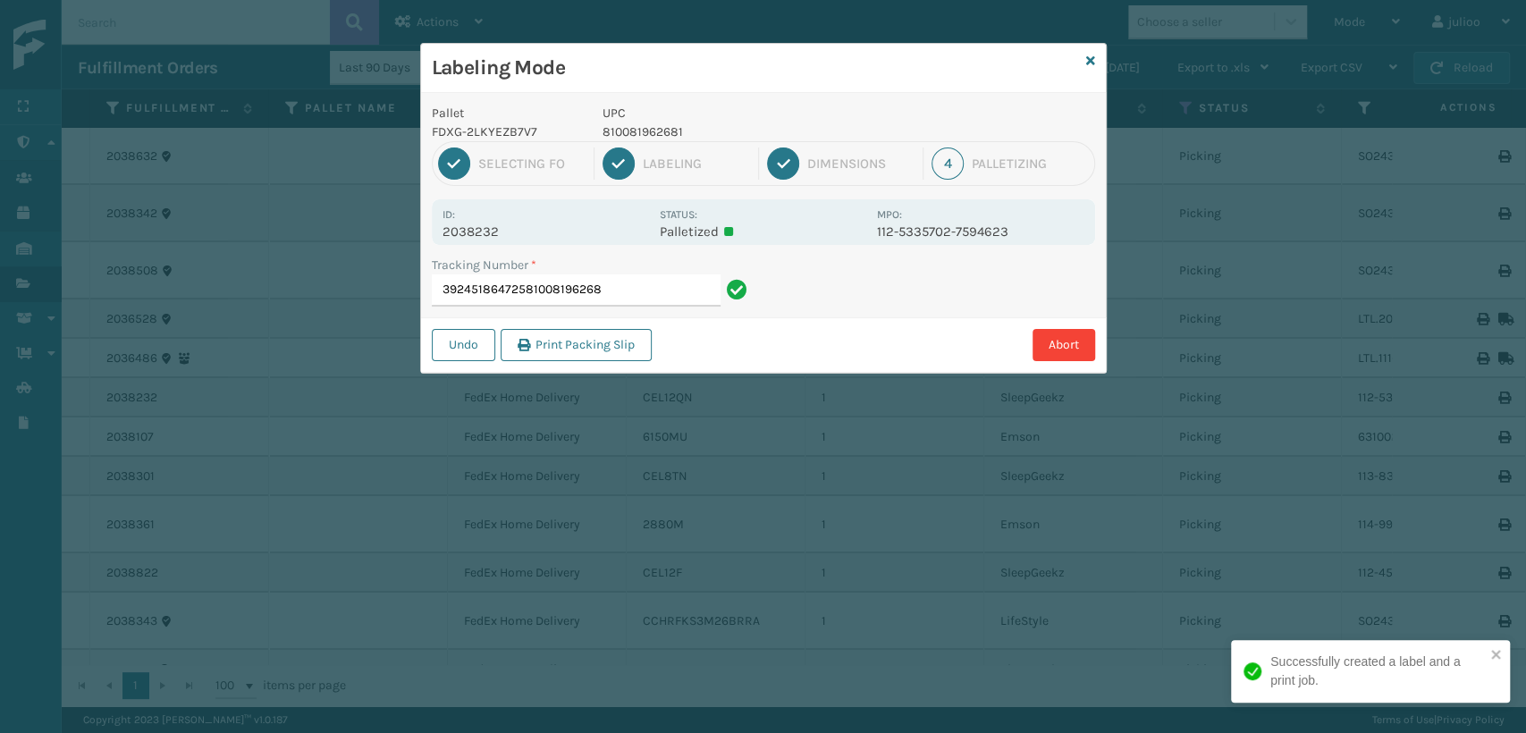
type input "392451864725810081962681"
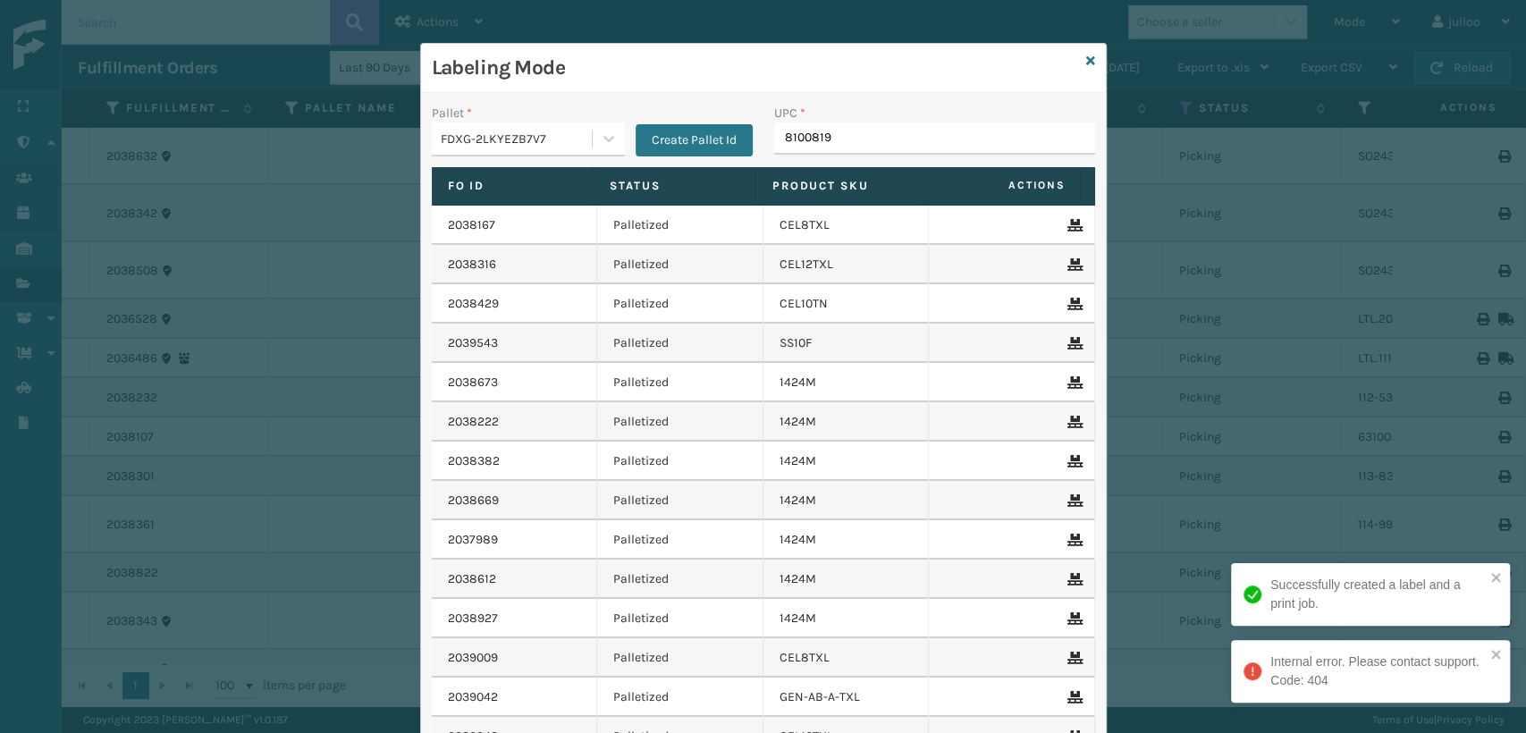
type input "81008196"
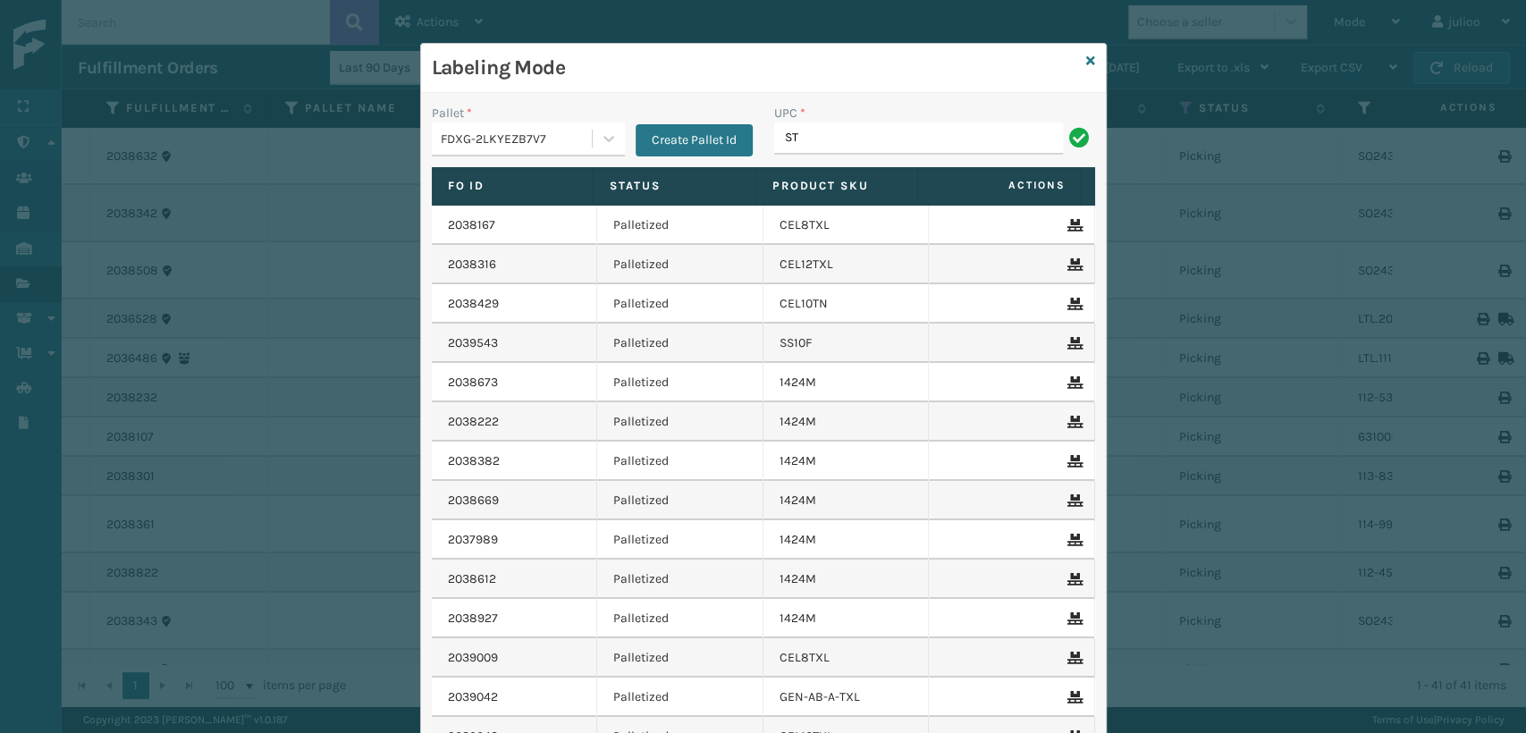
type input "ST3402"
click at [1086, 55] on icon at bounding box center [1090, 61] width 9 height 13
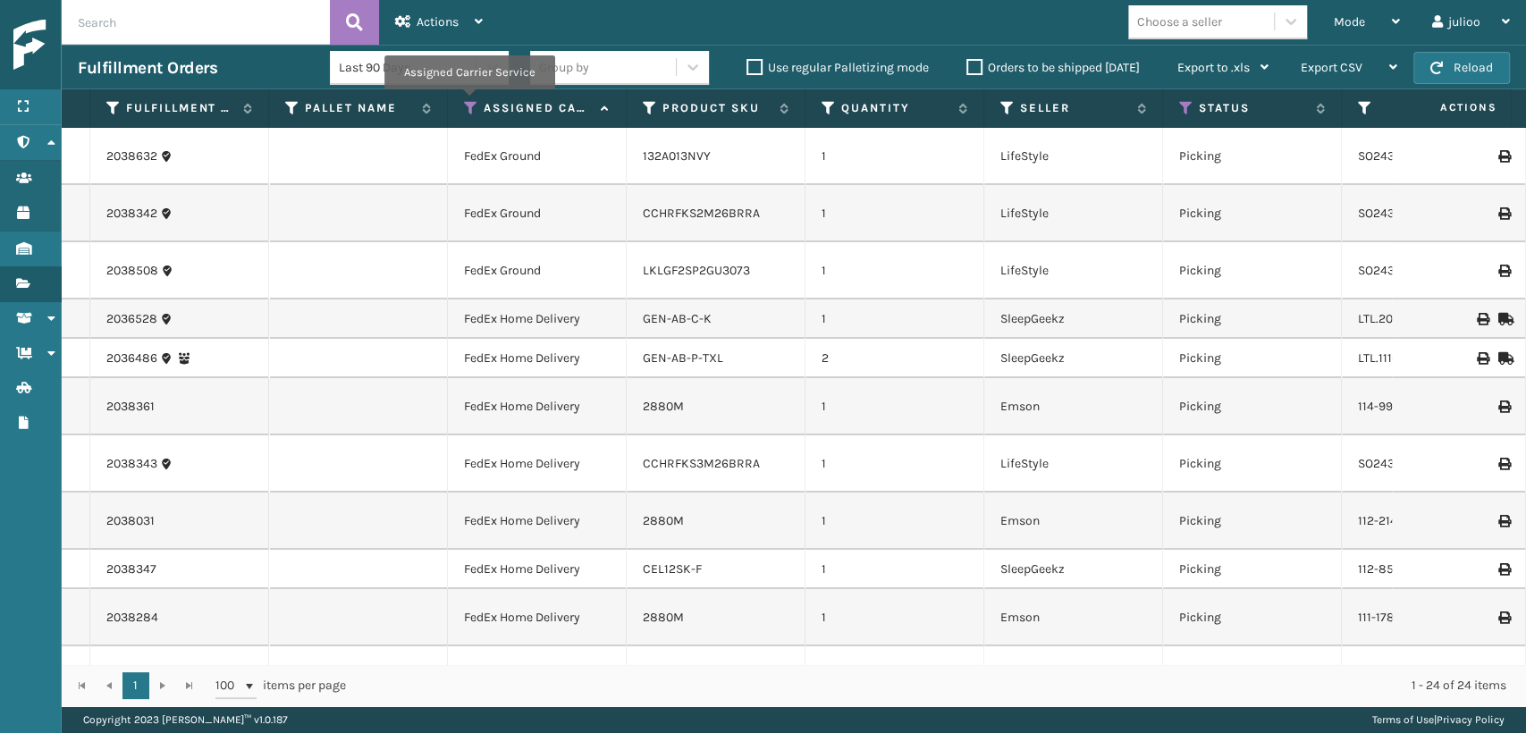
click at [468, 102] on icon at bounding box center [471, 108] width 14 height 16
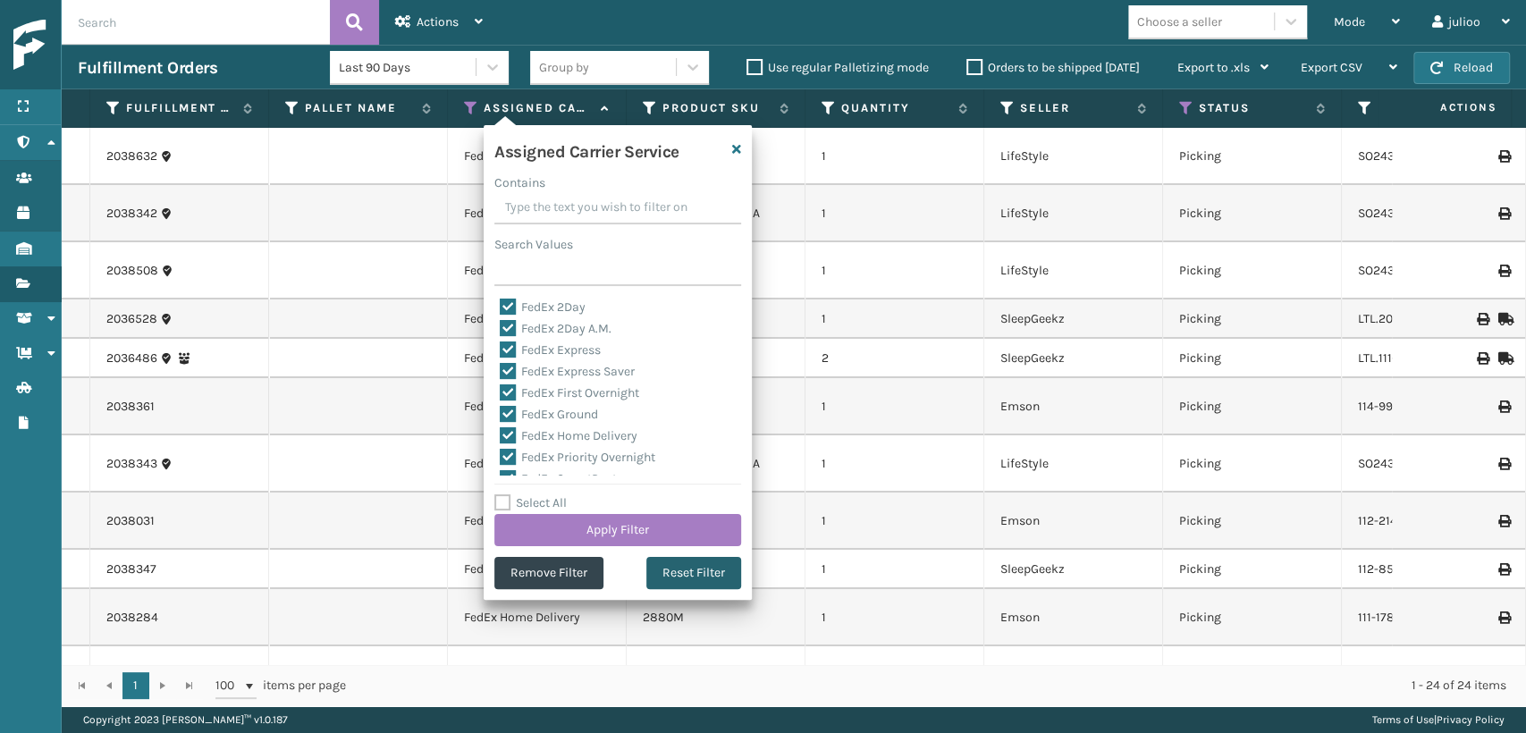
drag, startPoint x: 694, startPoint y: 576, endPoint x: 675, endPoint y: 569, distance: 20.6
click at [691, 575] on button "Reset Filter" at bounding box center [693, 573] width 95 height 32
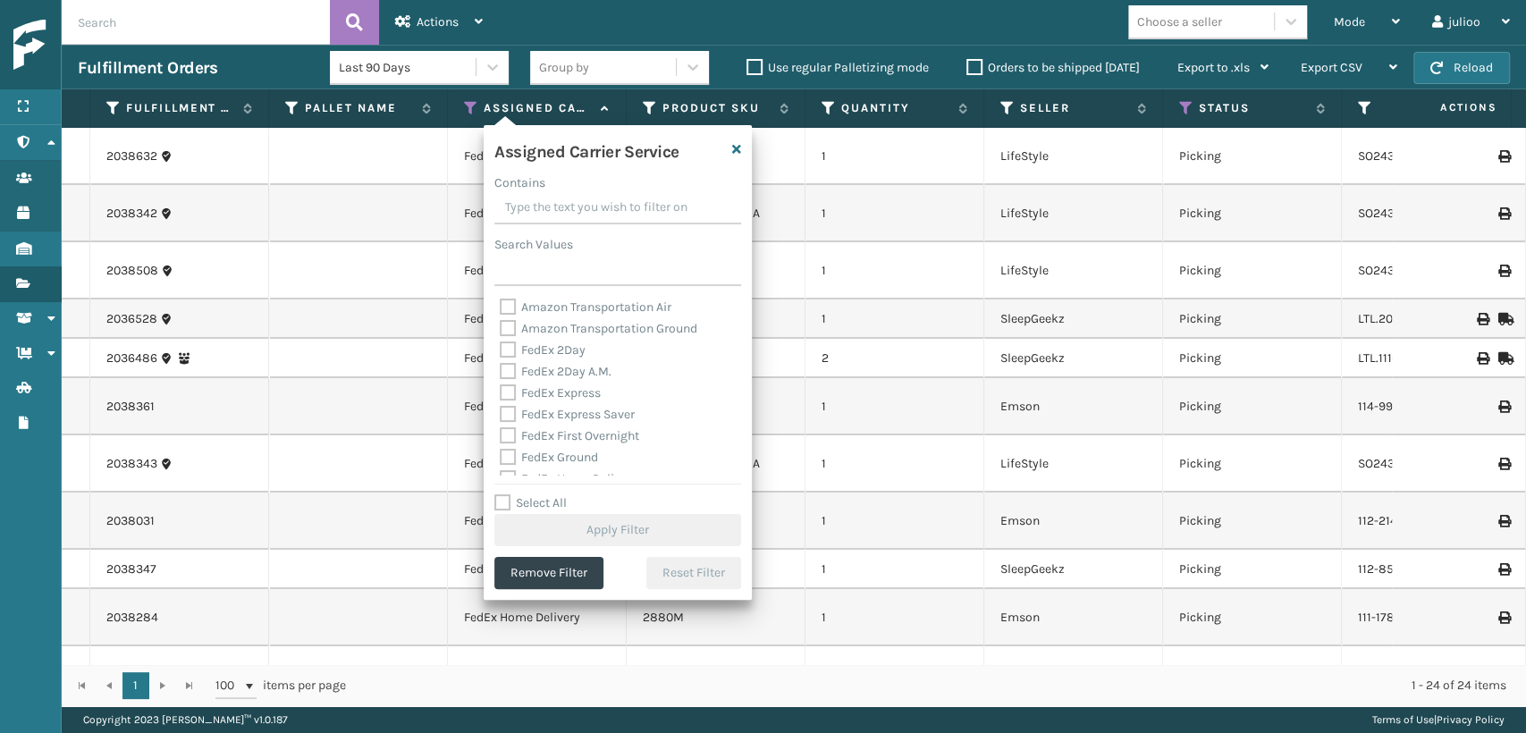
click at [509, 394] on label "FedEx Express" at bounding box center [550, 392] width 101 height 15
click at [501, 394] on input "FedEx Express" at bounding box center [500, 389] width 1 height 12
checkbox input "true"
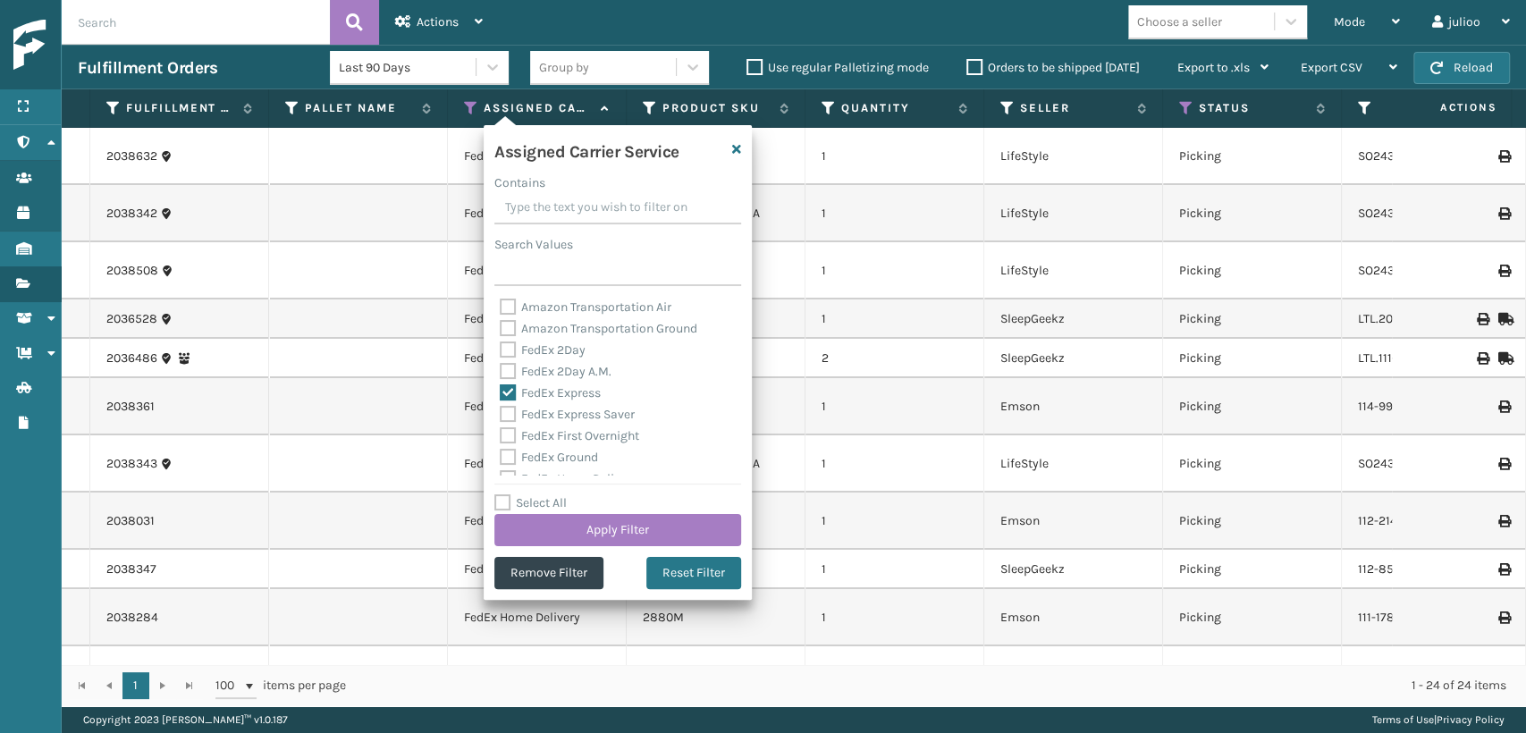
click at [506, 443] on label "FedEx First Overnight" at bounding box center [569, 435] width 139 height 15
click at [501, 437] on input "FedEx First Overnight" at bounding box center [500, 431] width 1 height 12
click at [509, 433] on label "FedEx First Overnight" at bounding box center [569, 435] width 139 height 15
click at [501, 433] on input "FedEx First Overnight" at bounding box center [500, 431] width 1 height 12
checkbox input "false"
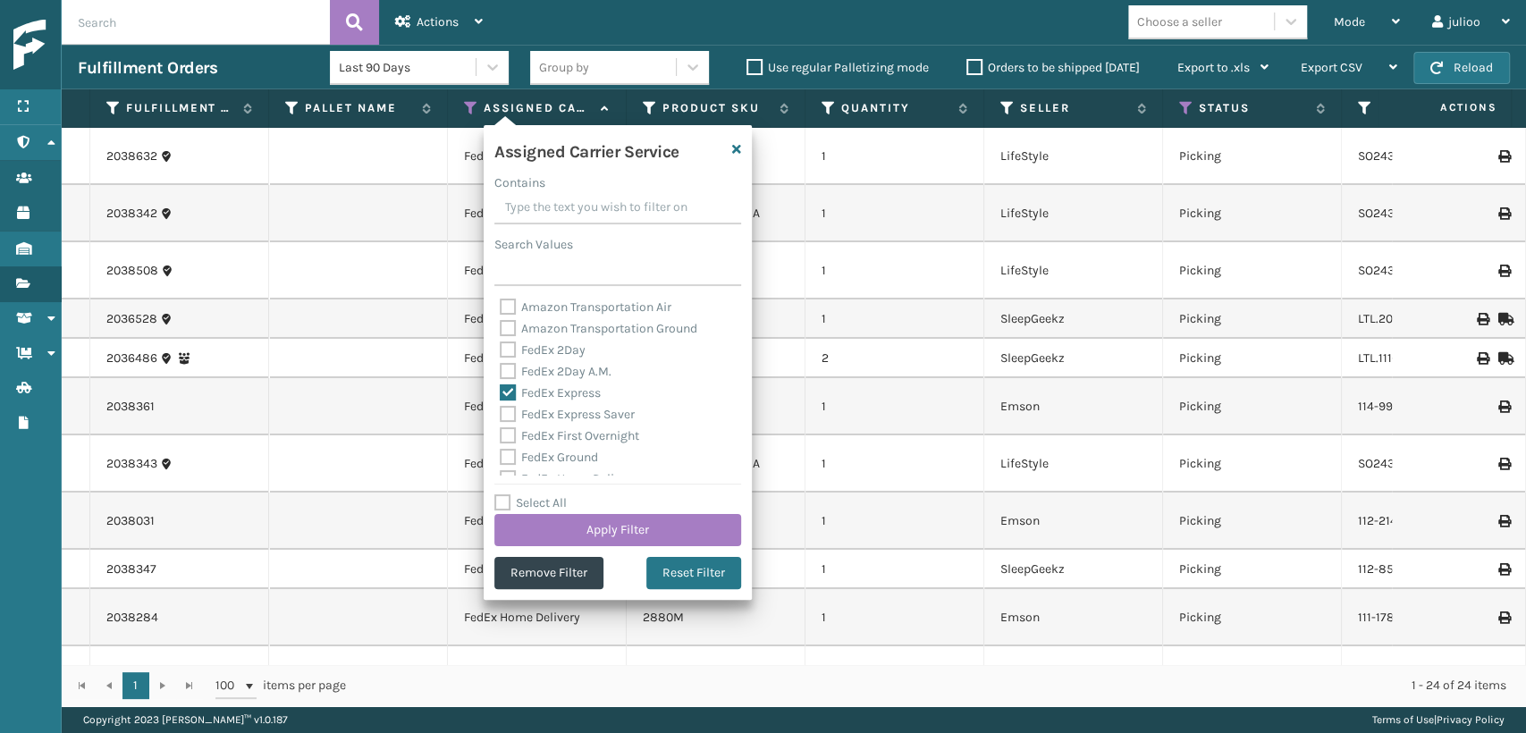
click at [512, 412] on label "FedEx Express Saver" at bounding box center [567, 414] width 135 height 15
click at [501, 412] on input "FedEx Express Saver" at bounding box center [500, 410] width 1 height 12
checkbox input "true"
click at [599, 533] on button "Apply Filter" at bounding box center [617, 530] width 247 height 32
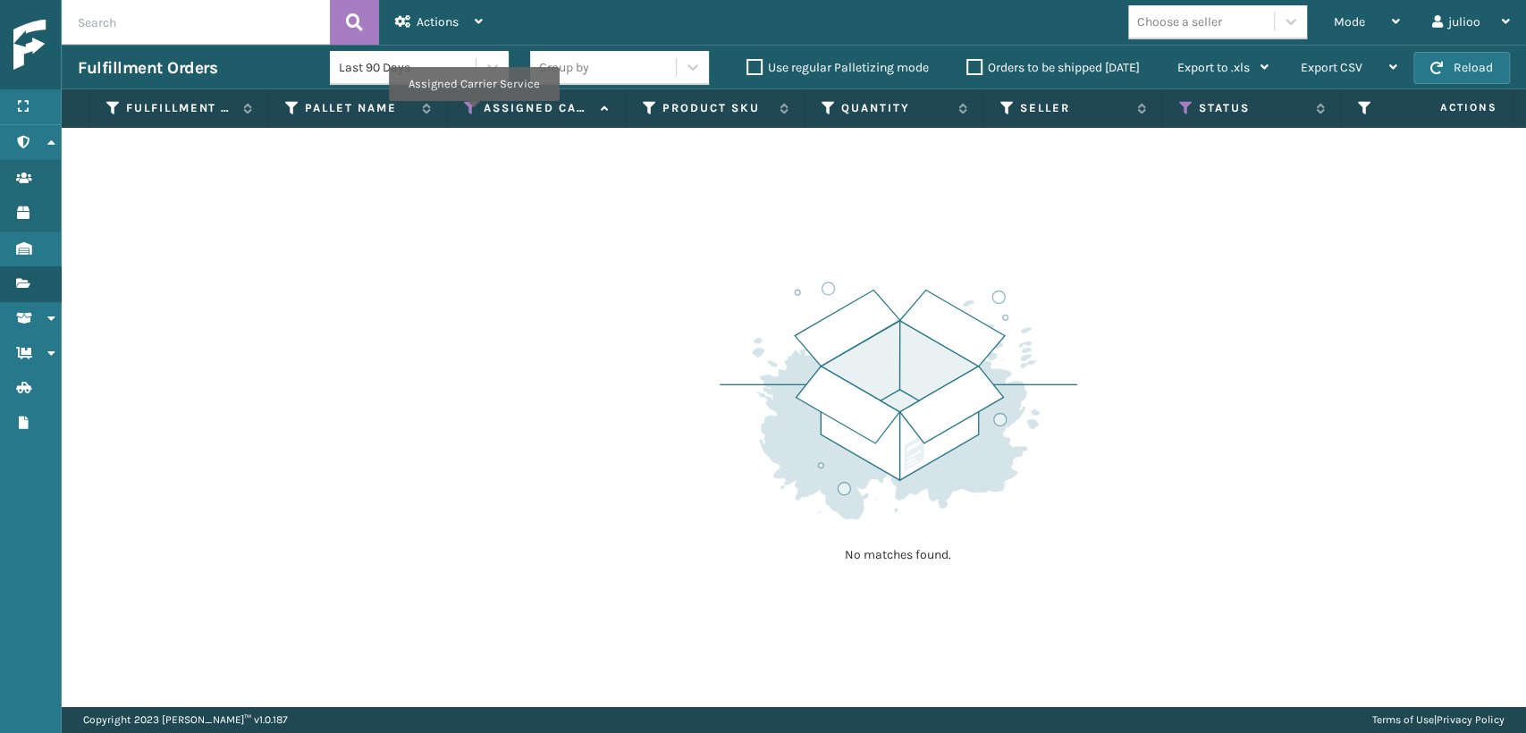
click at [473, 114] on icon at bounding box center [471, 108] width 14 height 16
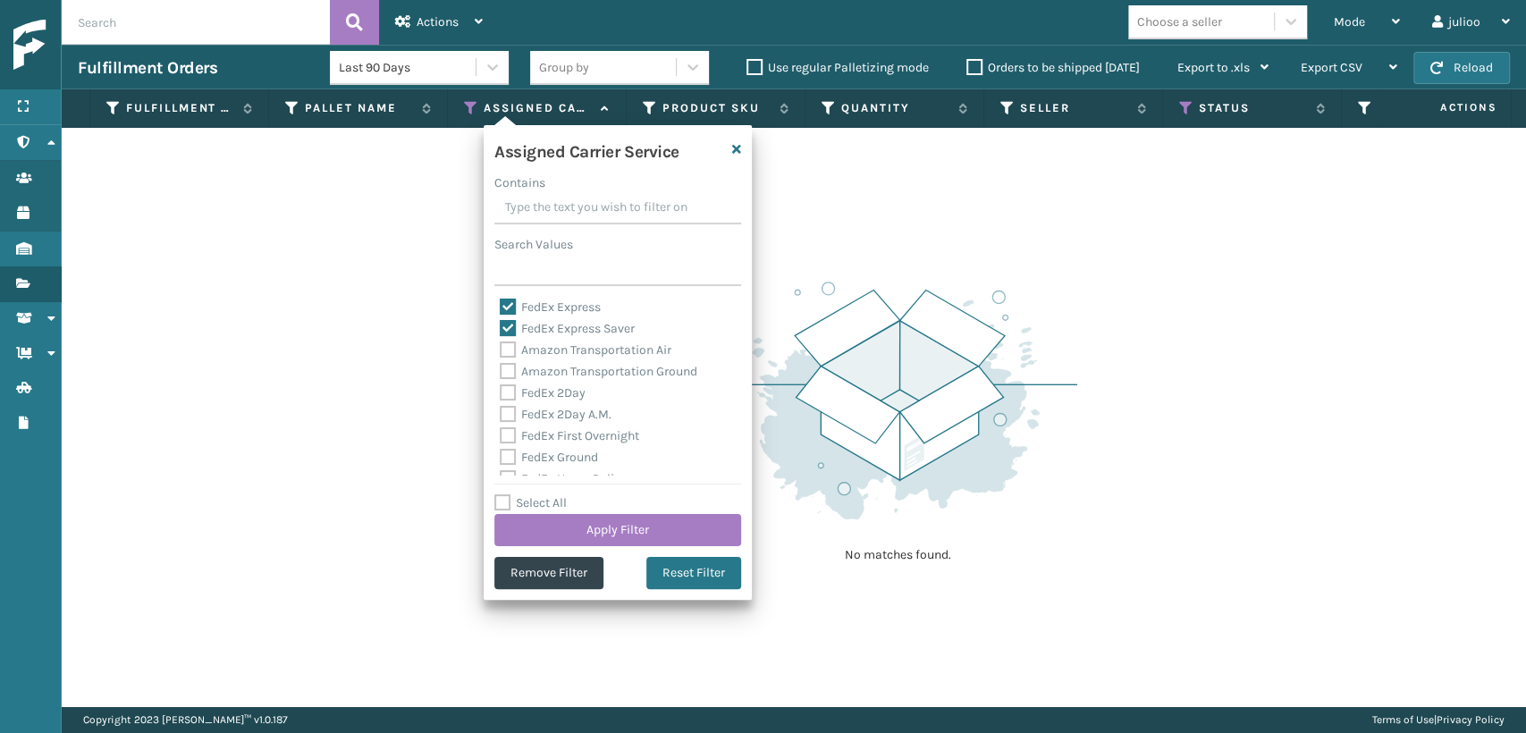
click at [511, 394] on label "FedEx 2Day" at bounding box center [543, 392] width 86 height 15
click at [501, 394] on input "FedEx 2Day" at bounding box center [500, 389] width 1 height 12
checkbox input "true"
click at [565, 518] on button "Apply Filter" at bounding box center [617, 530] width 247 height 32
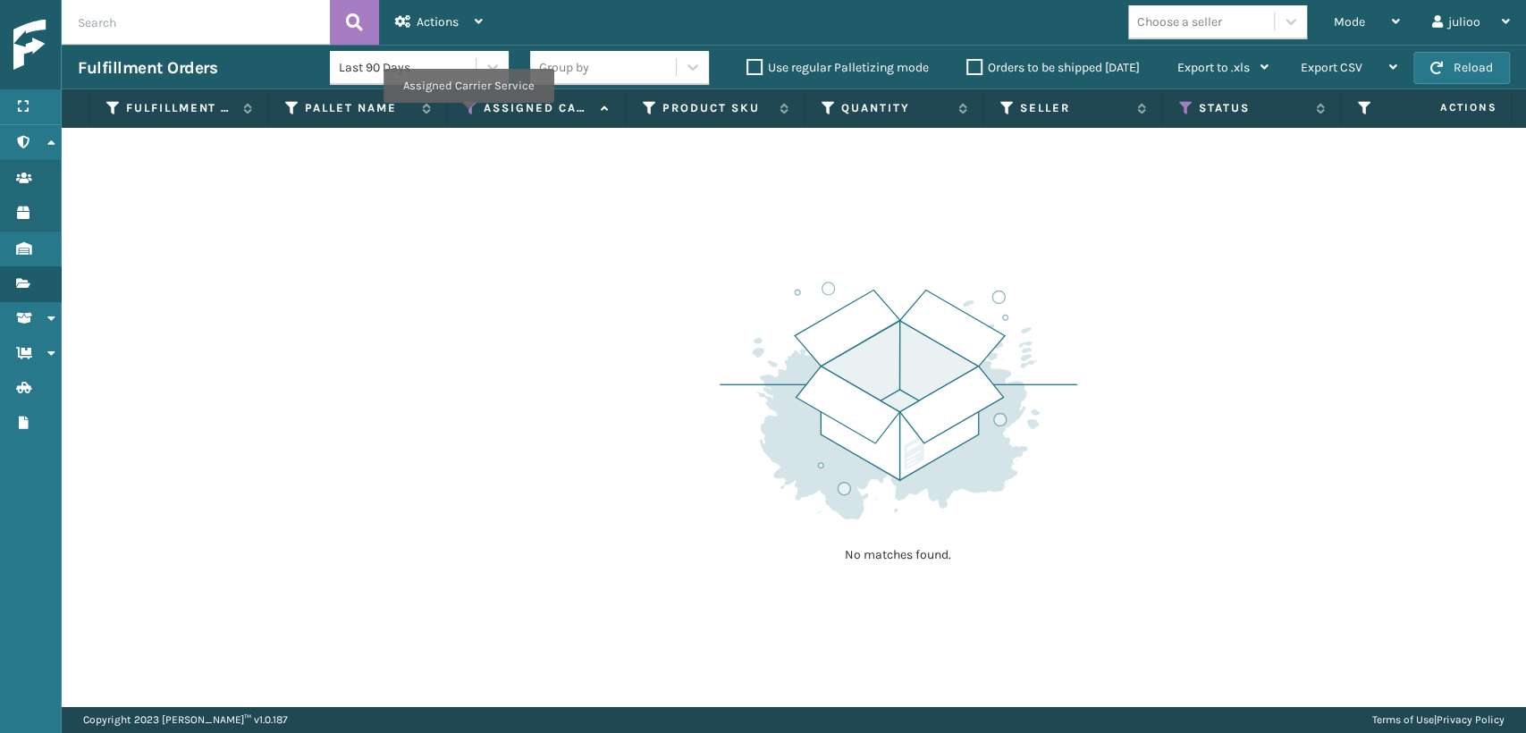
click at [467, 115] on icon at bounding box center [471, 108] width 14 height 16
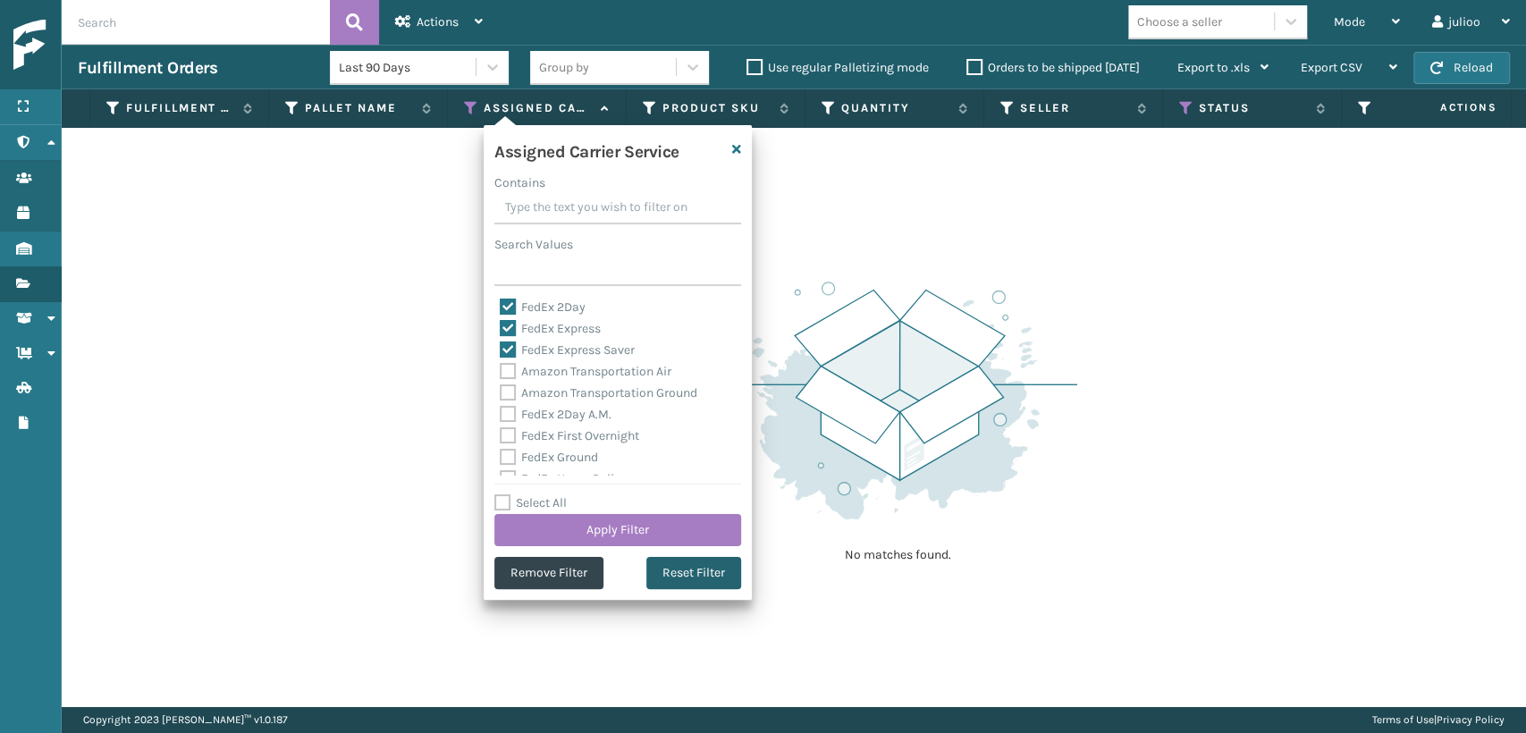
drag, startPoint x: 661, startPoint y: 575, endPoint x: 612, endPoint y: 519, distance: 74.1
click at [659, 573] on button "Reset Filter" at bounding box center [693, 573] width 95 height 32
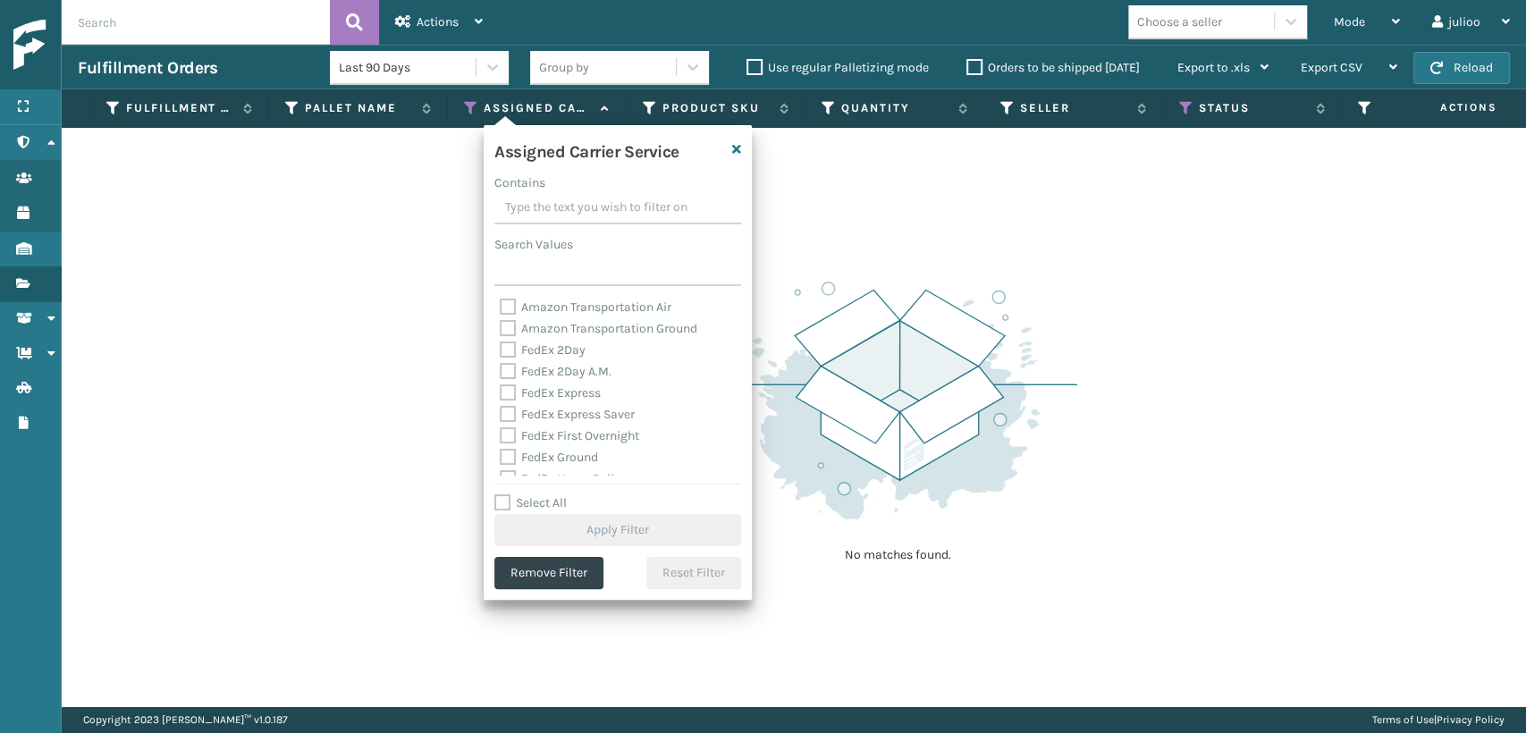
click at [512, 361] on div "FedEx 2Day A.M." at bounding box center [618, 371] width 236 height 21
click at [509, 388] on label "FedEx Express" at bounding box center [550, 392] width 101 height 15
click at [501, 388] on input "FedEx Express" at bounding box center [500, 389] width 1 height 12
checkbox input "true"
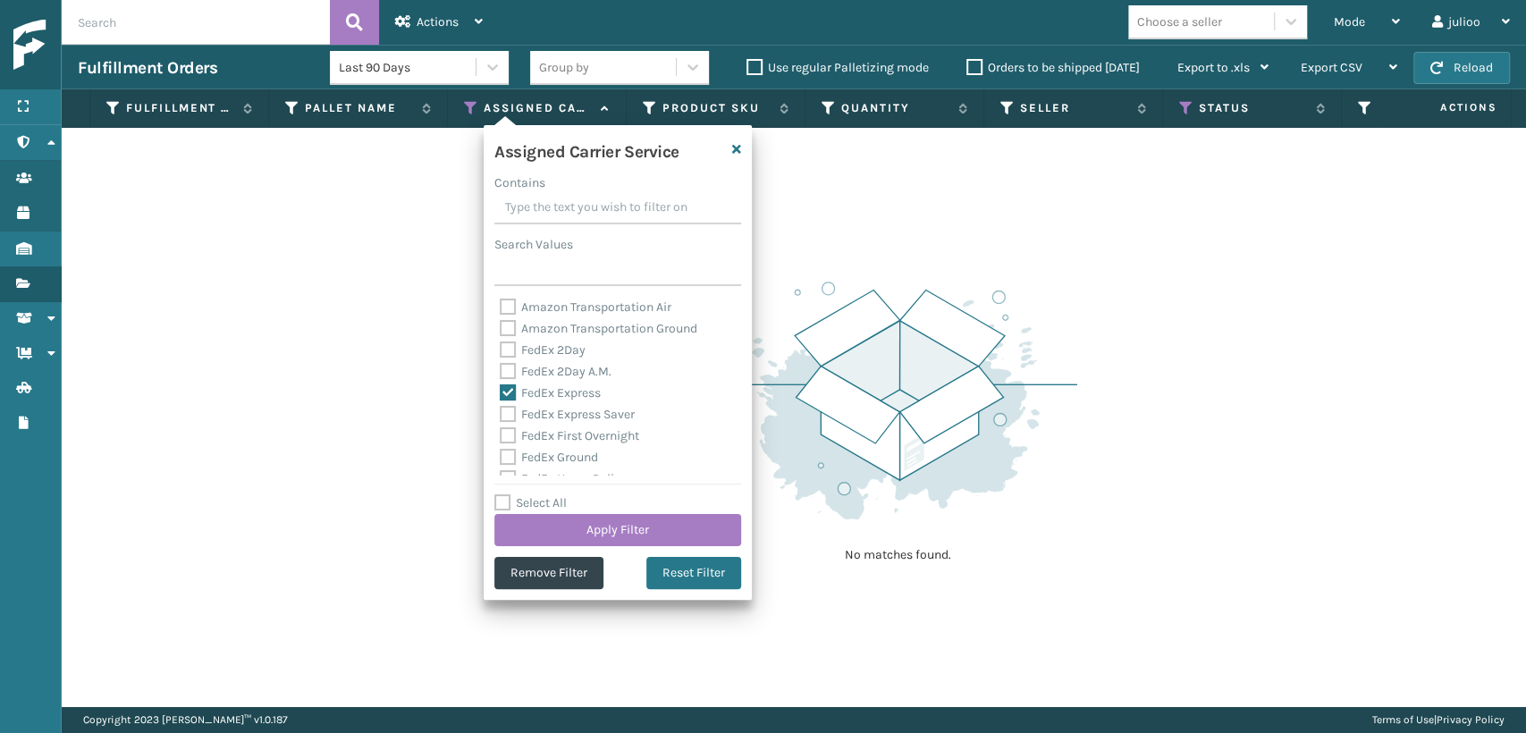
click at [514, 359] on div "FedEx 2Day" at bounding box center [618, 350] width 236 height 21
click at [502, 350] on label "FedEx 2Day" at bounding box center [543, 349] width 86 height 15
click at [501, 350] on input "FedEx 2Day" at bounding box center [500, 346] width 1 height 12
checkbox input "true"
click at [502, 376] on label "FedEx 2Day A.M." at bounding box center [556, 371] width 112 height 15
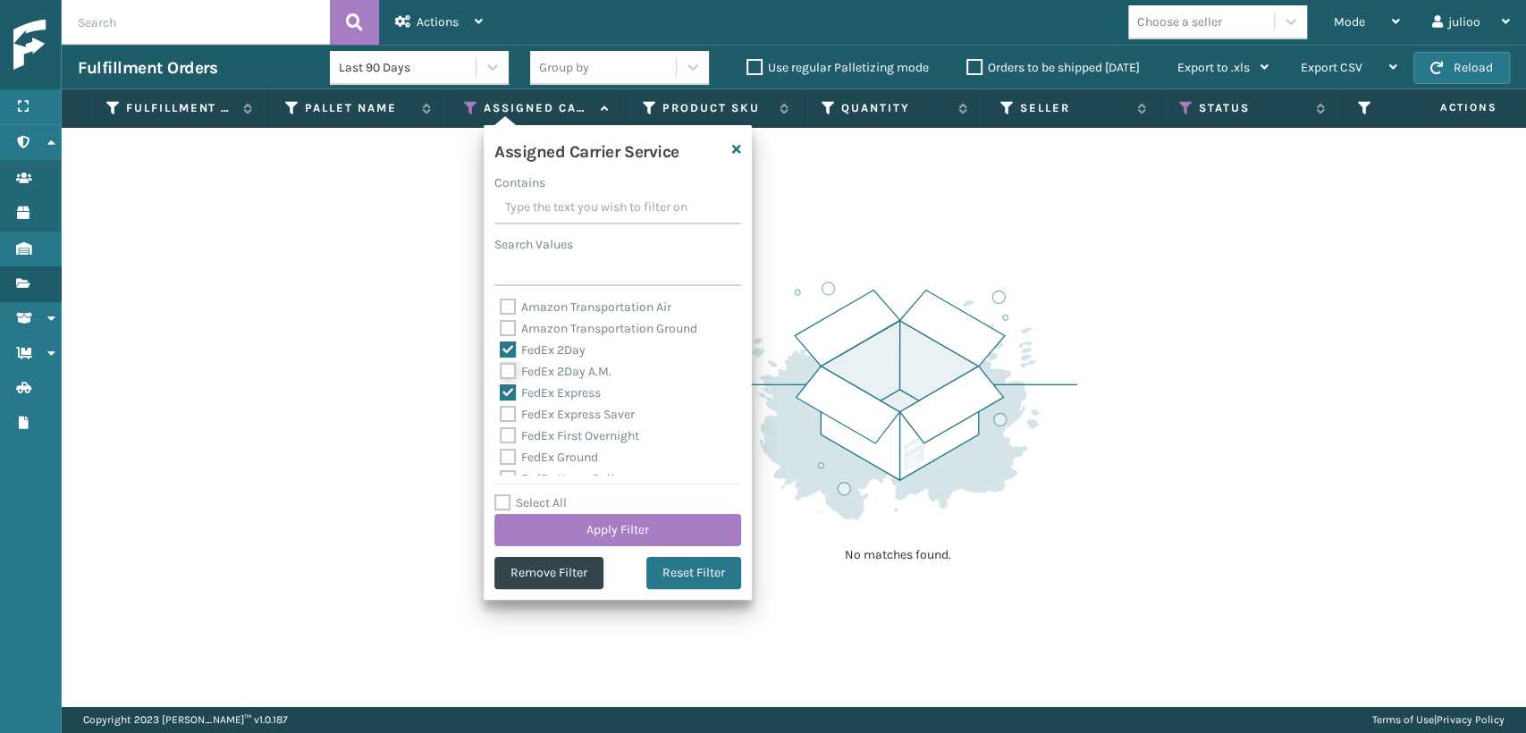
click at [501, 373] on input "FedEx 2Day A.M." at bounding box center [500, 367] width 1 height 12
checkbox input "true"
click at [504, 417] on label "FedEx Express Saver" at bounding box center [567, 414] width 135 height 15
click at [501, 416] on input "FedEx Express Saver" at bounding box center [500, 410] width 1 height 12
checkbox input "true"
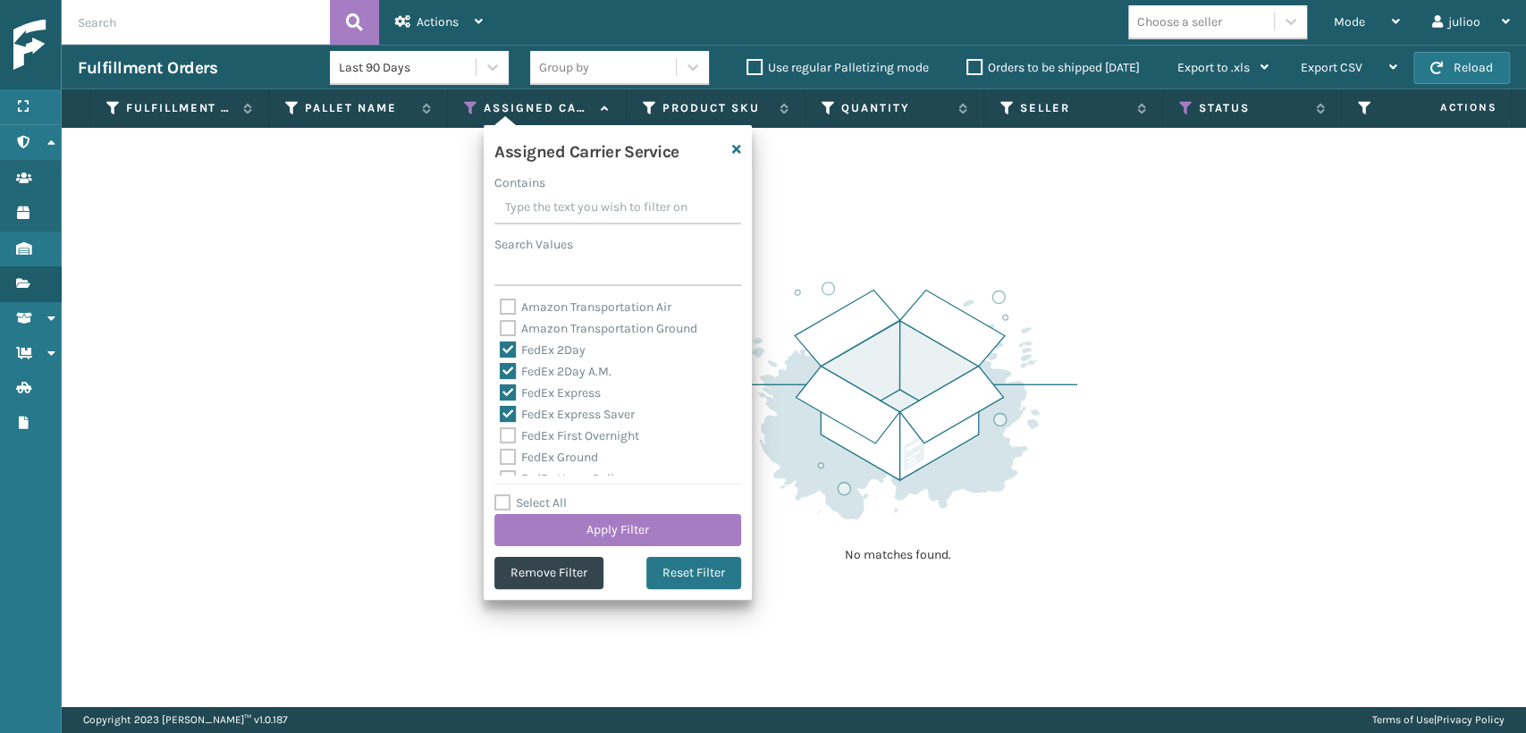
click at [501, 436] on label "FedEx First Overnight" at bounding box center [569, 435] width 139 height 15
click at [501, 436] on input "FedEx First Overnight" at bounding box center [500, 431] width 1 height 12
checkbox input "true"
click at [503, 457] on label "FedEx Ground" at bounding box center [549, 457] width 98 height 15
click at [501, 457] on input "FedEx Ground" at bounding box center [500, 453] width 1 height 12
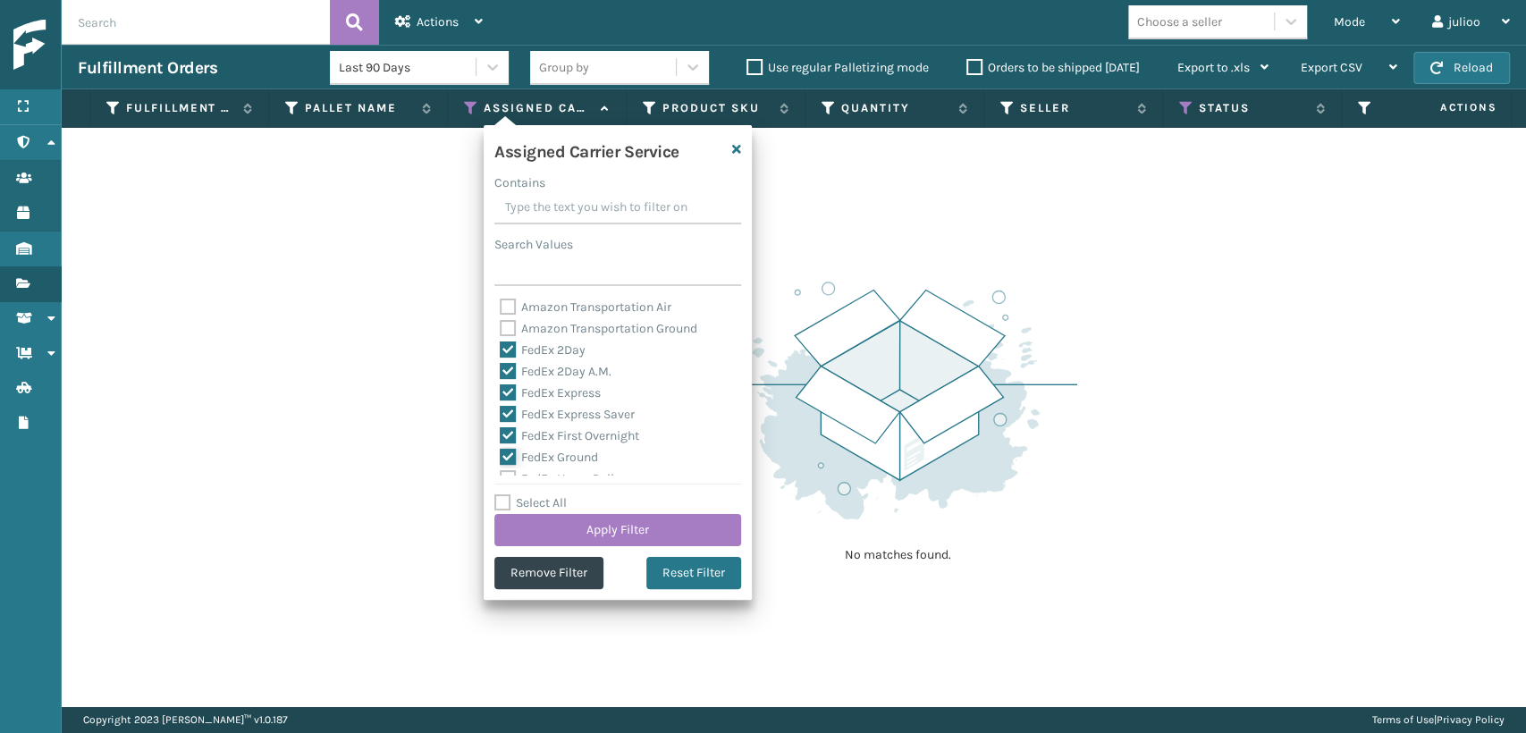
checkbox input "true"
click at [508, 378] on label "FedEx Home Delivery" at bounding box center [569, 379] width 138 height 15
click at [501, 378] on input "FedEx Home Delivery" at bounding box center [500, 375] width 1 height 12
checkbox input "true"
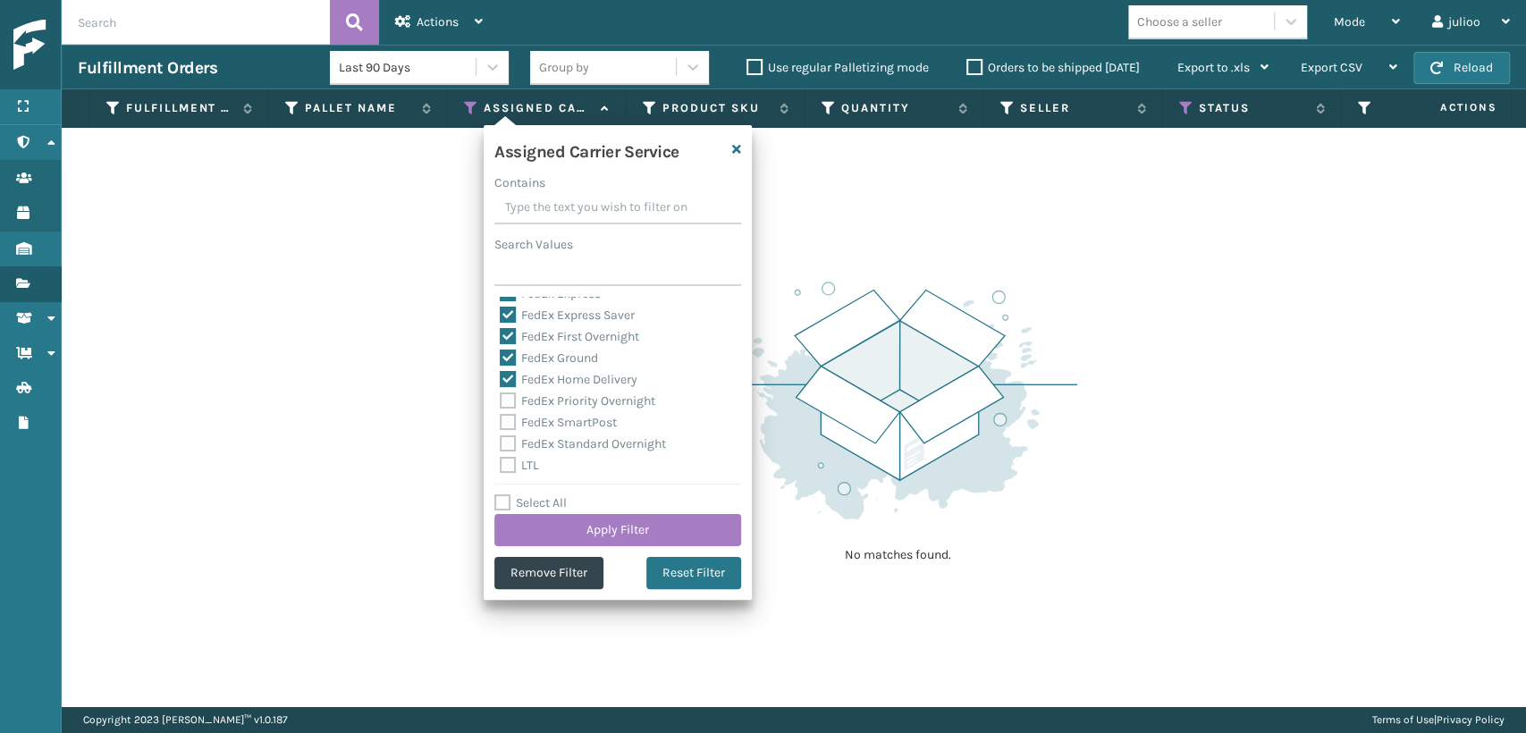
click at [509, 407] on div "Amazon Transportation Air Amazon Transportation Ground FedEx 2Day FedEx 2Day A.…" at bounding box center [617, 386] width 247 height 179
click at [502, 402] on label "FedEx Priority Overnight" at bounding box center [578, 400] width 156 height 15
click at [501, 402] on input "FedEx Priority Overnight" at bounding box center [500, 397] width 1 height 12
checkbox input "true"
click at [508, 422] on label "FedEx SmartPost" at bounding box center [558, 422] width 117 height 15
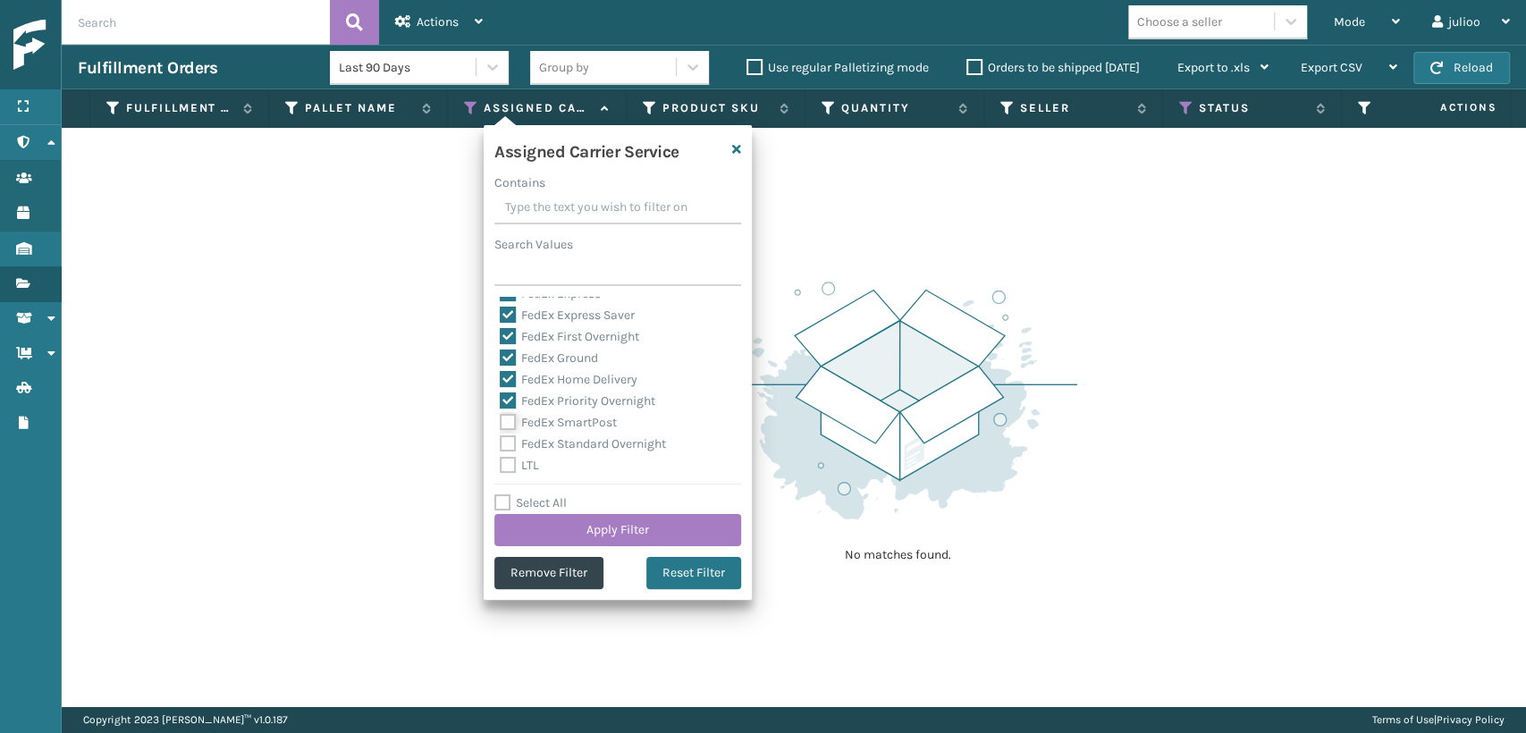
click at [501, 422] on input "FedEx SmartPost" at bounding box center [500, 418] width 1 height 12
checkbox input "true"
click at [504, 443] on label "FedEx Standard Overnight" at bounding box center [583, 443] width 166 height 15
click at [501, 443] on input "FedEx Standard Overnight" at bounding box center [500, 439] width 1 height 12
checkbox input "true"
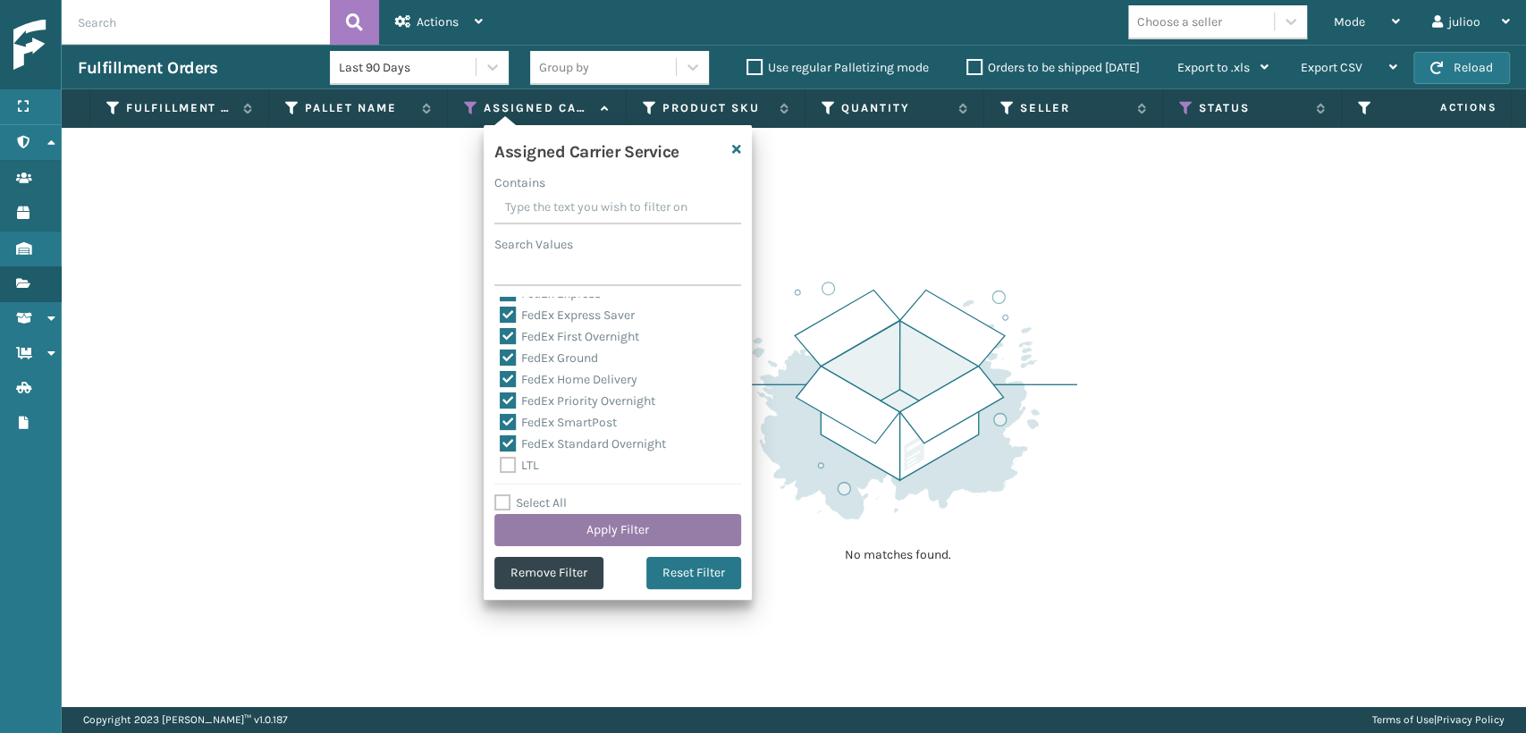
click at [617, 531] on button "Apply Filter" at bounding box center [617, 530] width 247 height 32
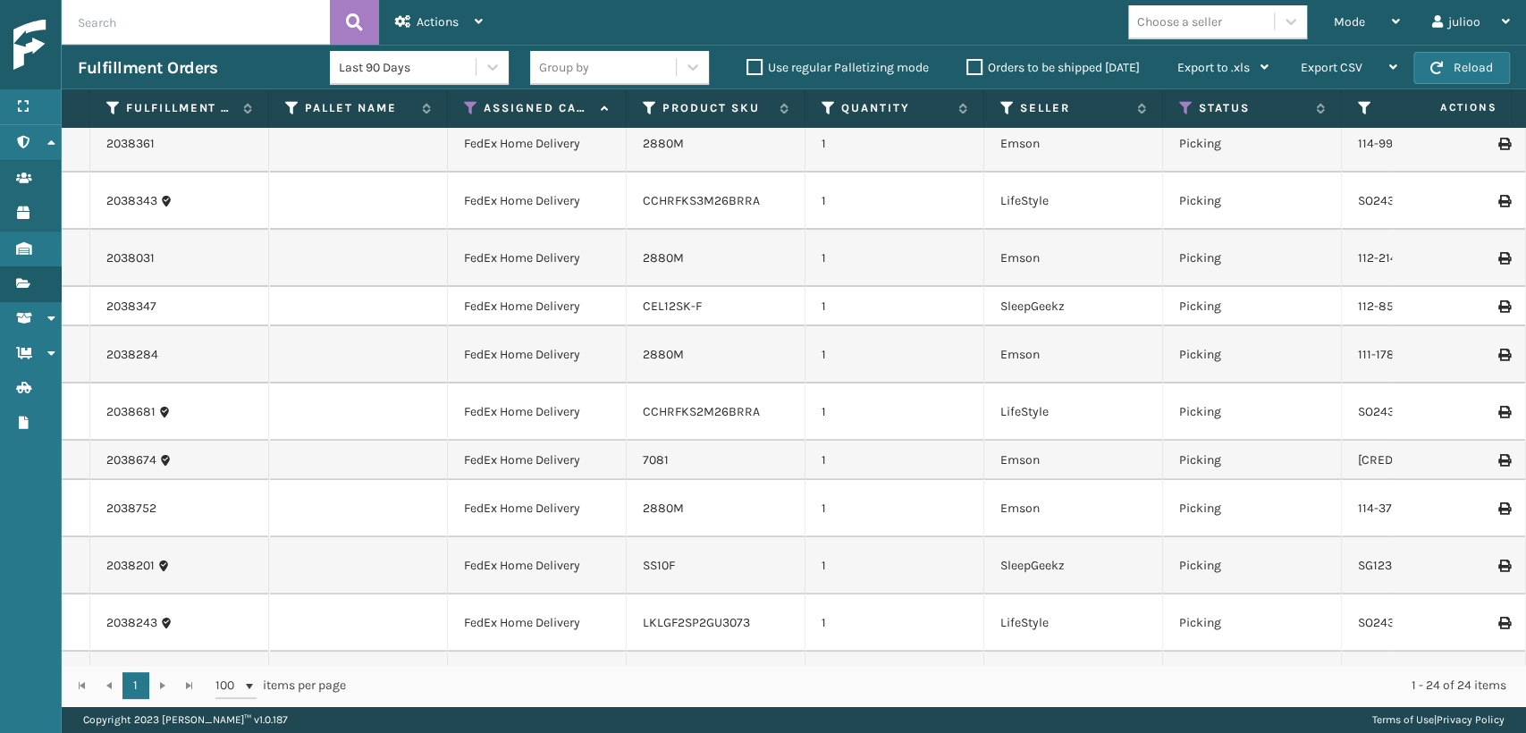
scroll to position [298, 0]
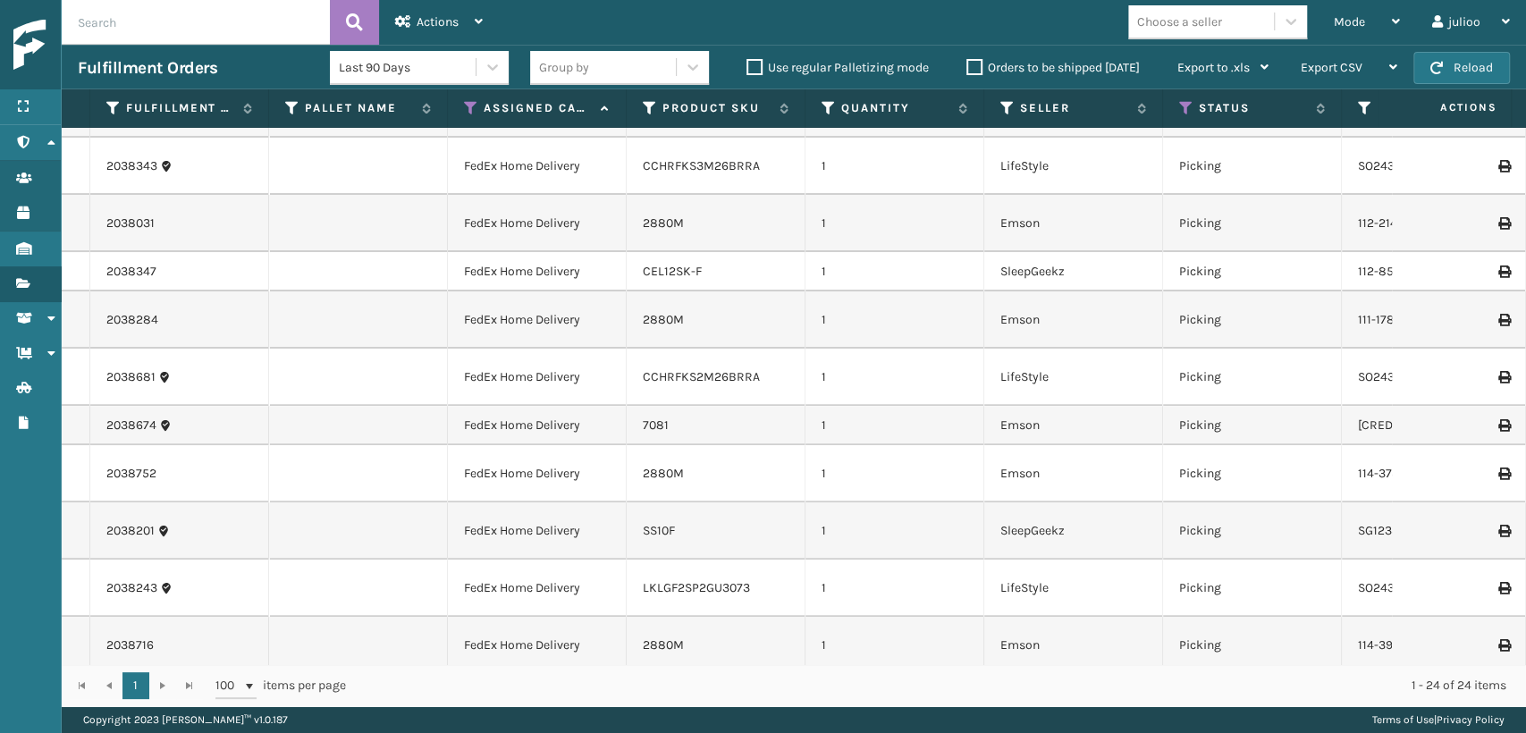
click at [725, 425] on div "7081" at bounding box center [716, 426] width 146 height 18
click at [653, 424] on link "7081" at bounding box center [656, 424] width 26 height 15
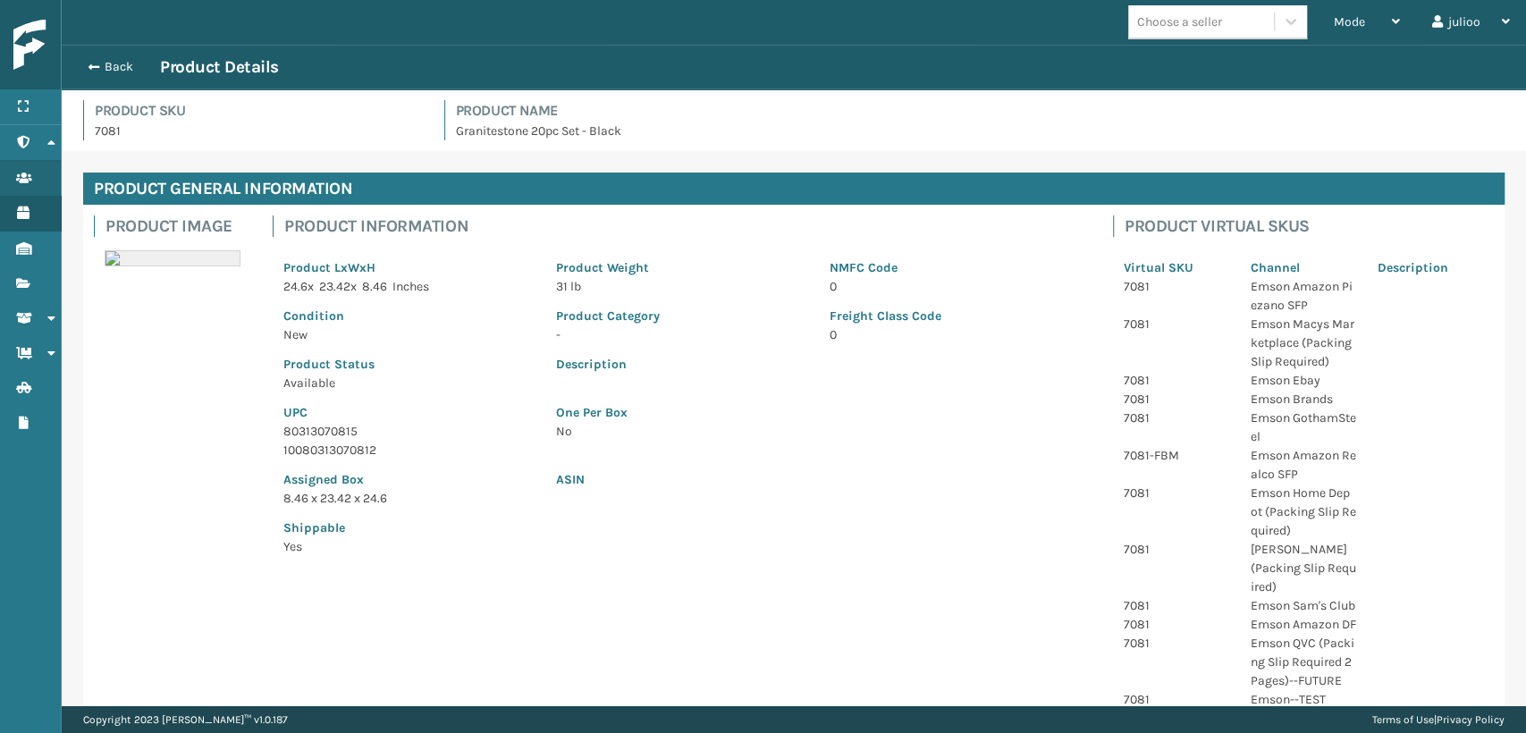
click at [377, 446] on p "10080313070812" at bounding box center [408, 450] width 251 height 19
drag, startPoint x: 373, startPoint y: 447, endPoint x: 251, endPoint y: 455, distance: 121.8
copy p "10080313070812"
click at [88, 71] on span "button" at bounding box center [91, 67] width 11 height 13
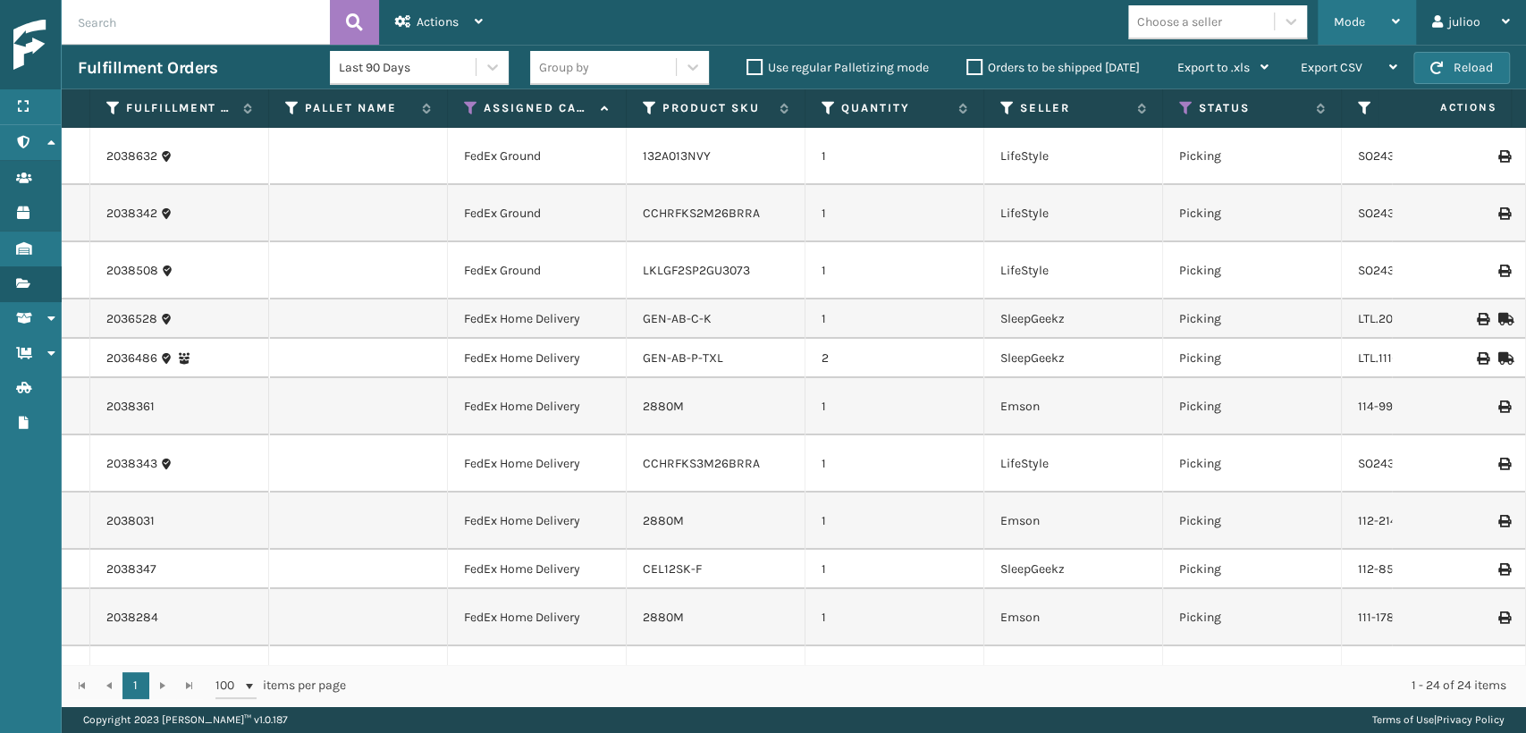
click at [1366, 17] on div "Mode" at bounding box center [1367, 22] width 66 height 45
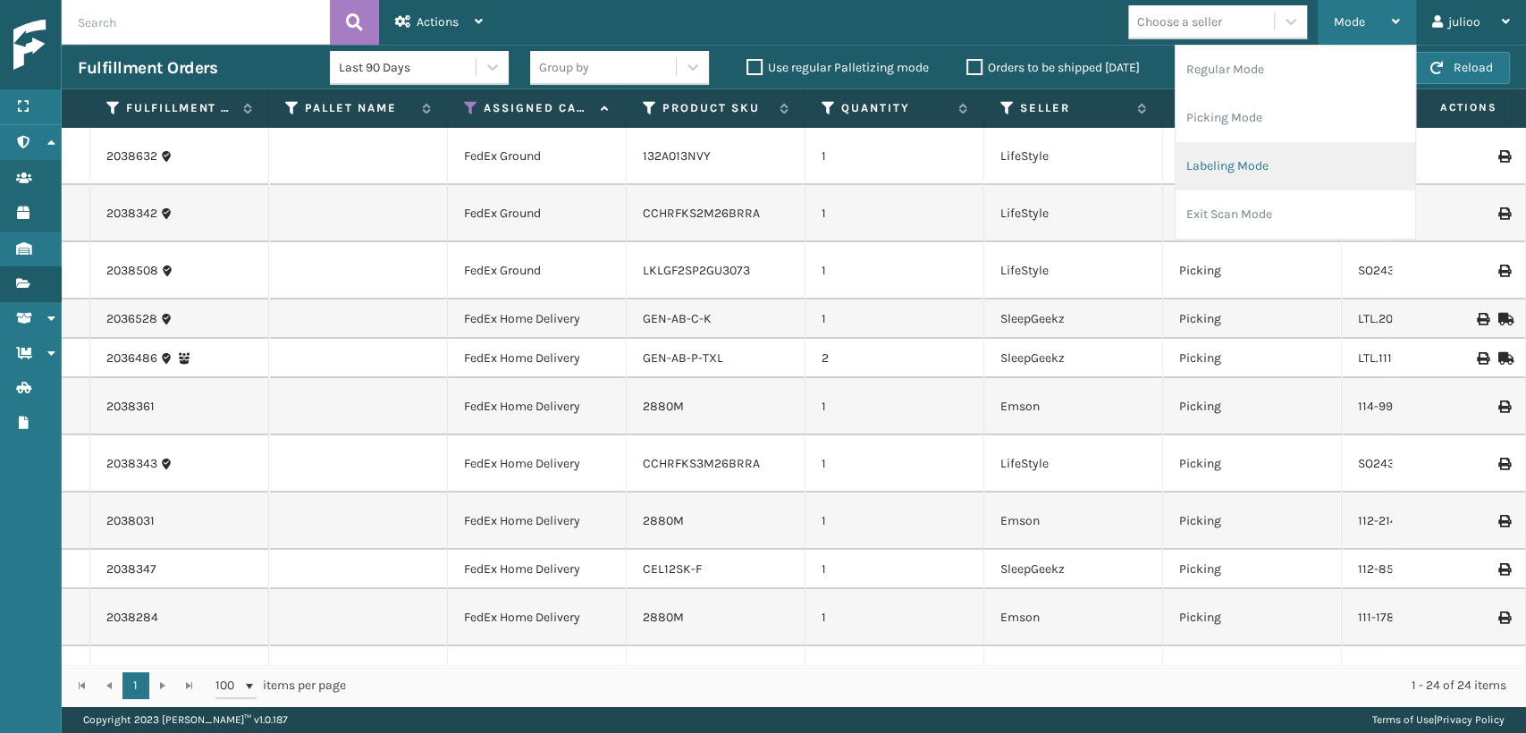
drag, startPoint x: 1206, startPoint y: 165, endPoint x: 1205, endPoint y: 176, distance: 10.8
click at [1205, 176] on li "Labeling Mode" at bounding box center [1295, 166] width 240 height 48
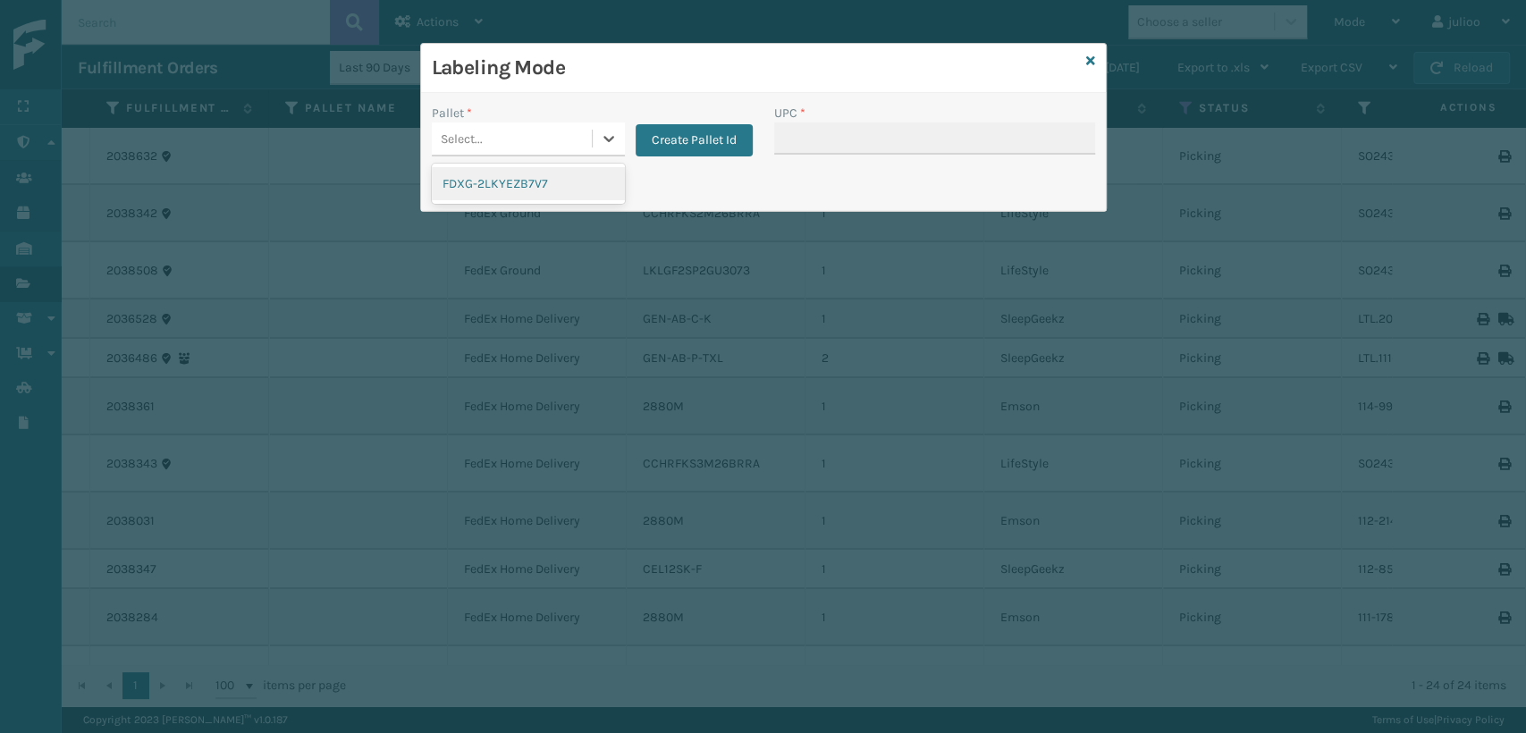
click at [484, 139] on div "Select..." at bounding box center [512, 138] width 160 height 29
drag, startPoint x: 497, startPoint y: 185, endPoint x: 509, endPoint y: 185, distance: 11.6
click at [509, 185] on div "FDXG-2LKYEZB7V7" at bounding box center [528, 183] width 193 height 33
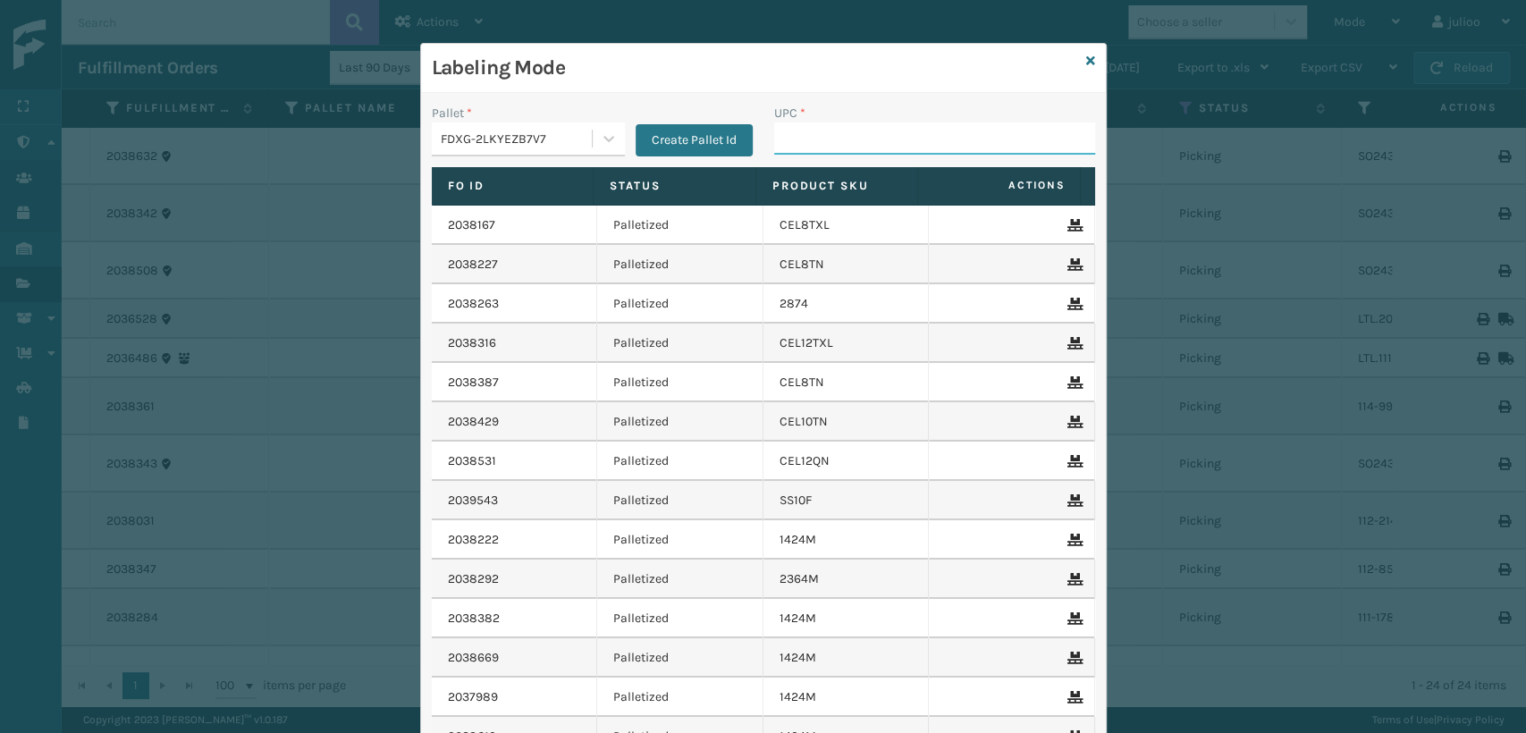
click at [806, 141] on input "UPC *" at bounding box center [934, 138] width 321 height 32
paste input "10080313070812"
type input "10080313070812"
drag, startPoint x: 1078, startPoint y: 61, endPoint x: 1025, endPoint y: 66, distance: 53.0
click at [1074, 62] on div "Labeling Mode Pallet * FDXG-2LKYEZB7V7 Create Pallet Id UPC * Fo Id Status Prod…" at bounding box center [763, 447] width 686 height 808
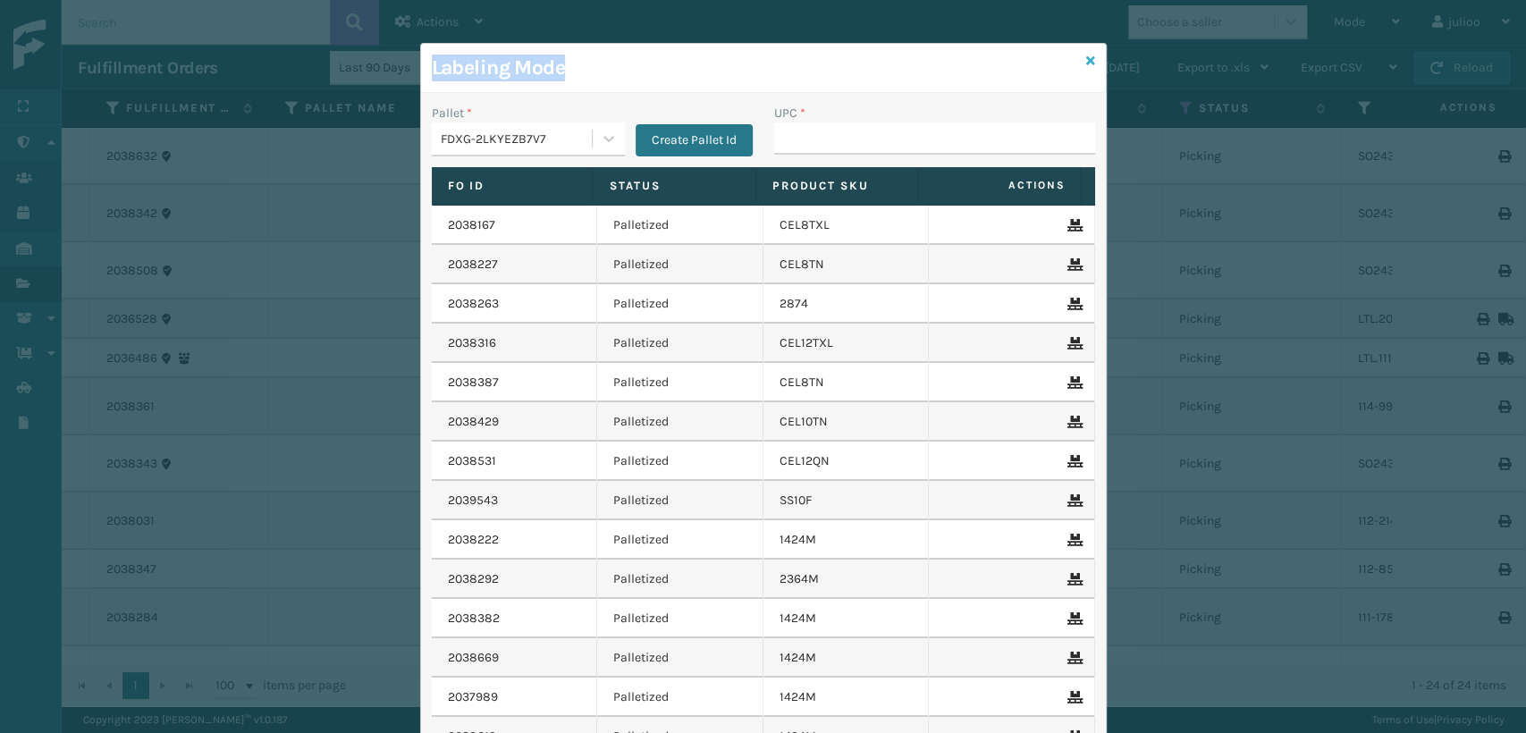
click at [1086, 61] on icon at bounding box center [1090, 61] width 9 height 13
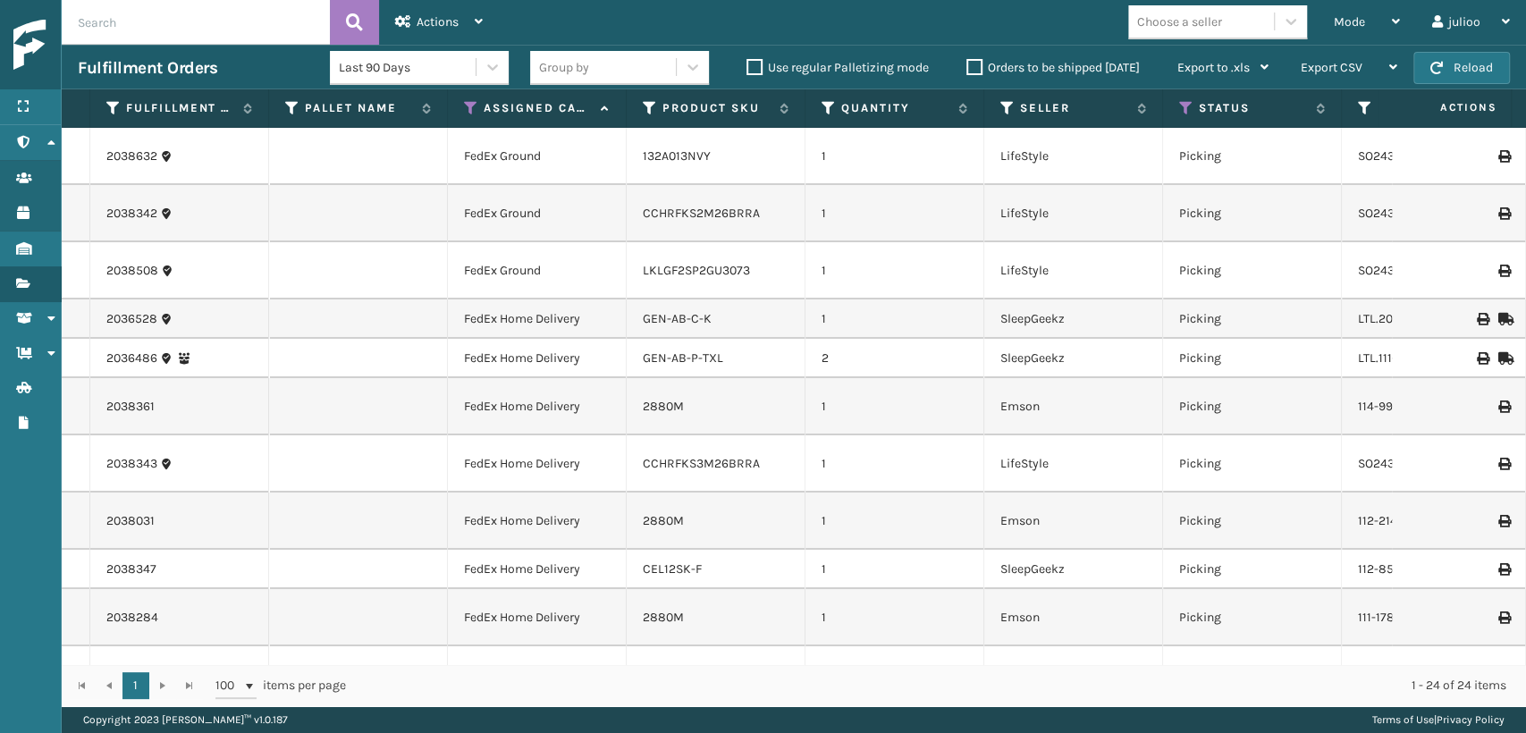
click at [236, 23] on input "text" at bounding box center [196, 22] width 268 height 45
type input "883831683090"
click at [348, 25] on icon at bounding box center [354, 22] width 17 height 27
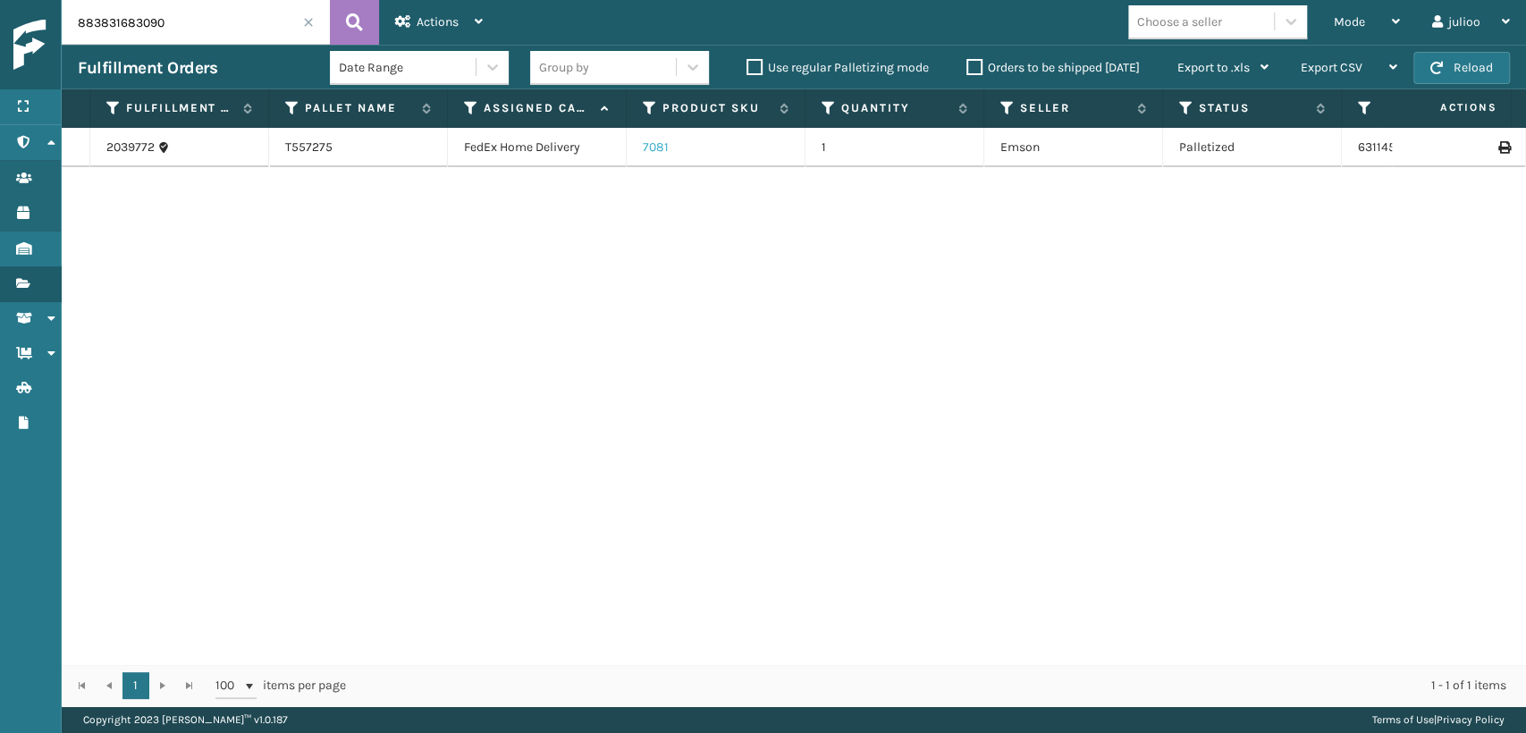
click at [659, 145] on link "7081" at bounding box center [656, 146] width 26 height 15
